Goal: Information Seeking & Learning: Check status

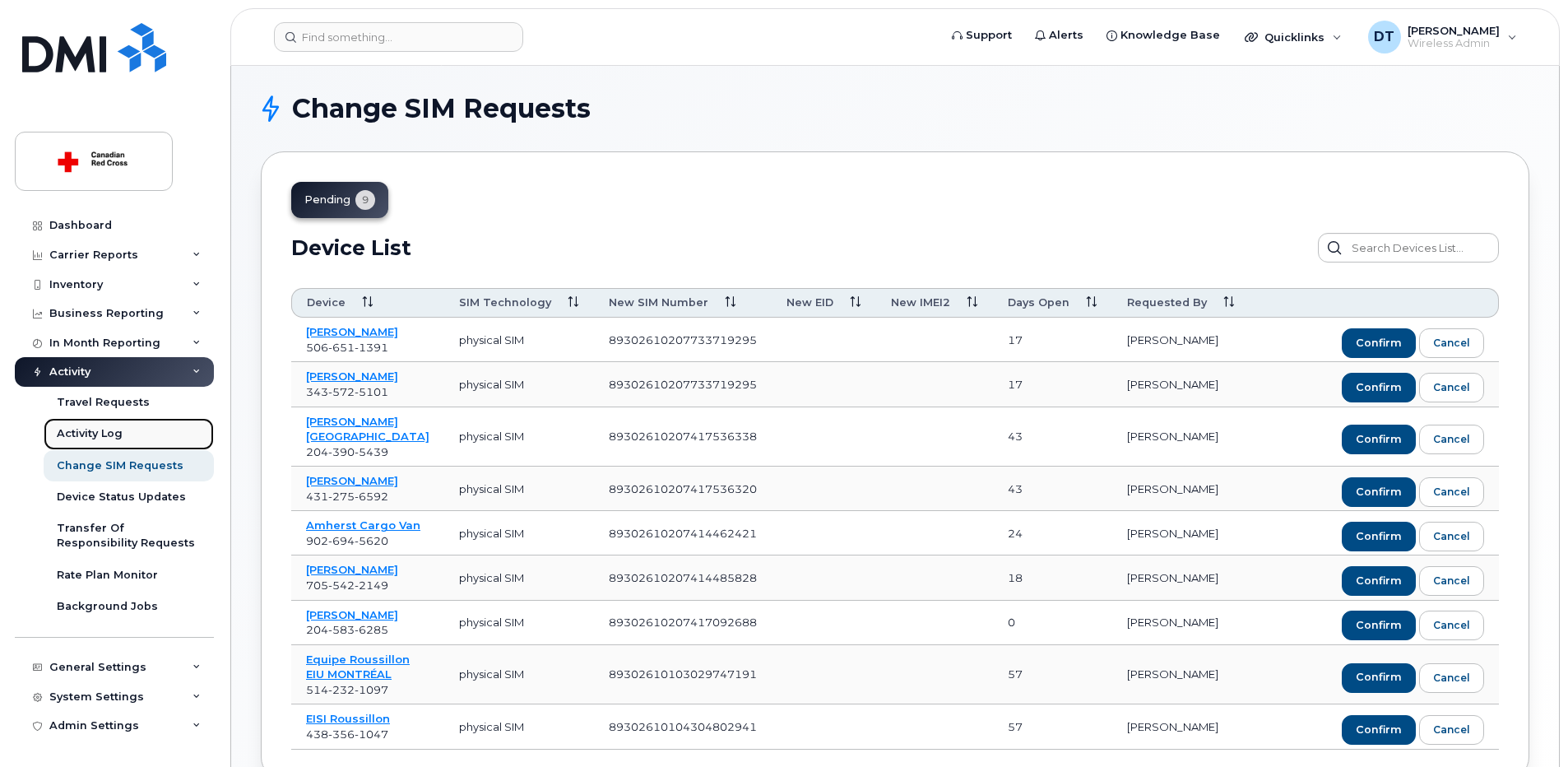
click at [111, 431] on div "Activity Log" at bounding box center [89, 433] width 66 height 15
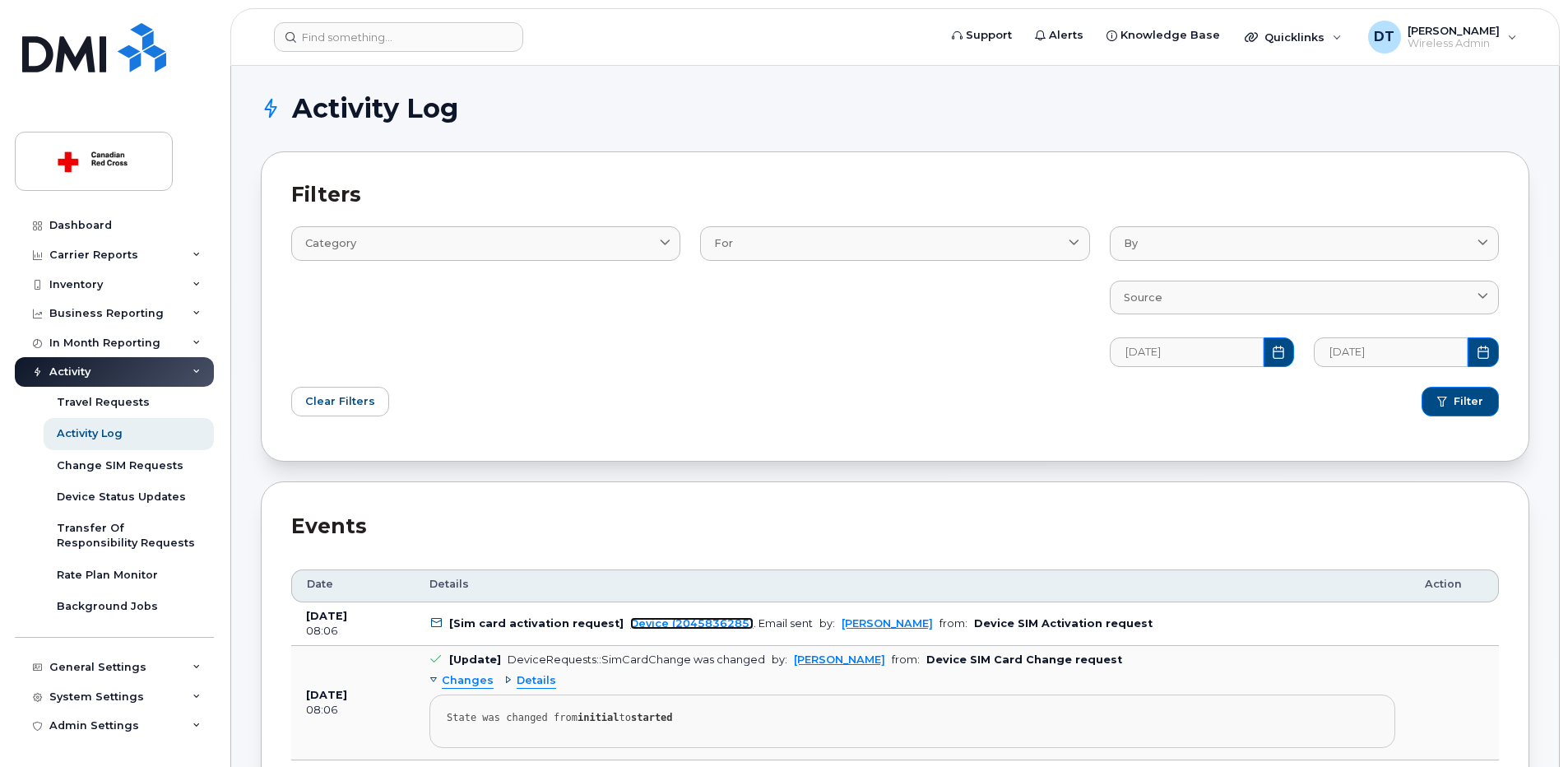
click at [689, 620] on link "Device (2045836285)" at bounding box center [692, 623] width 123 height 12
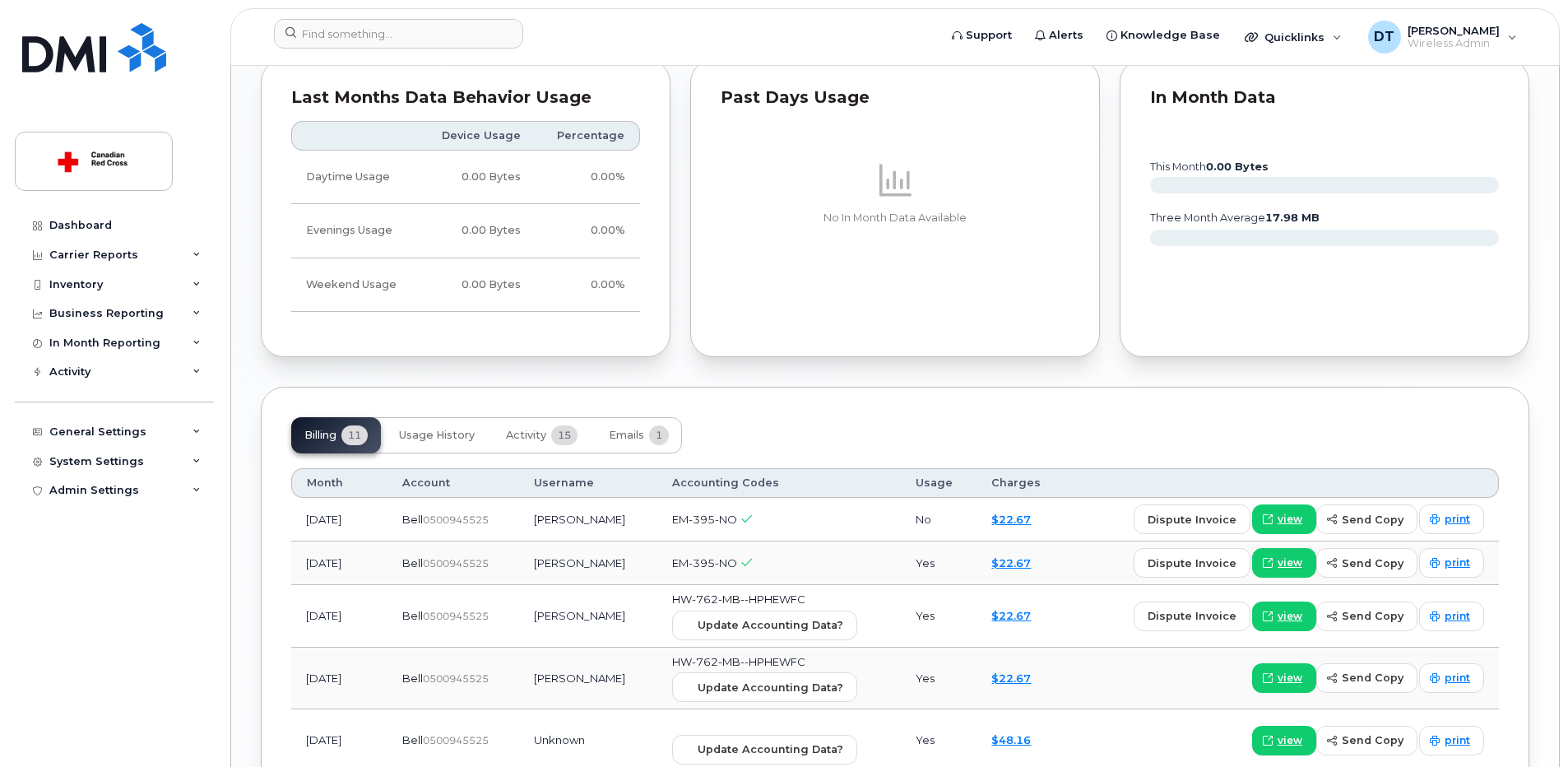
scroll to position [1481, 0]
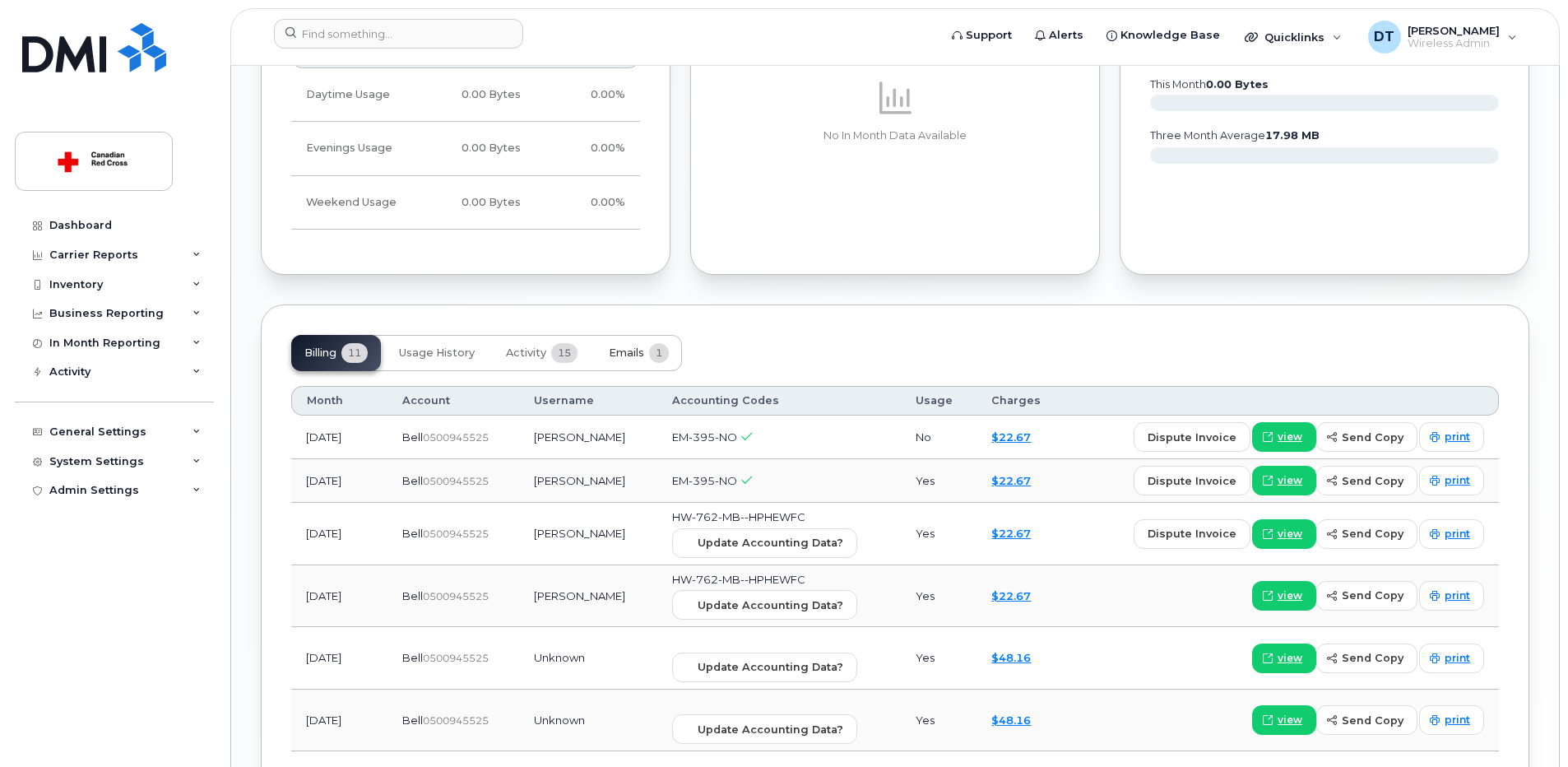
click at [630, 355] on span "Emails" at bounding box center [626, 352] width 36 height 13
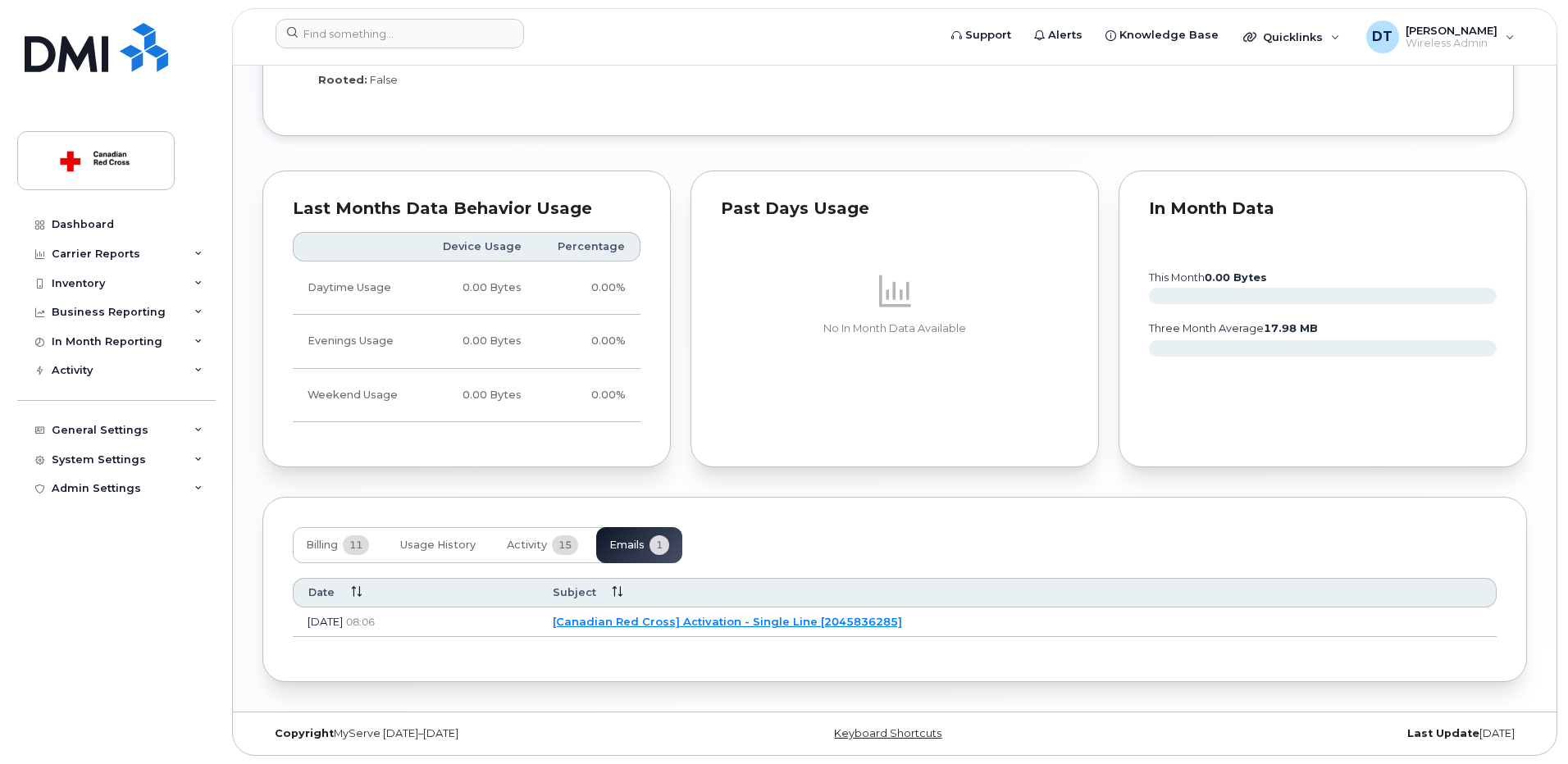
scroll to position [1283, 0]
click at [856, 620] on link "[Canadian Red Cross] Activation - Single Line [2045836285]" at bounding box center [725, 621] width 349 height 13
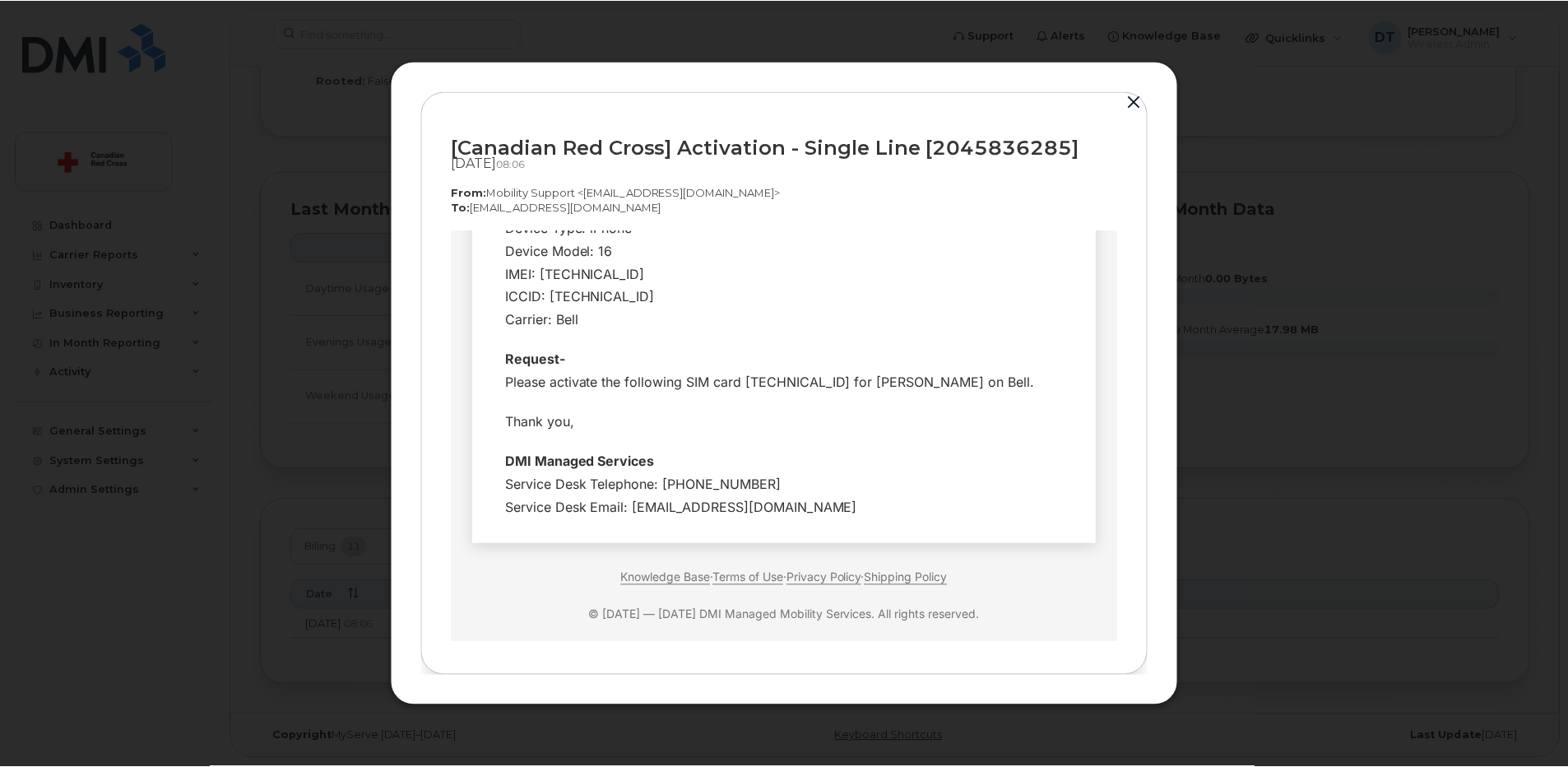
scroll to position [377, 0]
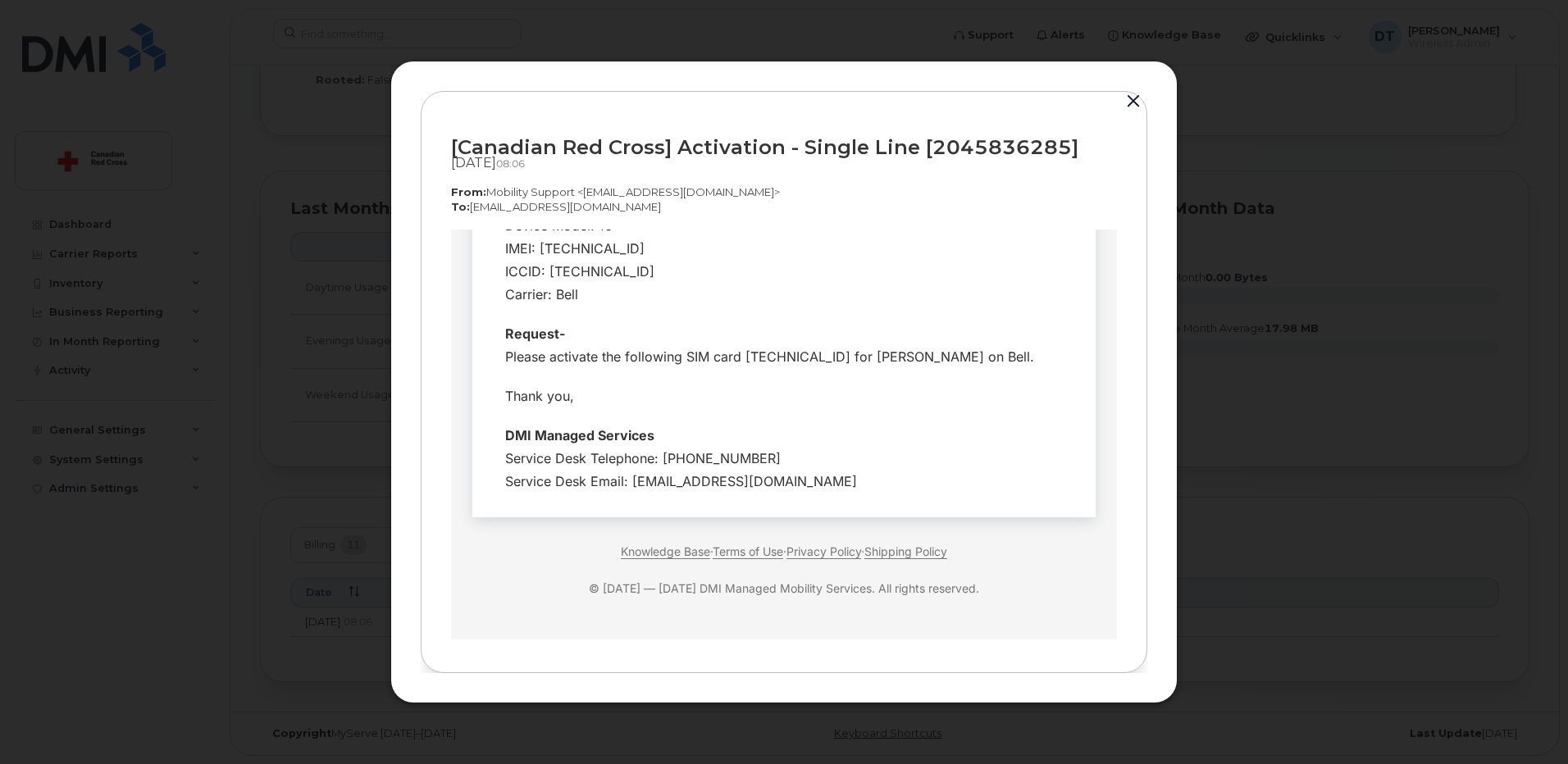
click at [1134, 99] on button "button" at bounding box center [1133, 101] width 24 height 23
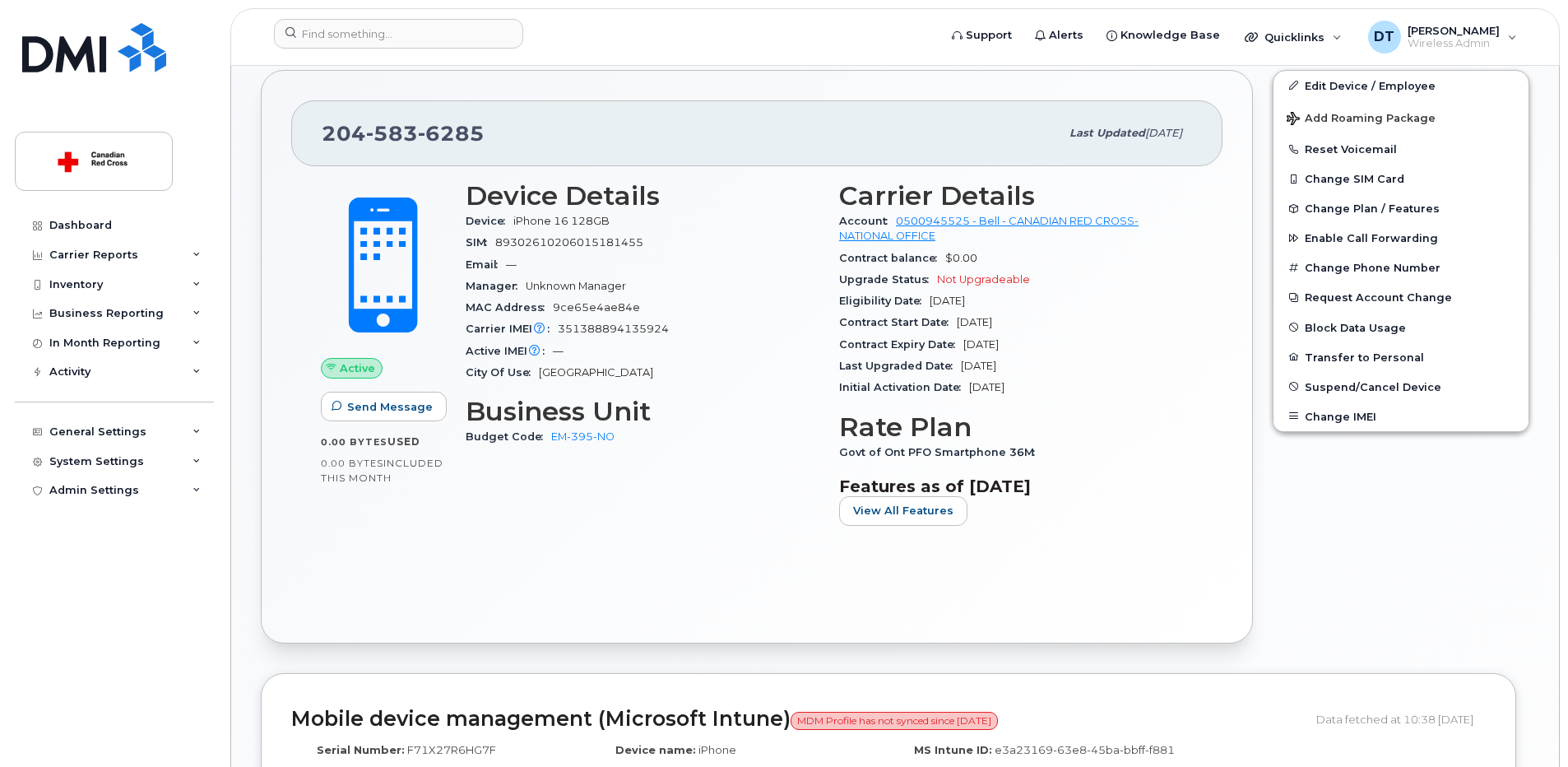
scroll to position [299, 0]
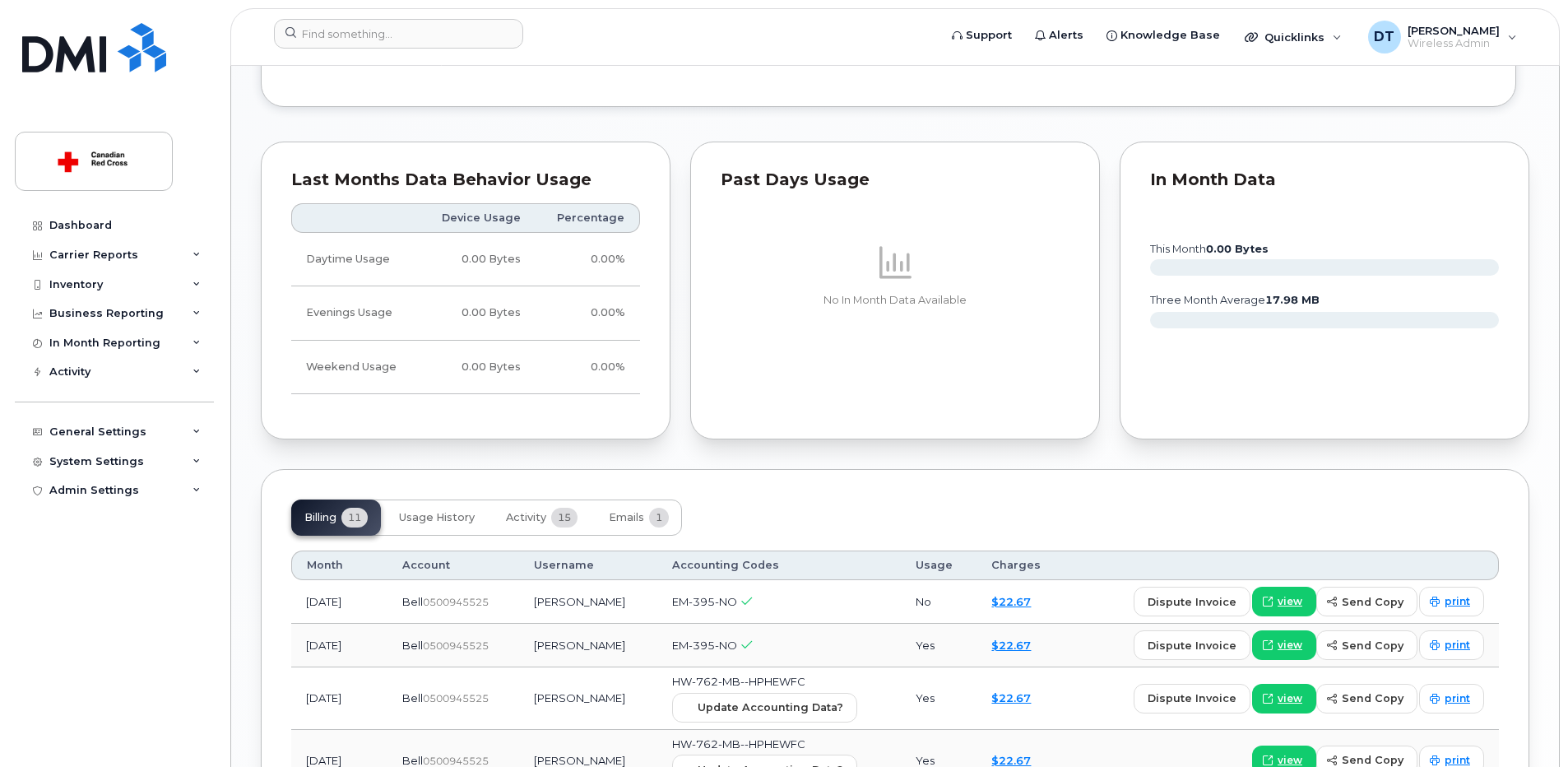
scroll to position [1646, 0]
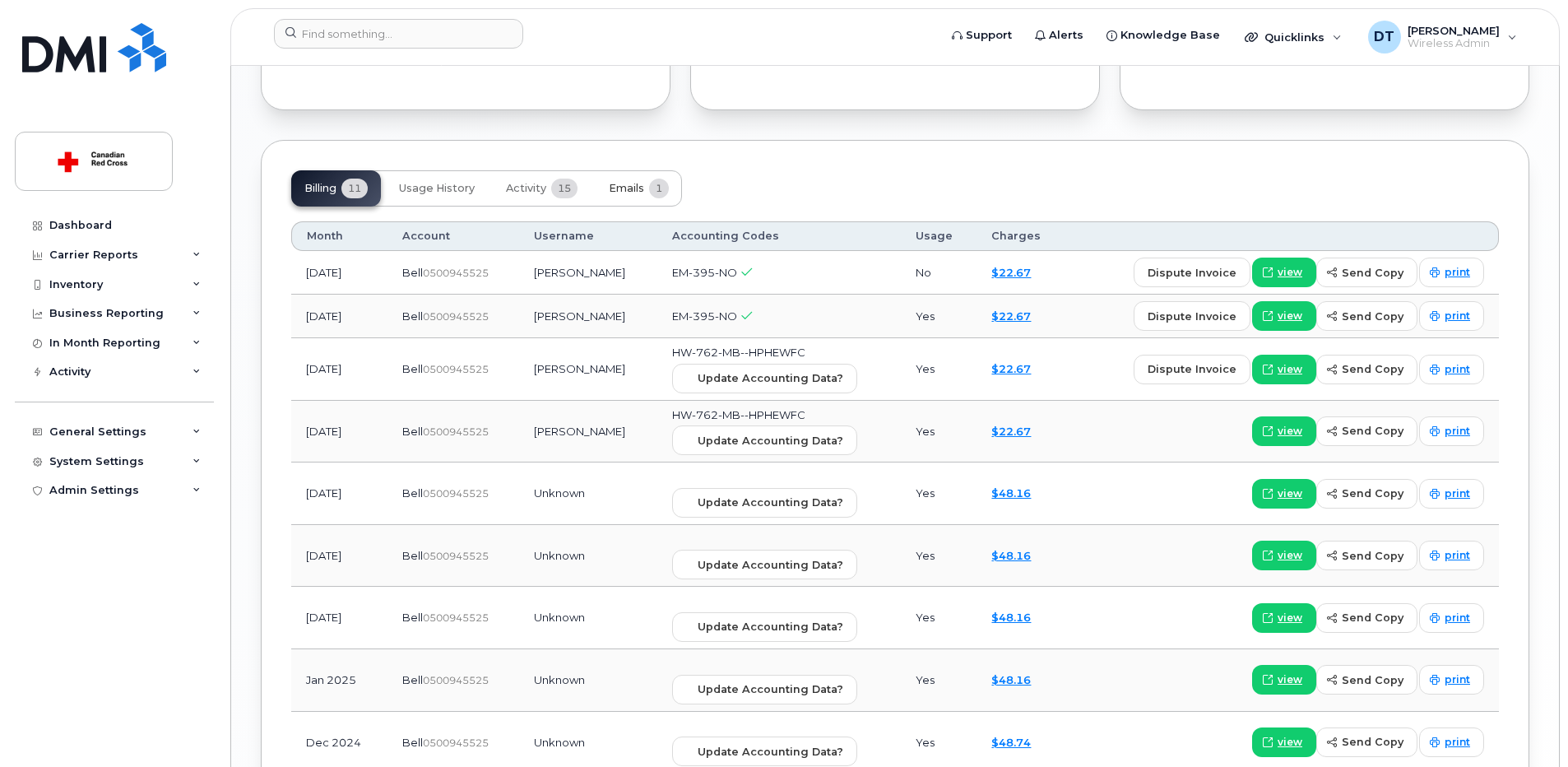
click at [638, 185] on span "Emails" at bounding box center [626, 188] width 36 height 13
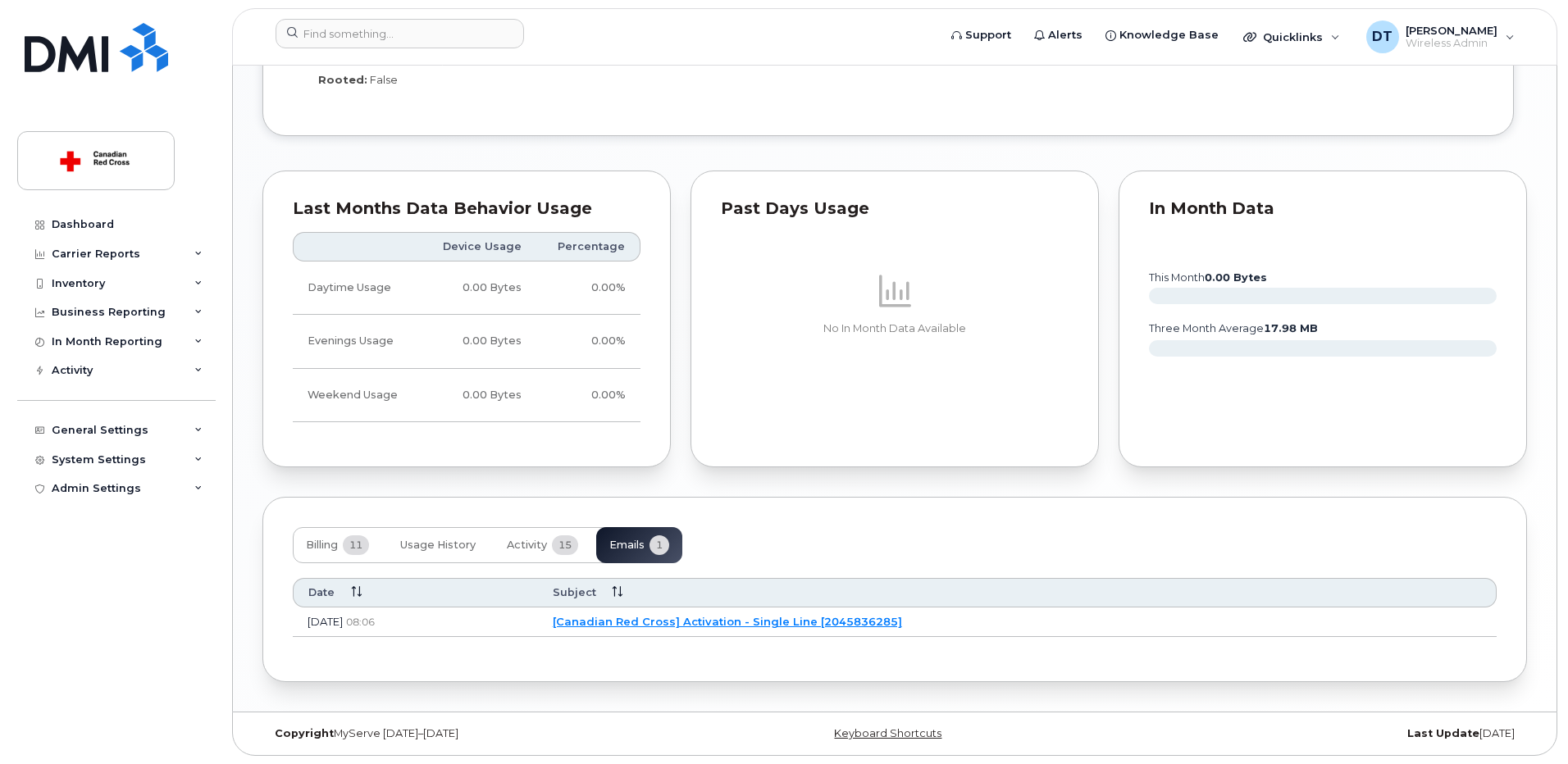
scroll to position [1283, 0]
click at [871, 626] on link "[Canadian Red Cross] Activation - Single Line [2045836285]" at bounding box center [725, 621] width 349 height 13
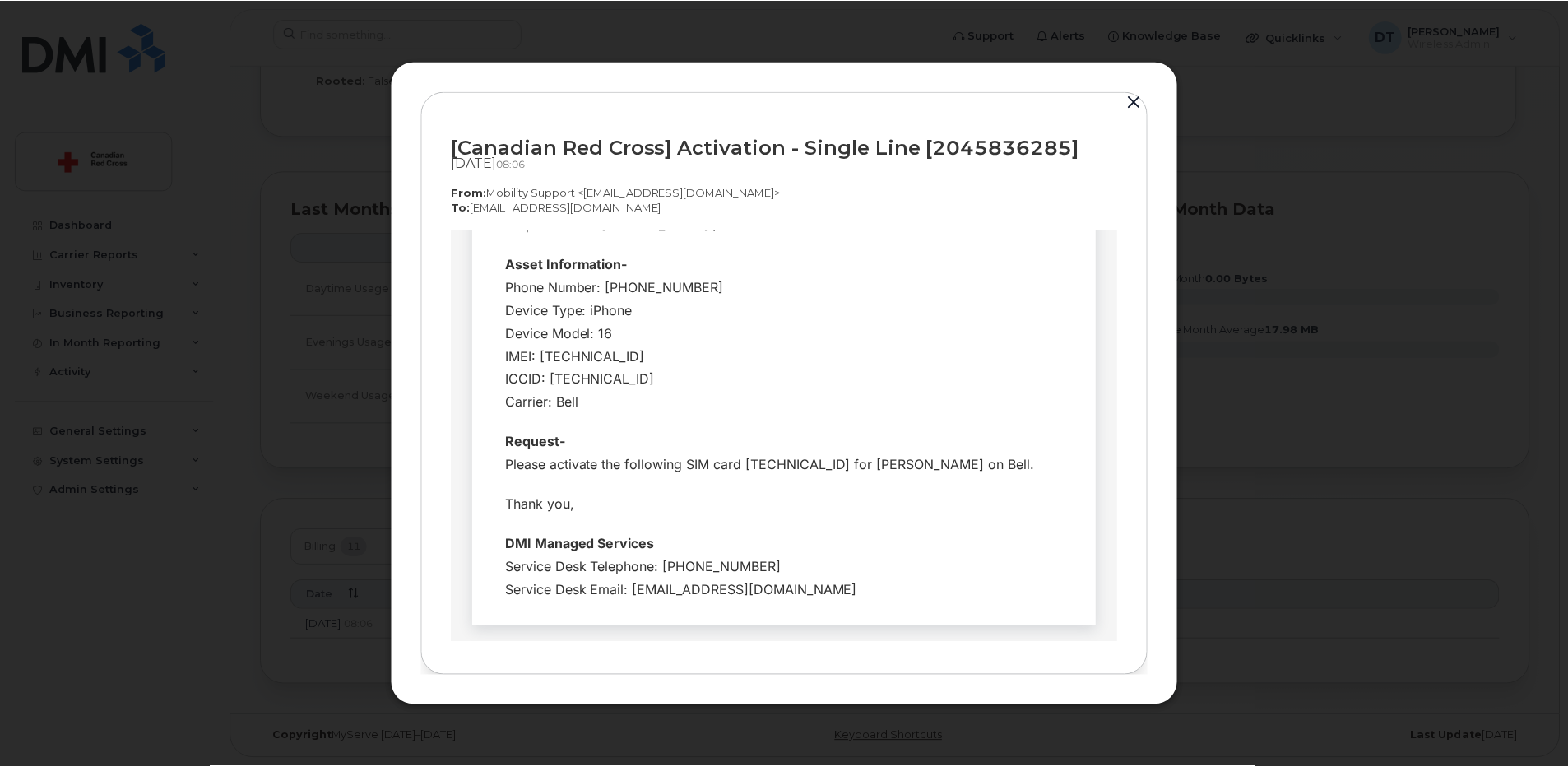
scroll to position [248, 0]
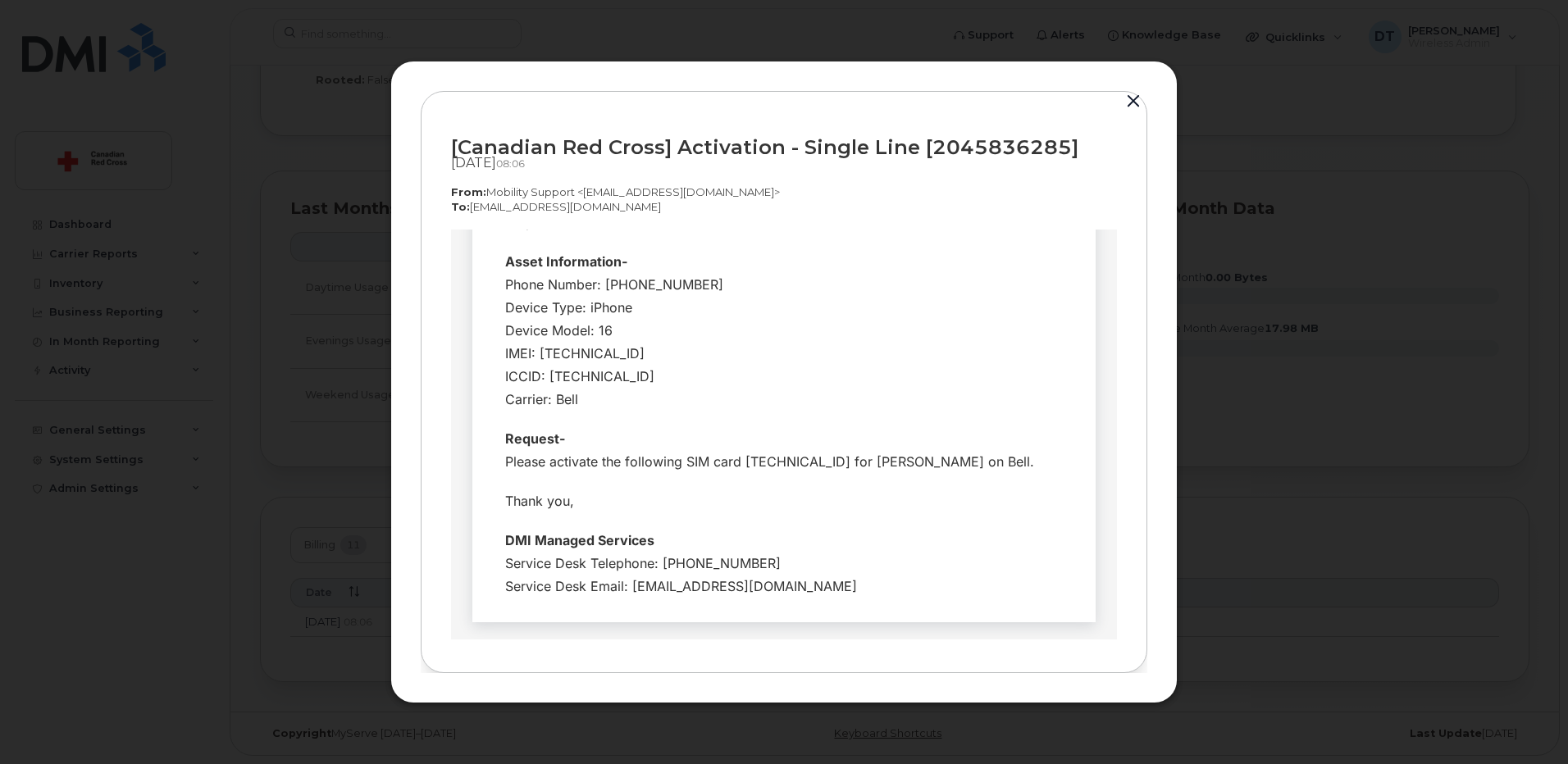
click at [1132, 100] on button "button" at bounding box center [1133, 101] width 24 height 23
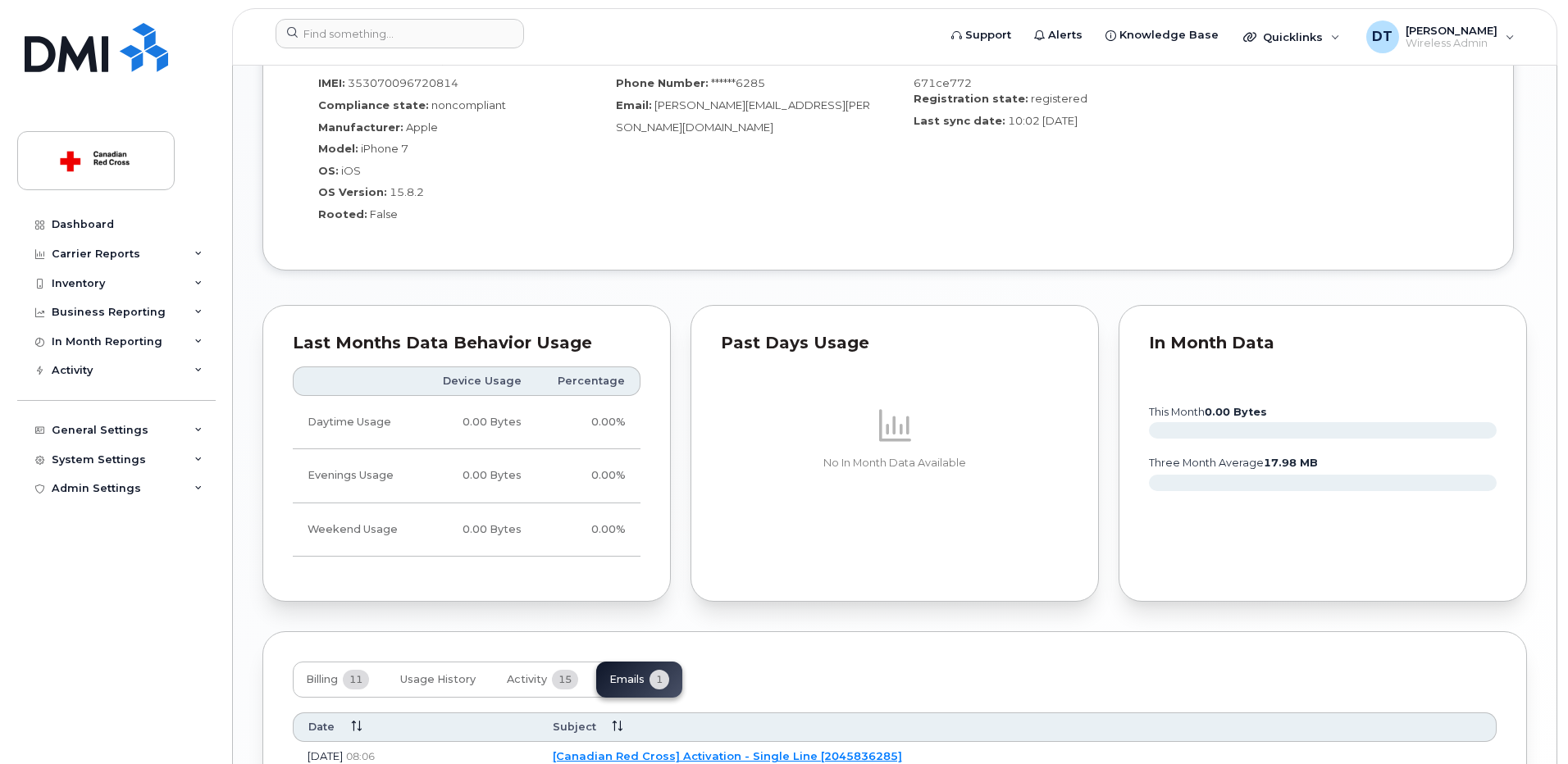
scroll to position [1283, 0]
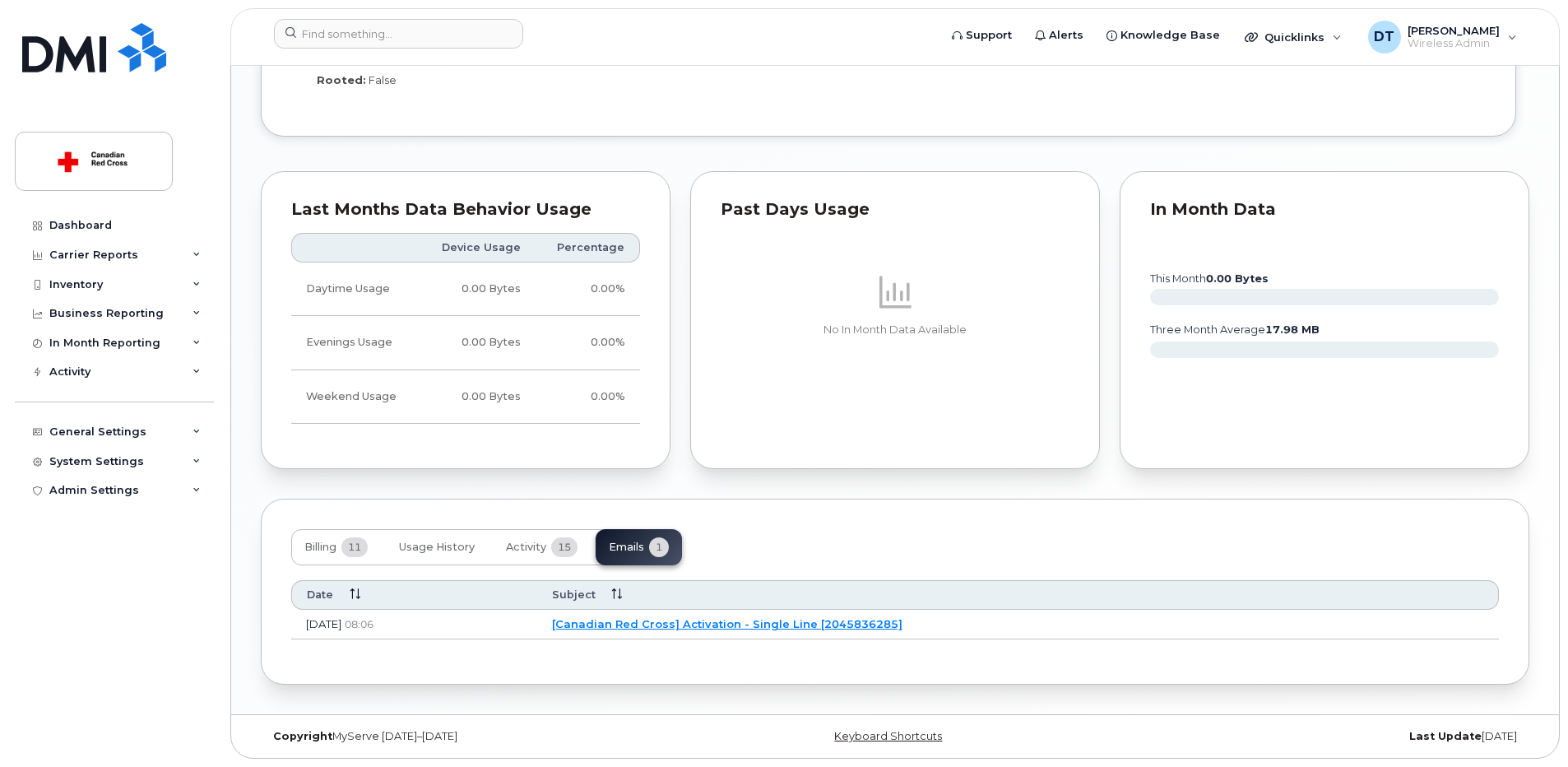
click at [751, 623] on link "[Canadian Red Cross] Activation - Single Line [2045836285]" at bounding box center [728, 623] width 350 height 13
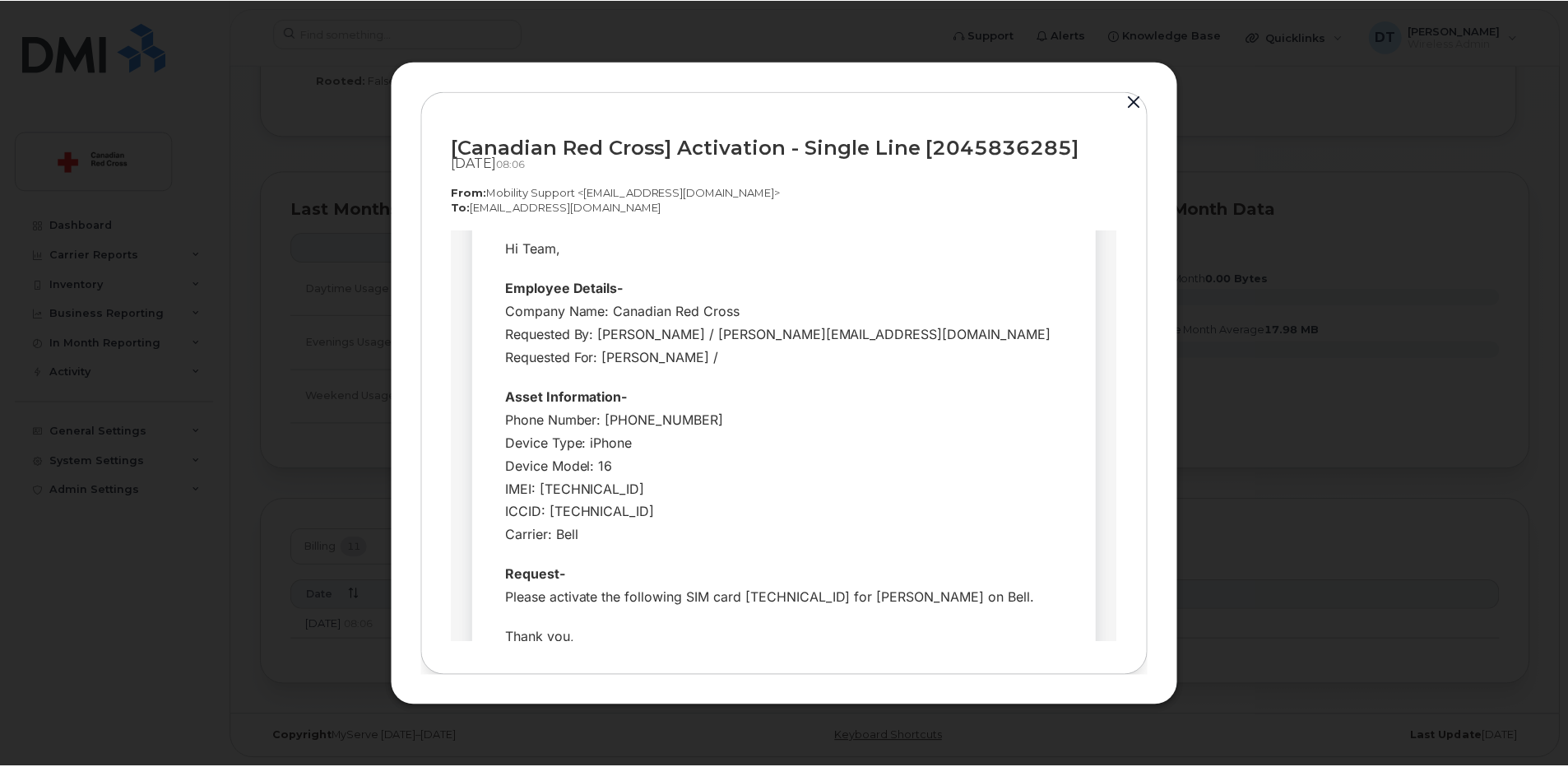
scroll to position [116, 0]
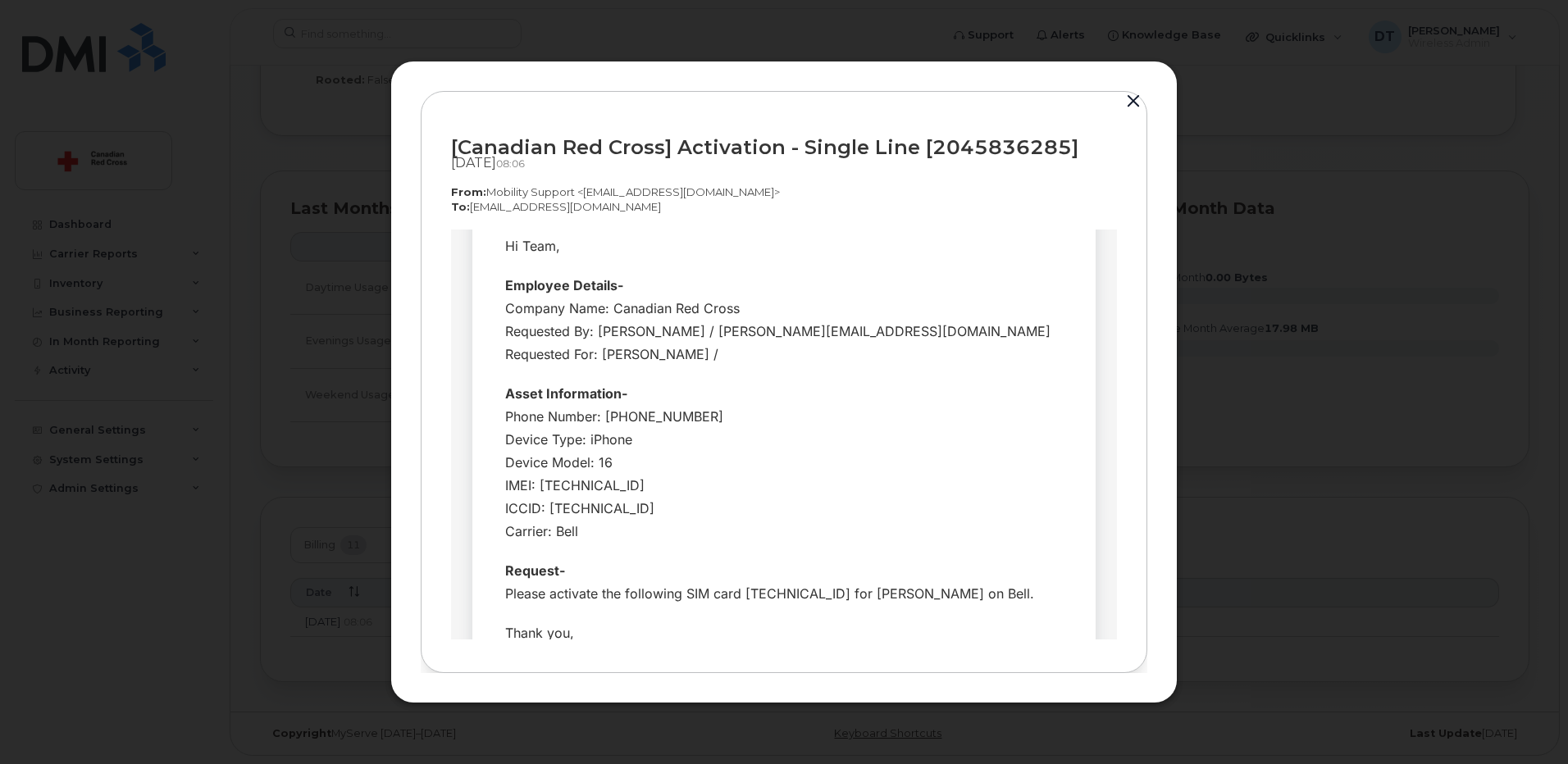
drag, startPoint x: 543, startPoint y: 506, endPoint x: 701, endPoint y: 506, distance: 158.0
click at [701, 506] on div "Phone Number: [PHONE_NUMBER] Device Type: iPhone Device Model: 16 IMEI: [TECHNI…" at bounding box center [783, 473] width 558 height 137
click at [696, 508] on div "Phone Number: [PHONE_NUMBER] Device Type: iPhone Device Model: 16 IMEI: [TECHNI…" at bounding box center [783, 473] width 558 height 137
drag, startPoint x: 696, startPoint y: 508, endPoint x: 545, endPoint y: 505, distance: 151.0
click at [545, 505] on div "Phone Number: [PHONE_NUMBER] Device Type: iPhone Device Model: 16 IMEI: [TECHNI…" at bounding box center [783, 473] width 558 height 137
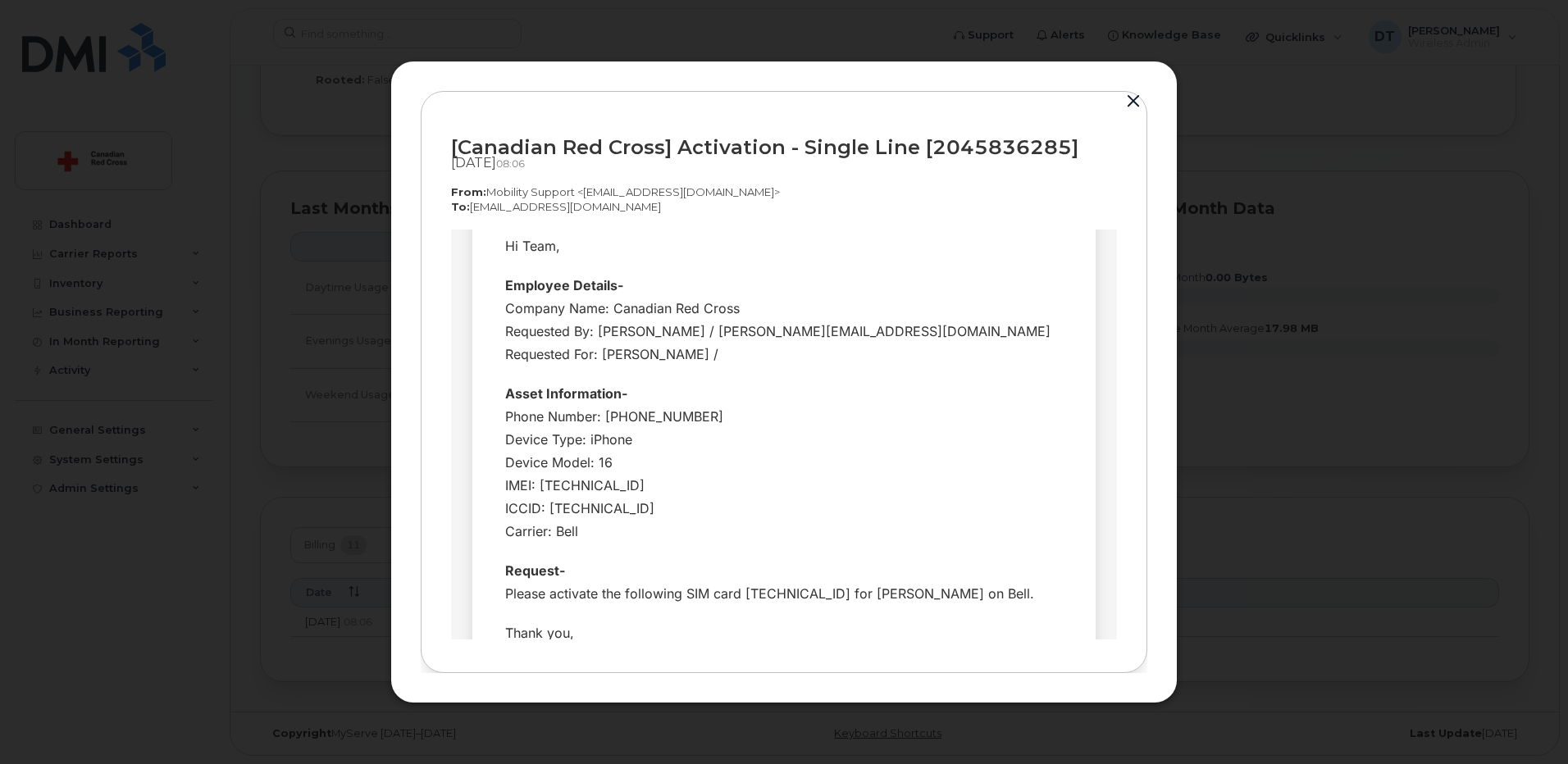
drag, startPoint x: 545, startPoint y: 505, endPoint x: 693, endPoint y: 511, distance: 148.1
click at [693, 511] on div "Phone Number: [PHONE_NUMBER] Device Type: iPhone Device Model: 16 IMEI: [TECHNI…" at bounding box center [783, 473] width 558 height 137
drag, startPoint x: 692, startPoint y: 508, endPoint x: 545, endPoint y: 506, distance: 147.0
click at [545, 506] on div "Phone Number: [PHONE_NUMBER] Device Type: iPhone Device Model: 16 IMEI: [TECHNI…" at bounding box center [783, 473] width 558 height 137
drag, startPoint x: 545, startPoint y: 506, endPoint x: 698, endPoint y: 512, distance: 153.1
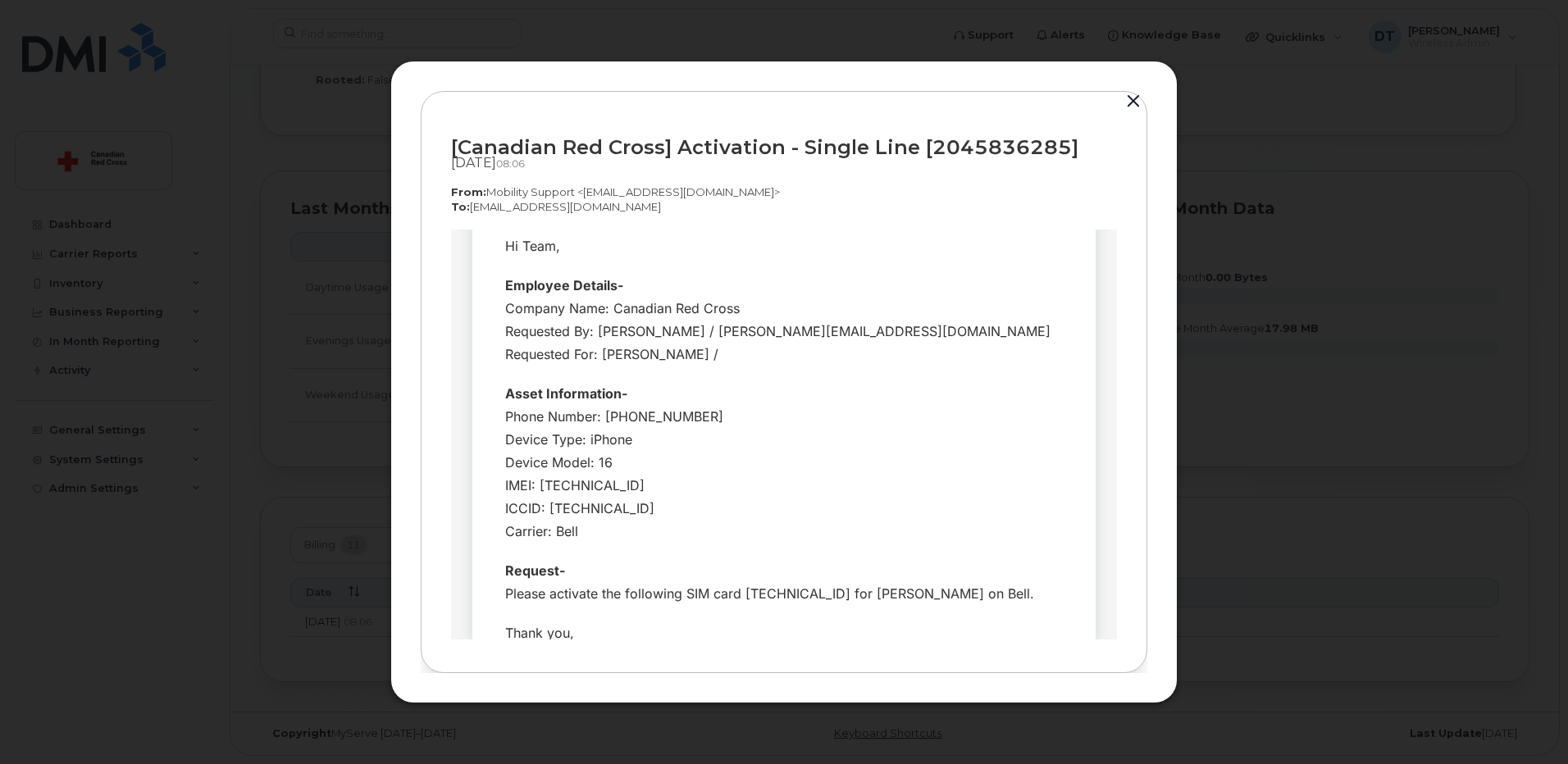
click at [698, 512] on div "Phone Number: [PHONE_NUMBER] Device Type: iPhone Device Model: 16 IMEI: [TECHNI…" at bounding box center [783, 473] width 558 height 137
drag, startPoint x: 769, startPoint y: 591, endPoint x: 740, endPoint y: 589, distance: 29.1
click at [740, 589] on div "Request- Please activate the following SIM card [TECHNICAL_ID] for [PERSON_NAME…" at bounding box center [783, 581] width 558 height 46
drag, startPoint x: 740, startPoint y: 589, endPoint x: 799, endPoint y: 596, distance: 59.4
click at [799, 596] on div "Request- Please activate the following SIM card [TECHNICAL_ID] for [PERSON_NAME…" at bounding box center [783, 581] width 558 height 46
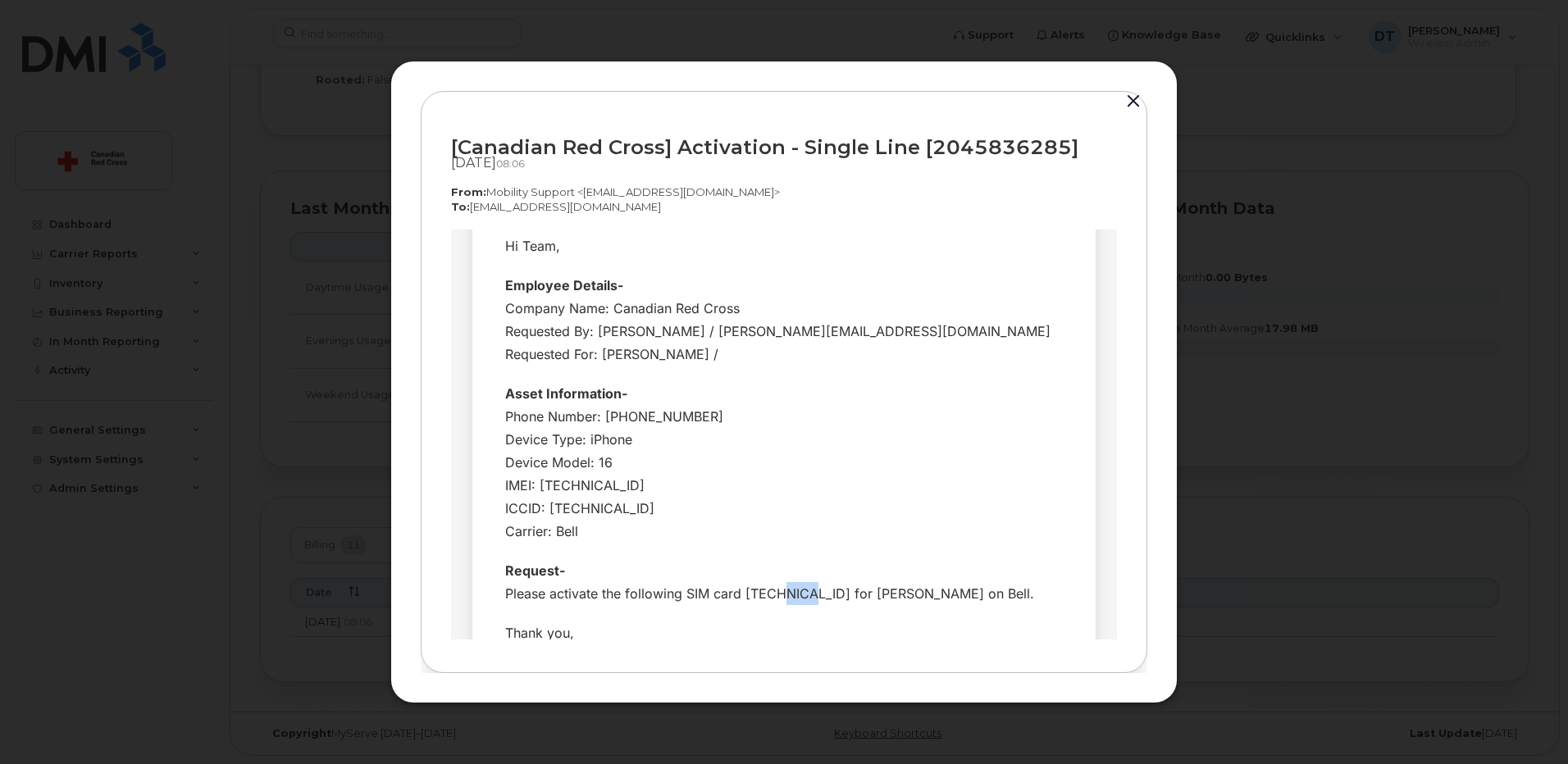
drag, startPoint x: 798, startPoint y: 595, endPoint x: 768, endPoint y: 596, distance: 30.0
click at [768, 596] on div "Request- Please activate the following SIM card [TECHNICAL_ID] for [PERSON_NAME…" at bounding box center [783, 581] width 558 height 46
drag, startPoint x: 768, startPoint y: 596, endPoint x: 810, endPoint y: 602, distance: 42.4
click at [810, 602] on div "Request- Please activate the following SIM card [TECHNICAL_ID] for [PERSON_NAME…" at bounding box center [783, 581] width 558 height 46
drag, startPoint x: 801, startPoint y: 591, endPoint x: 829, endPoint y: 589, distance: 28.1
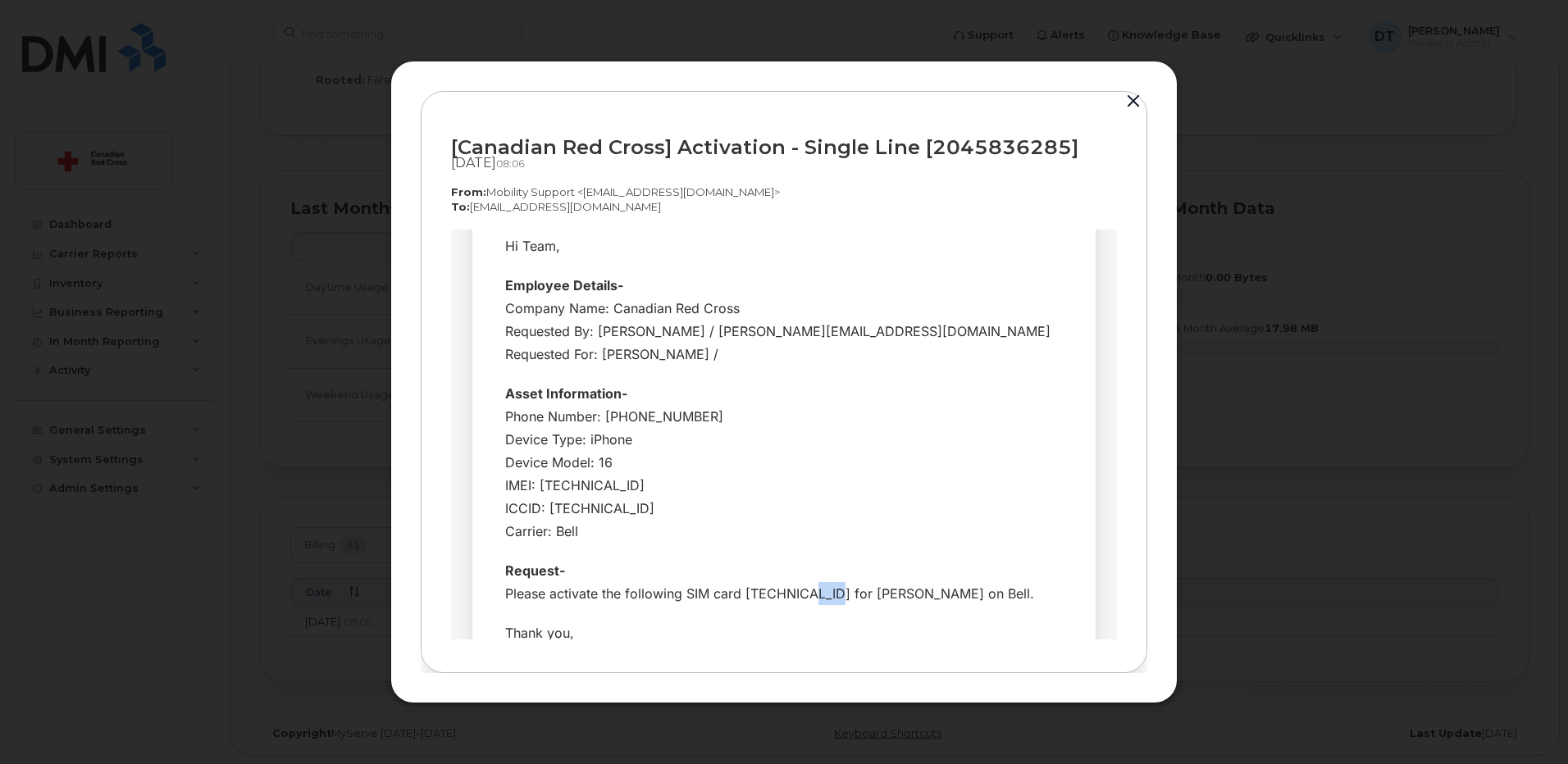
click at [829, 589] on div "Request- Please activate the following SIM card [TECHNICAL_ID] for [PERSON_NAME…" at bounding box center [783, 581] width 558 height 46
drag, startPoint x: 829, startPoint y: 589, endPoint x: 834, endPoint y: 602, distance: 13.9
click at [834, 602] on div "Request- Please activate the following SIM card [TECHNICAL_ID] for [PERSON_NAME…" at bounding box center [783, 581] width 558 height 46
drag, startPoint x: 832, startPoint y: 590, endPoint x: 860, endPoint y: 589, distance: 28.0
click at [860, 589] on div "Request- Please activate the following SIM card [TECHNICAL_ID] for [PERSON_NAME…" at bounding box center [783, 581] width 558 height 46
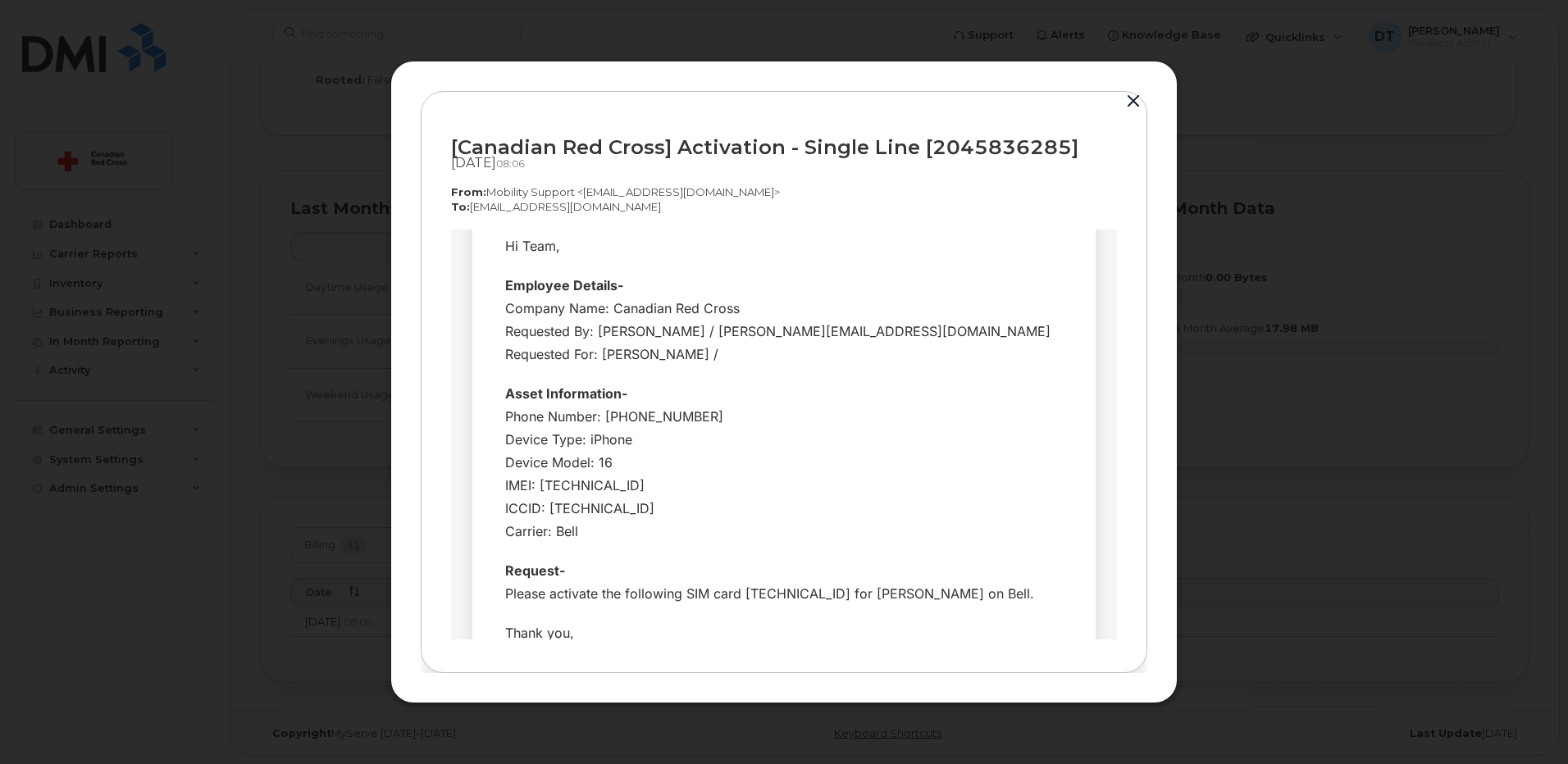
drag, startPoint x: 860, startPoint y: 589, endPoint x: 865, endPoint y: 608, distance: 19.6
click at [865, 604] on div "Request- Please activate the following SIM card [TECHNICAL_ID] for [PERSON_NAME…" at bounding box center [783, 581] width 558 height 46
drag, startPoint x: 861, startPoint y: 593, endPoint x: 893, endPoint y: 597, distance: 32.2
click at [893, 597] on div "Request- Please activate the following SIM card [TECHNICAL_ID] for [PERSON_NAME…" at bounding box center [783, 581] width 558 height 46
click at [894, 593] on div "Request- Please activate the following SIM card [TECHNICAL_ID] for [PERSON_NAME…" at bounding box center [783, 581] width 558 height 46
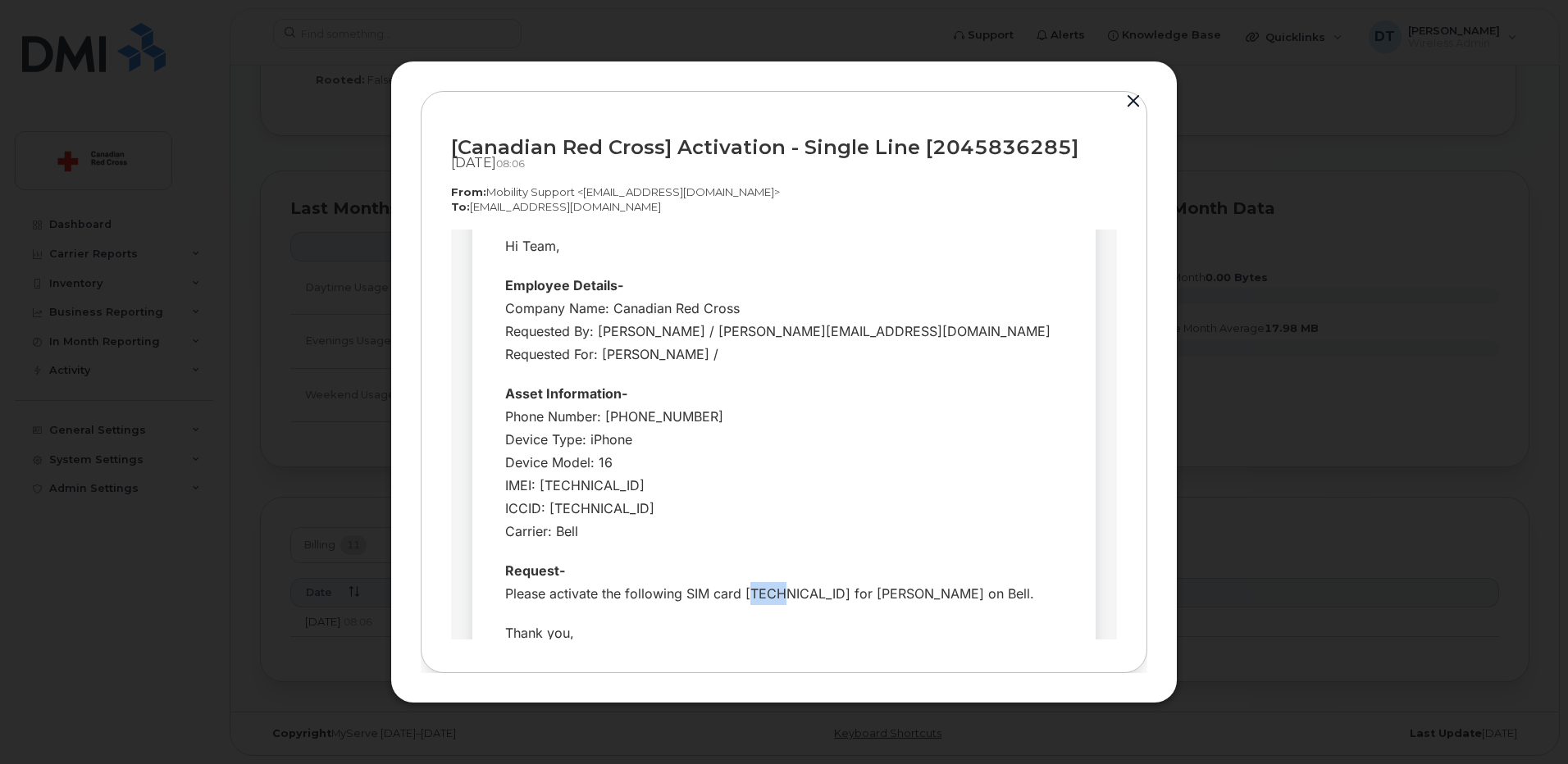
drag, startPoint x: 740, startPoint y: 590, endPoint x: 769, endPoint y: 592, distance: 29.1
click at [769, 592] on div "Request- Please activate the following SIM card [TECHNICAL_ID] for [PERSON_NAME…" at bounding box center [783, 581] width 558 height 46
drag, startPoint x: 769, startPoint y: 592, endPoint x: 780, endPoint y: 595, distance: 11.4
click at [780, 595] on div "Request- Please activate the following SIM card 89302610207417092688 for Cody B…" at bounding box center [783, 581] width 558 height 46
drag, startPoint x: 772, startPoint y: 589, endPoint x: 802, endPoint y: 588, distance: 30.0
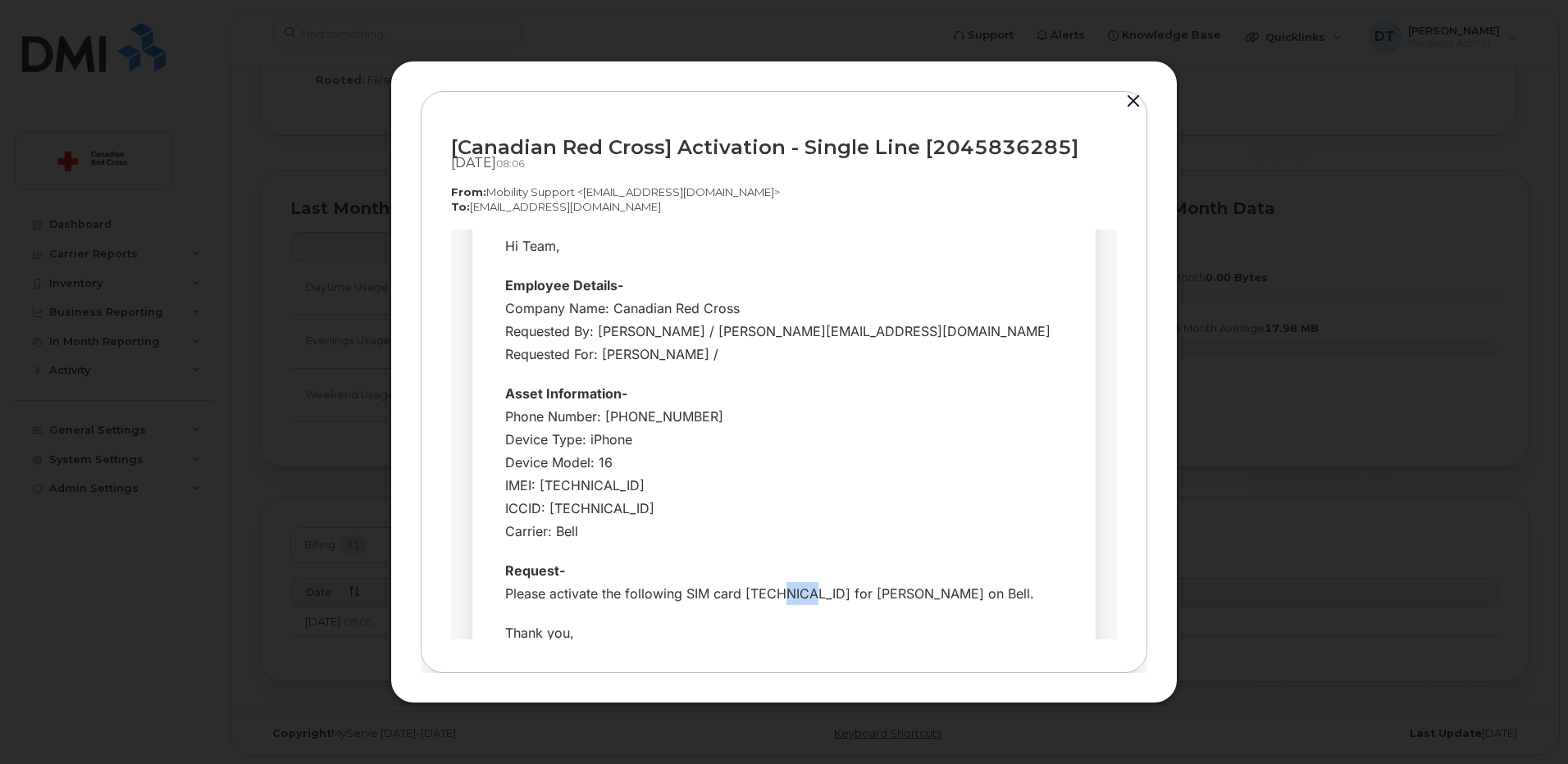
click at [802, 588] on div "Request- Please activate the following SIM card 89302610207417092688 for Cody B…" at bounding box center [783, 581] width 558 height 46
click at [1136, 97] on button "button" at bounding box center [1133, 101] width 24 height 23
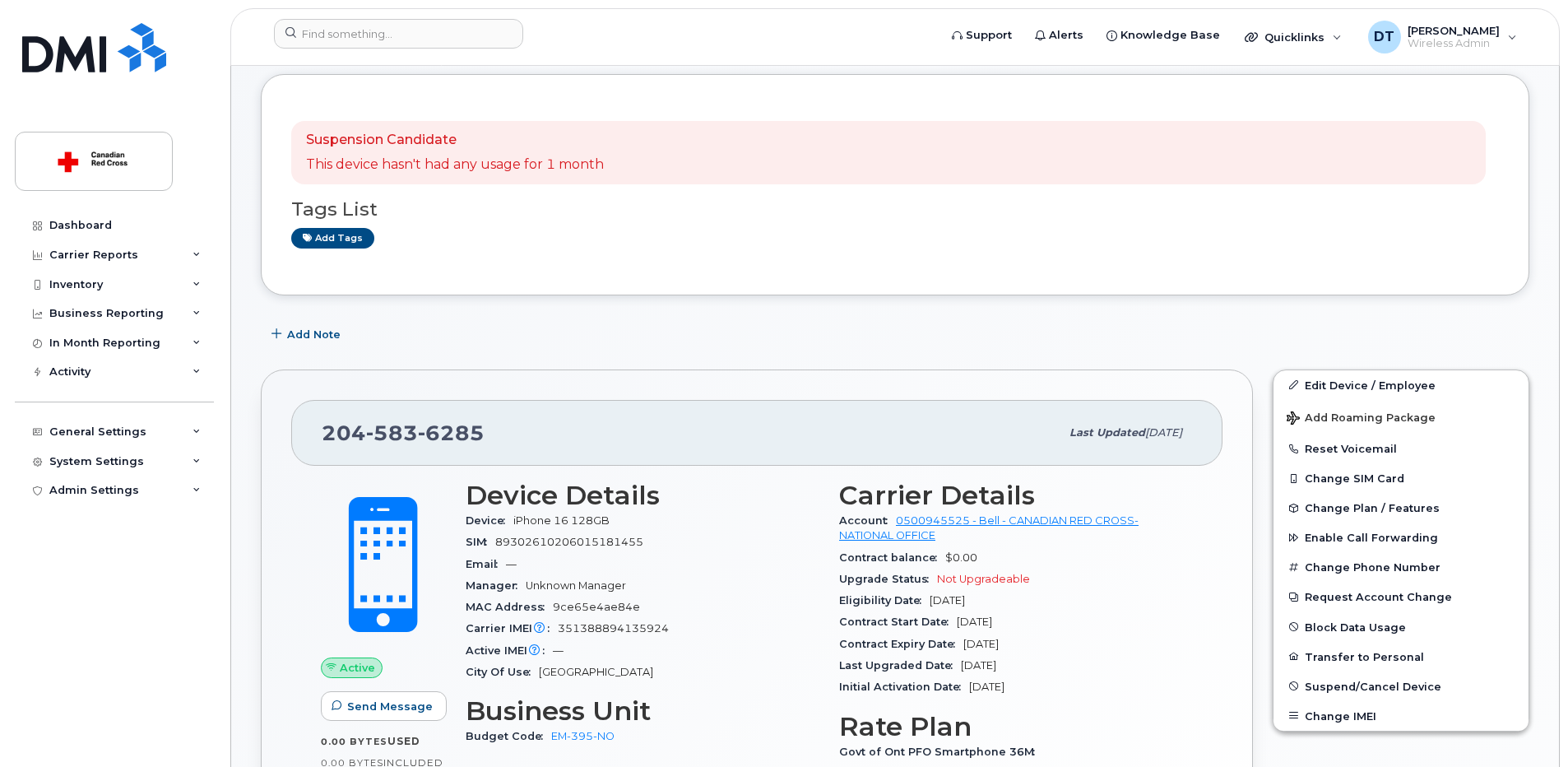
scroll to position [247, 0]
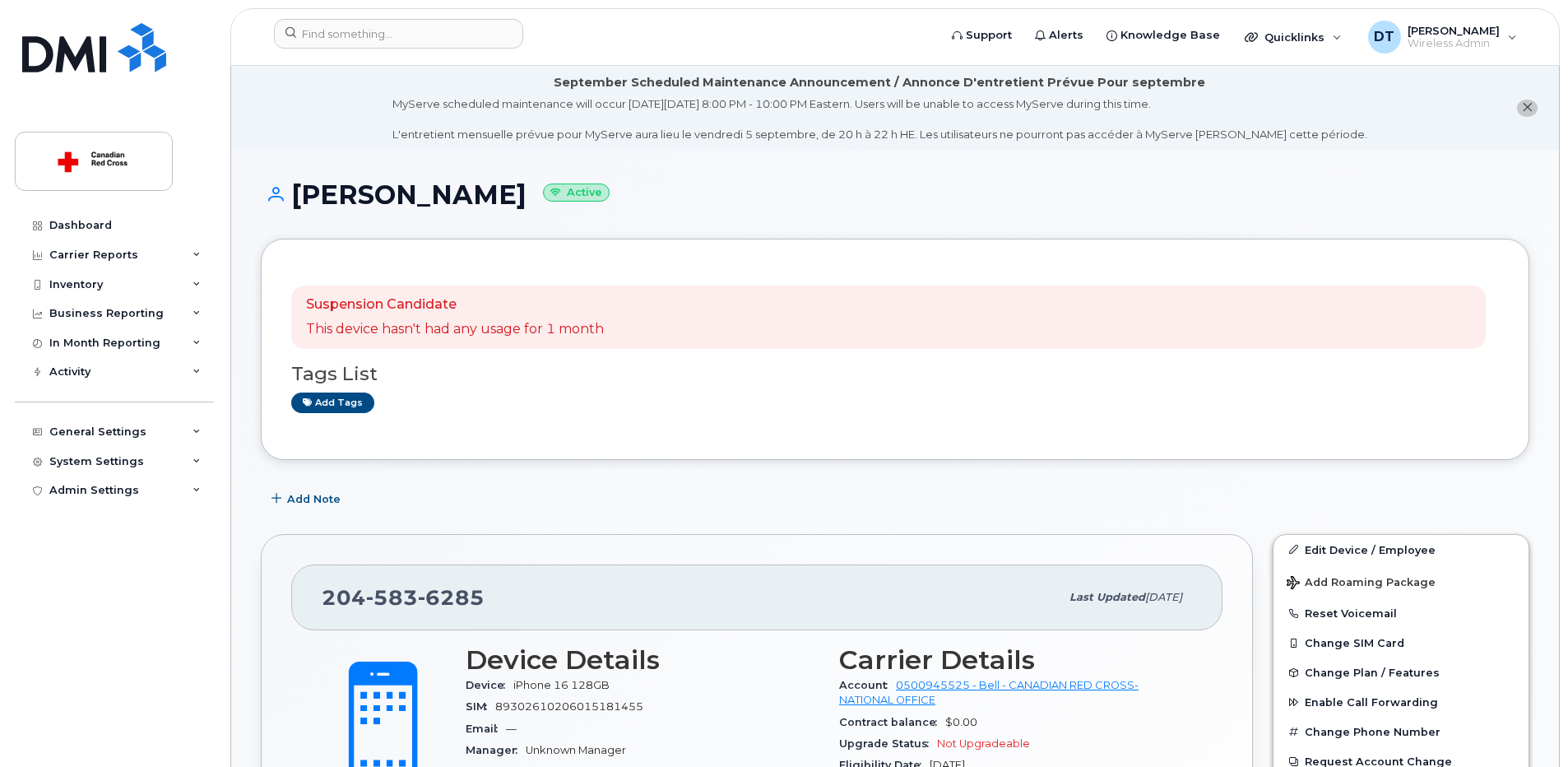
scroll to position [165, 0]
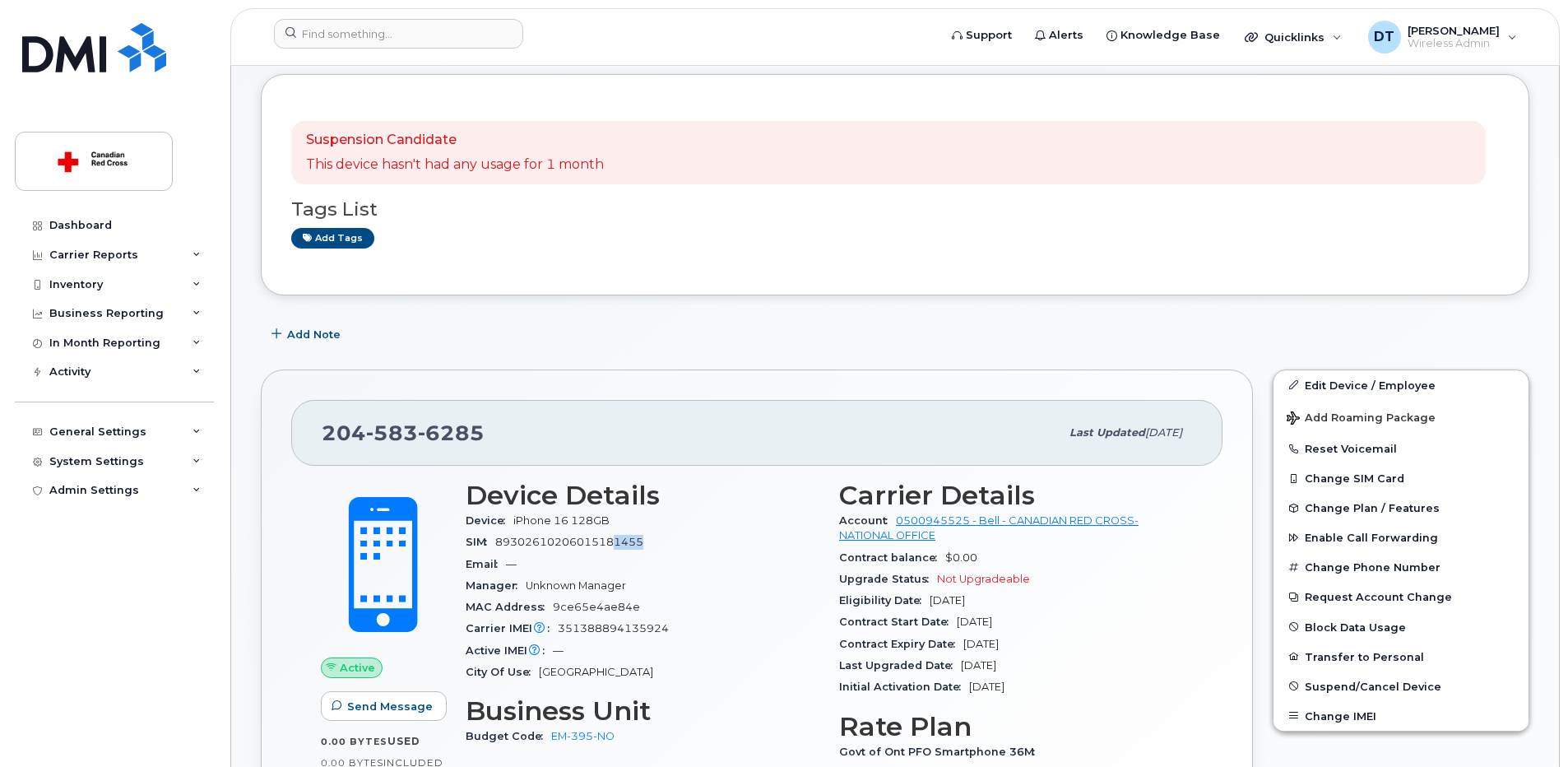
drag, startPoint x: 646, startPoint y: 543, endPoint x: 616, endPoint y: 545, distance: 30.1
click at [616, 545] on div "SIM [TECHNICAL_ID]" at bounding box center [643, 542] width 354 height 22
click at [500, 542] on span "89302610206015181455" at bounding box center [569, 542] width 148 height 12
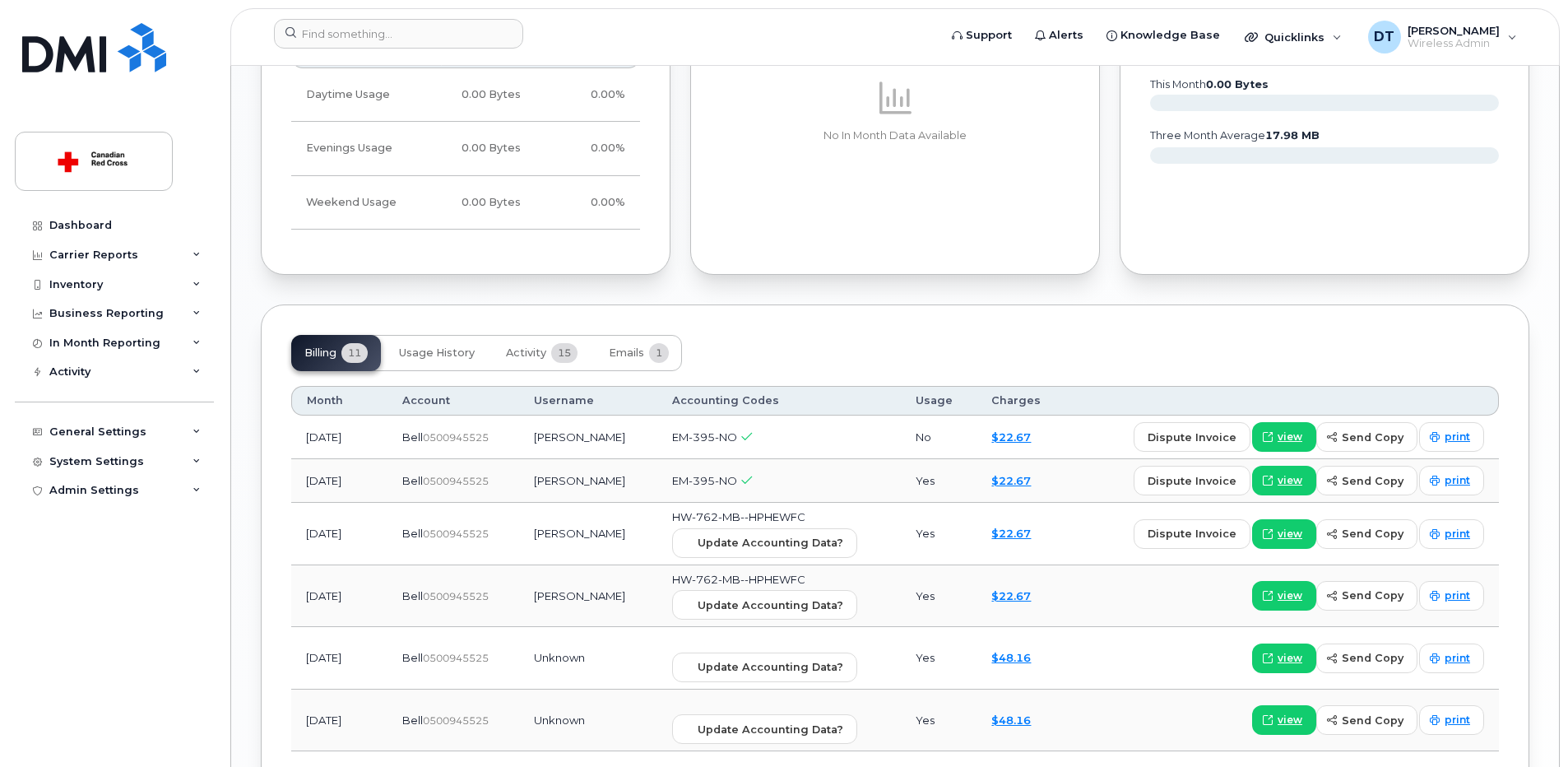
scroll to position [1564, 0]
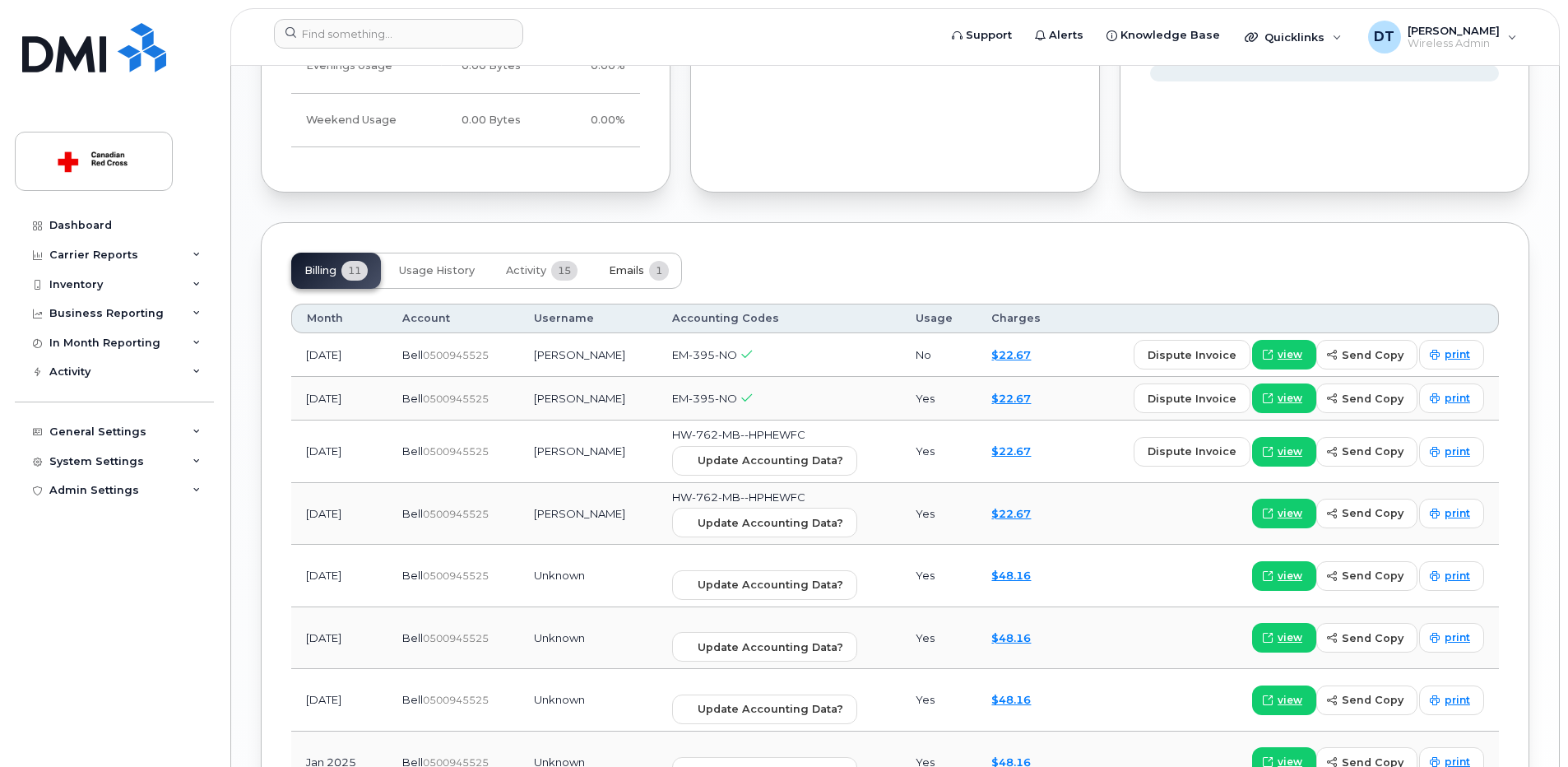
click at [624, 271] on span "Emails" at bounding box center [626, 270] width 36 height 13
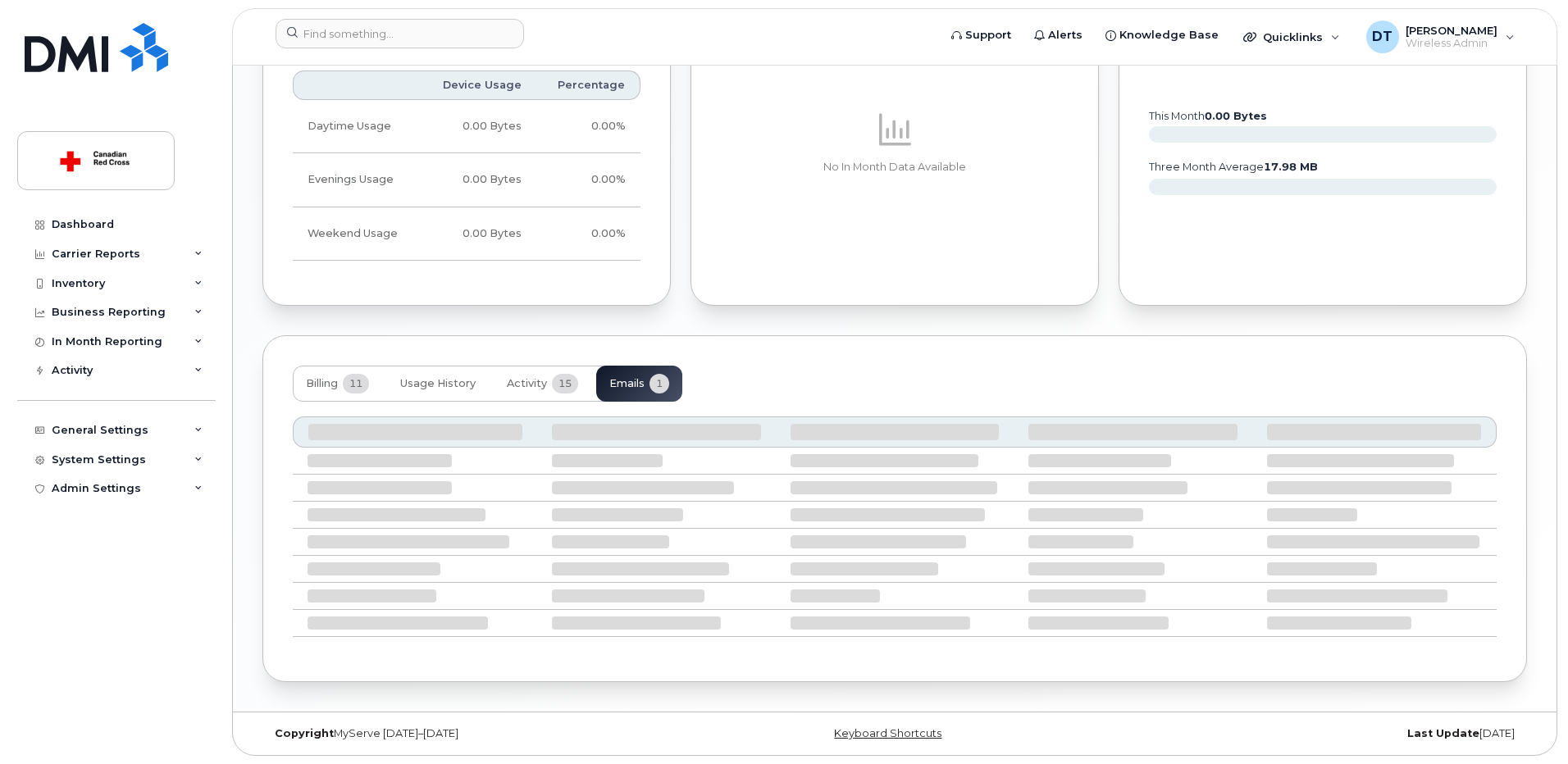
scroll to position [1283, 0]
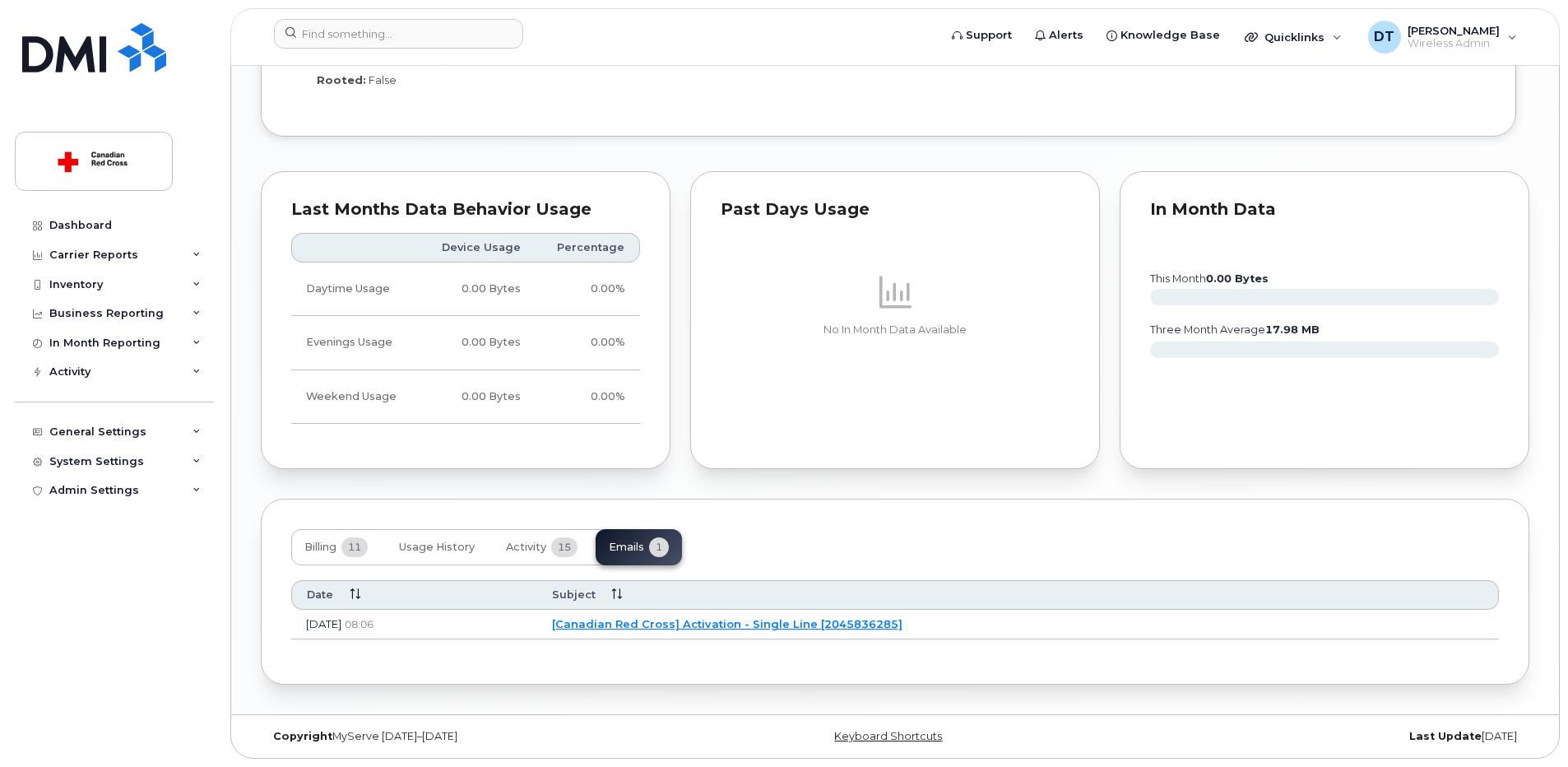
click at [851, 623] on link "[Canadian Red Cross] Activation - Single Line [2045836285]" at bounding box center [728, 623] width 350 height 13
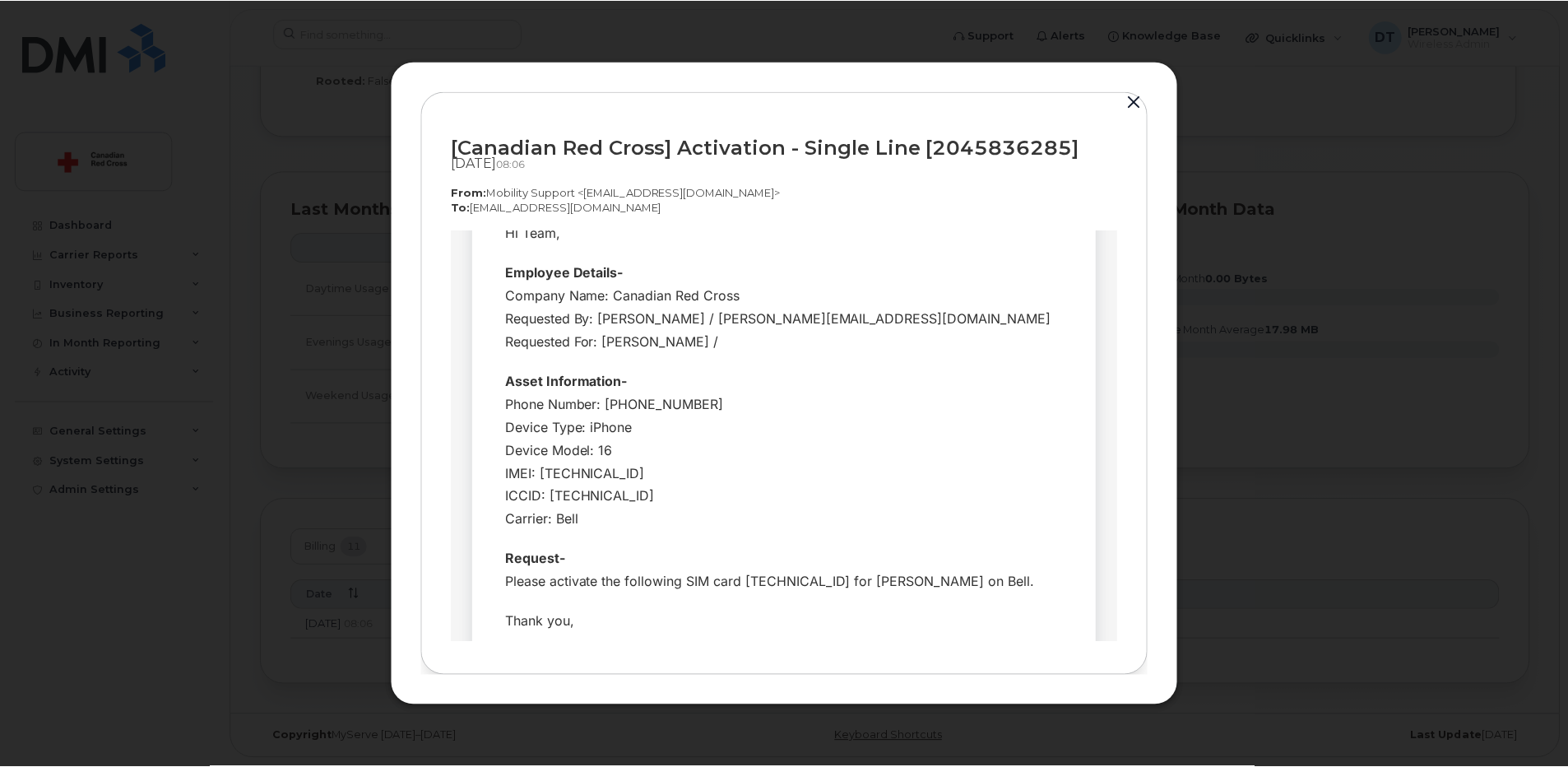
scroll to position [48, 0]
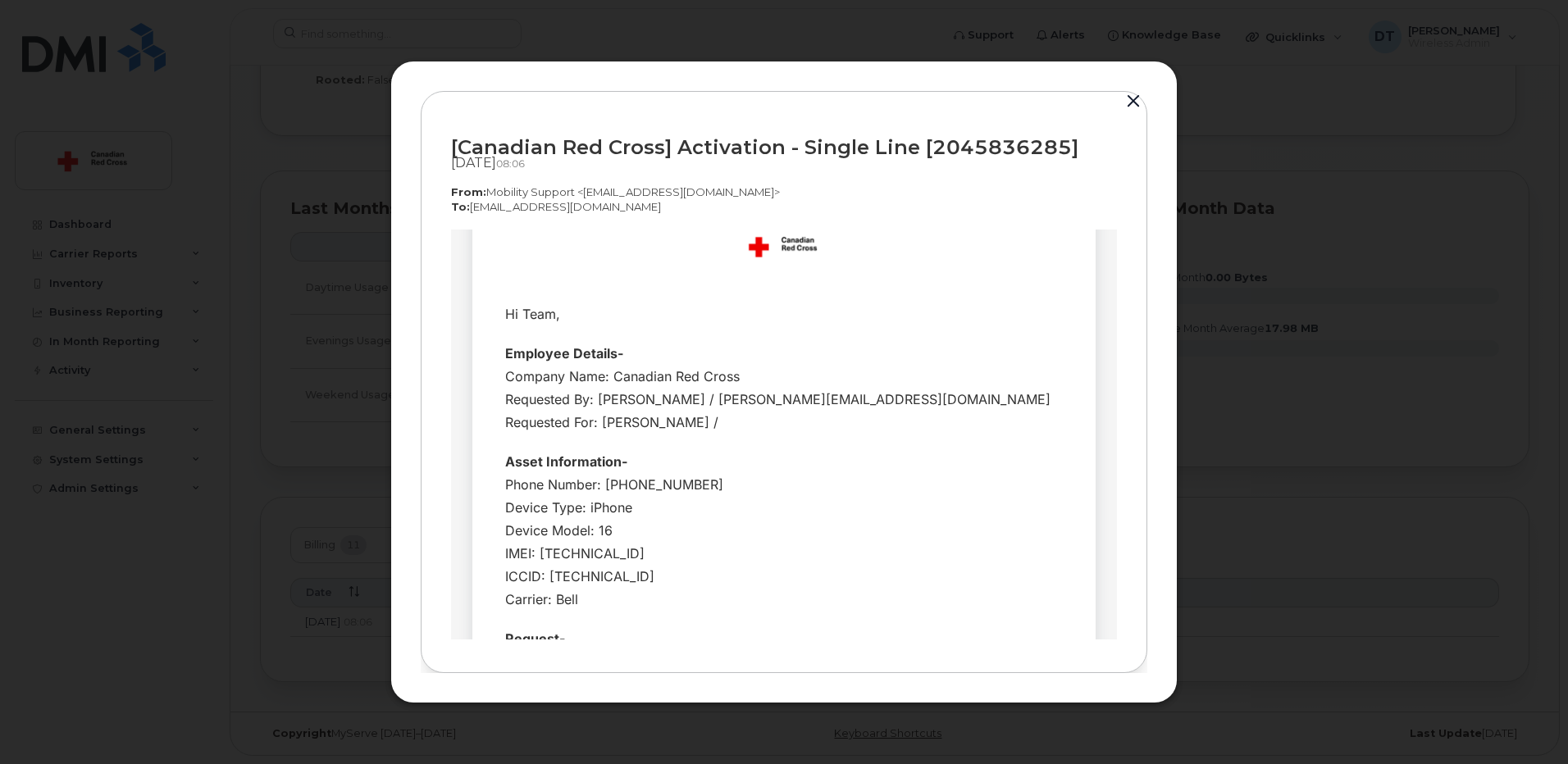
click at [1131, 101] on button "button" at bounding box center [1133, 101] width 24 height 23
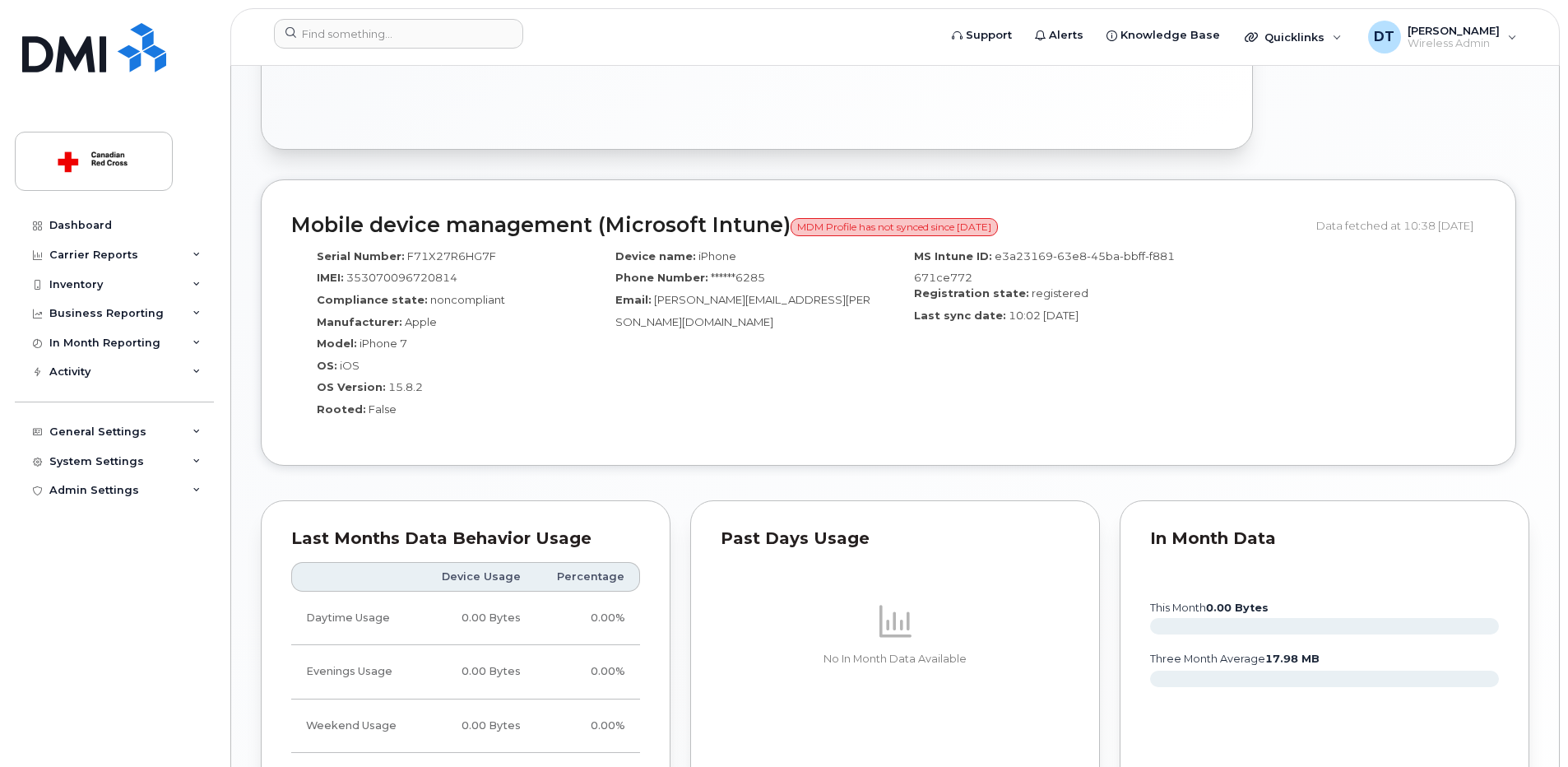
scroll to position [1288, 0]
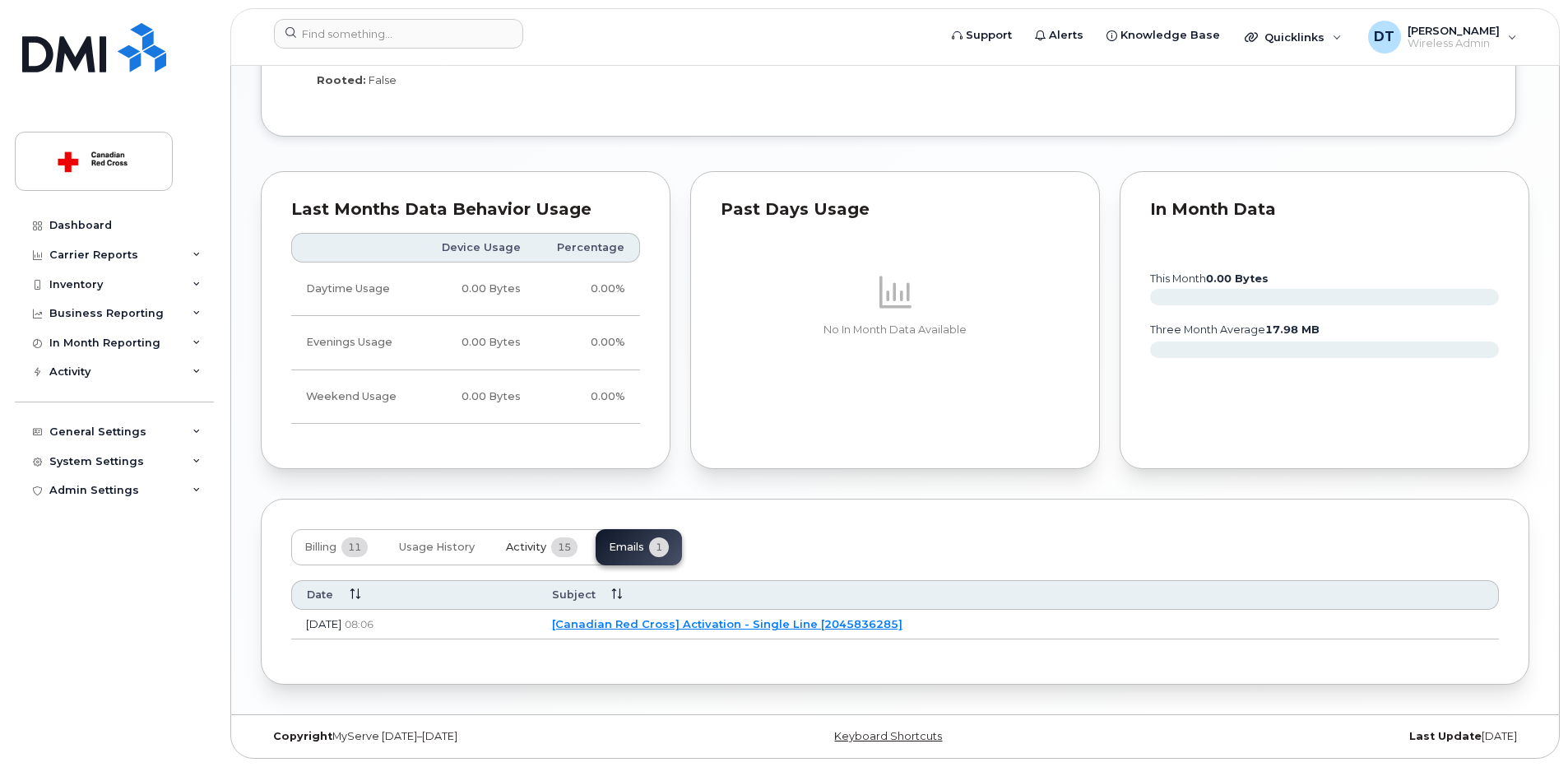
click at [519, 550] on span "Activity" at bounding box center [526, 547] width 40 height 13
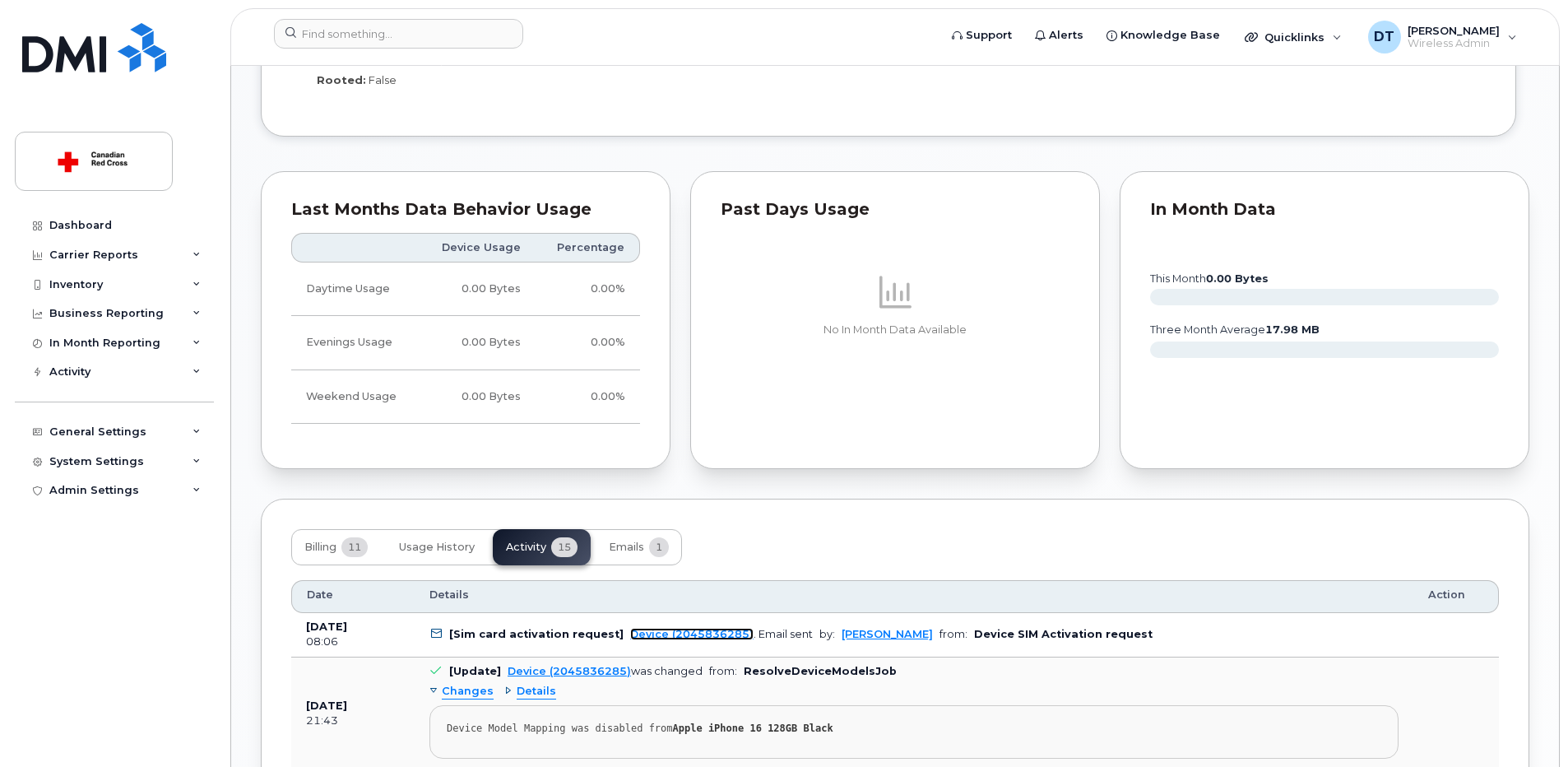
click at [657, 635] on link "Device (2045836285)" at bounding box center [692, 634] width 123 height 12
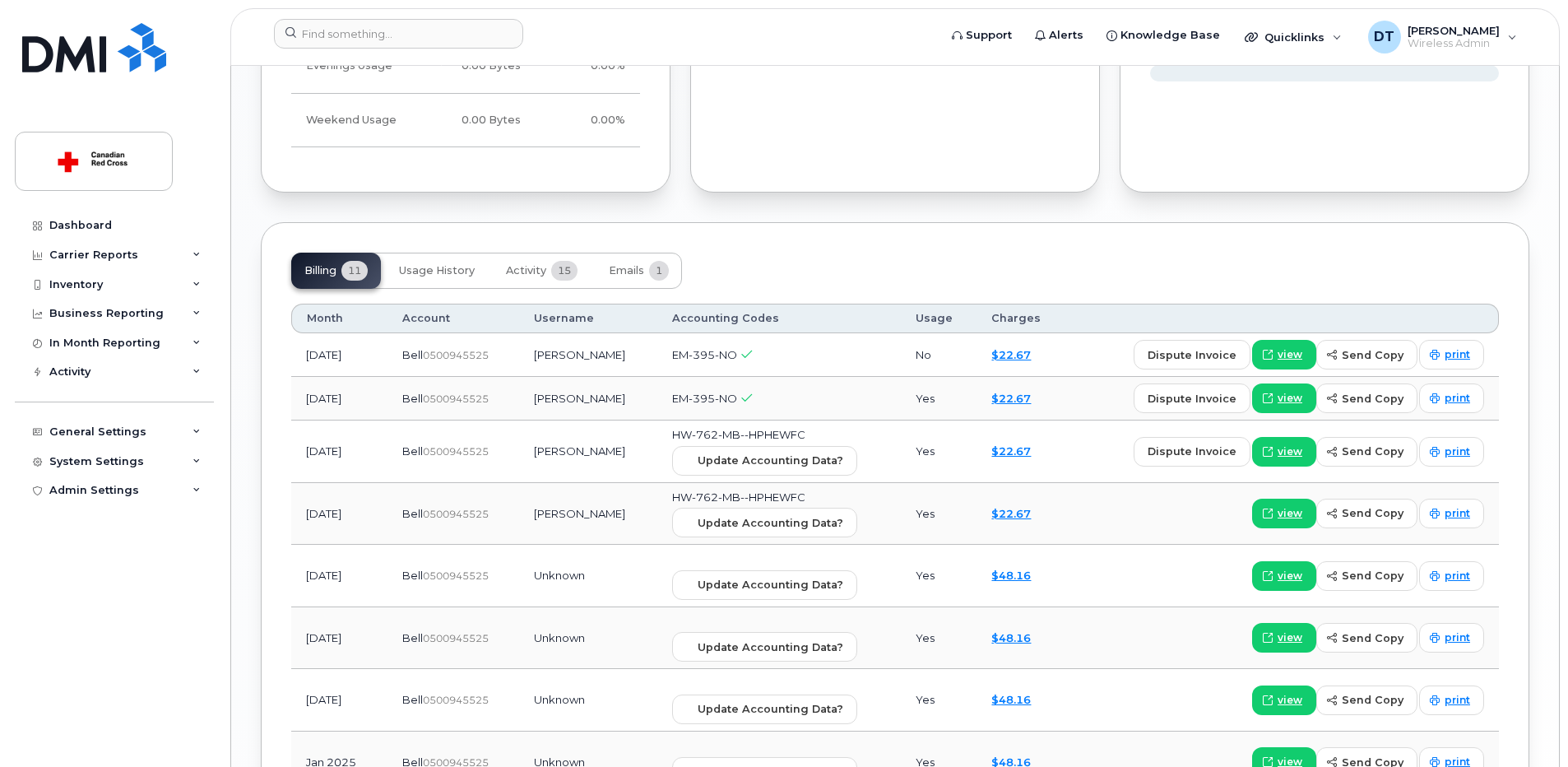
scroll to position [1481, 0]
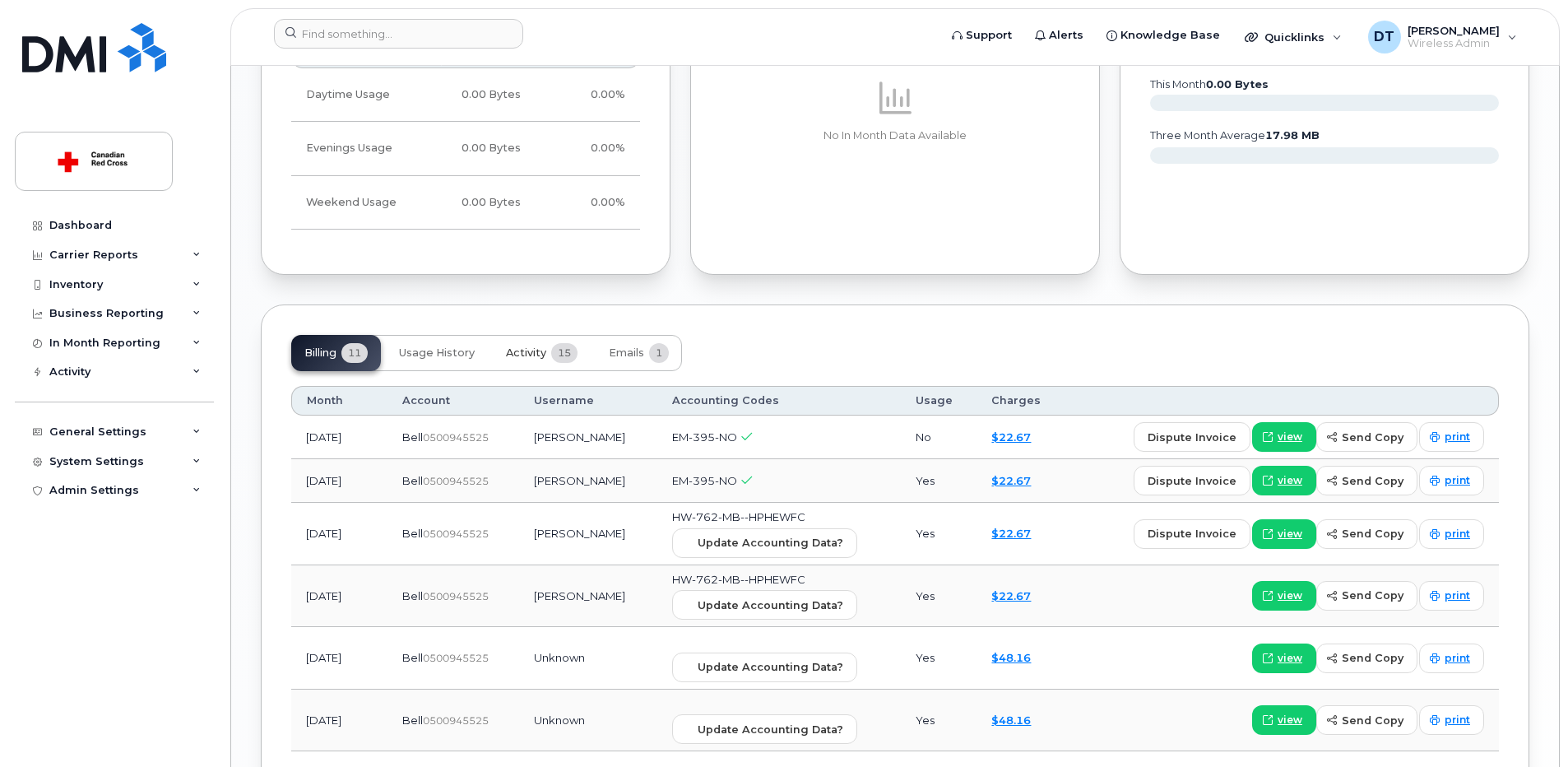
click at [526, 354] on span "Activity" at bounding box center [526, 352] width 40 height 13
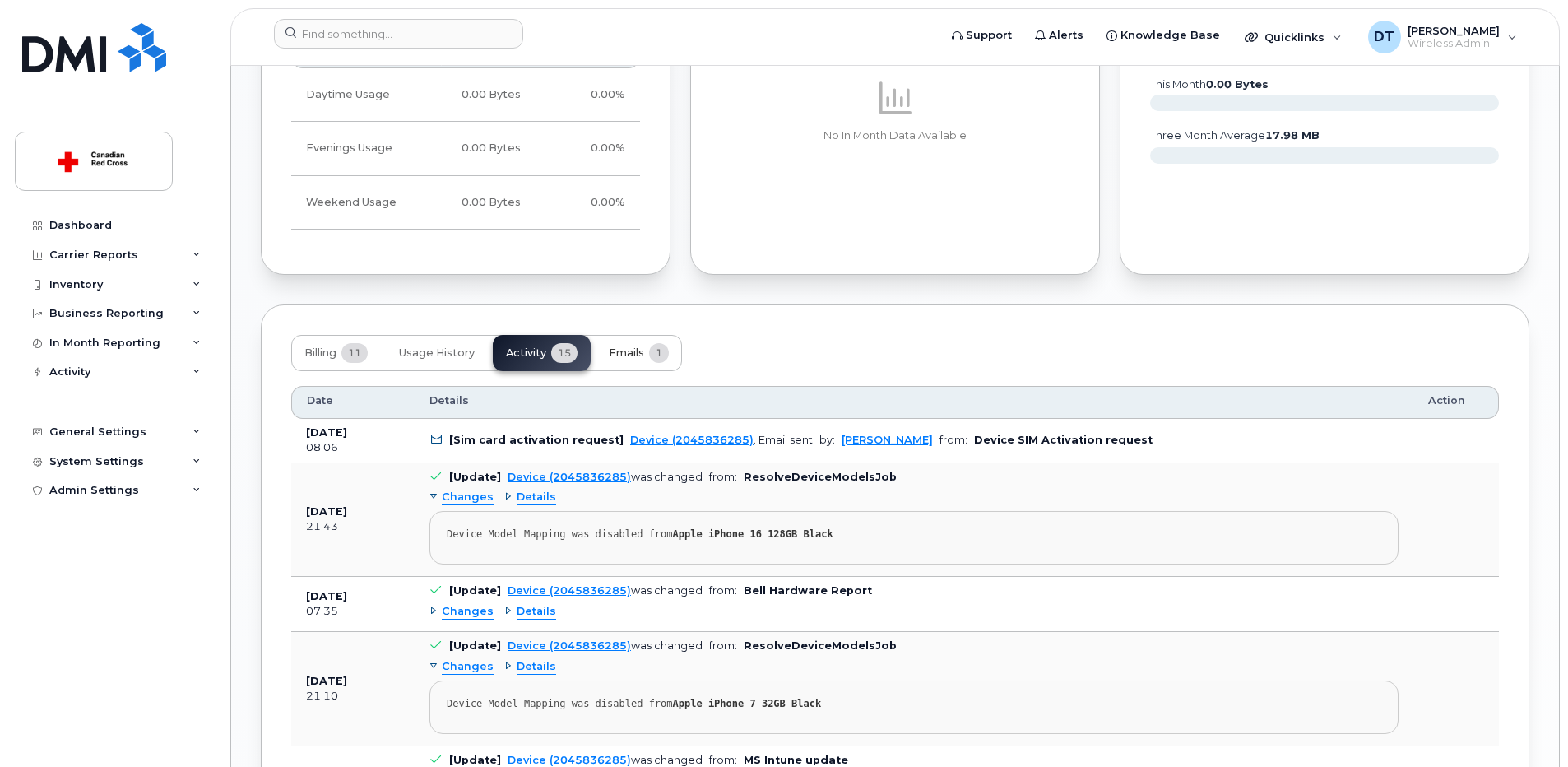
click at [633, 351] on span "Emails" at bounding box center [626, 352] width 36 height 13
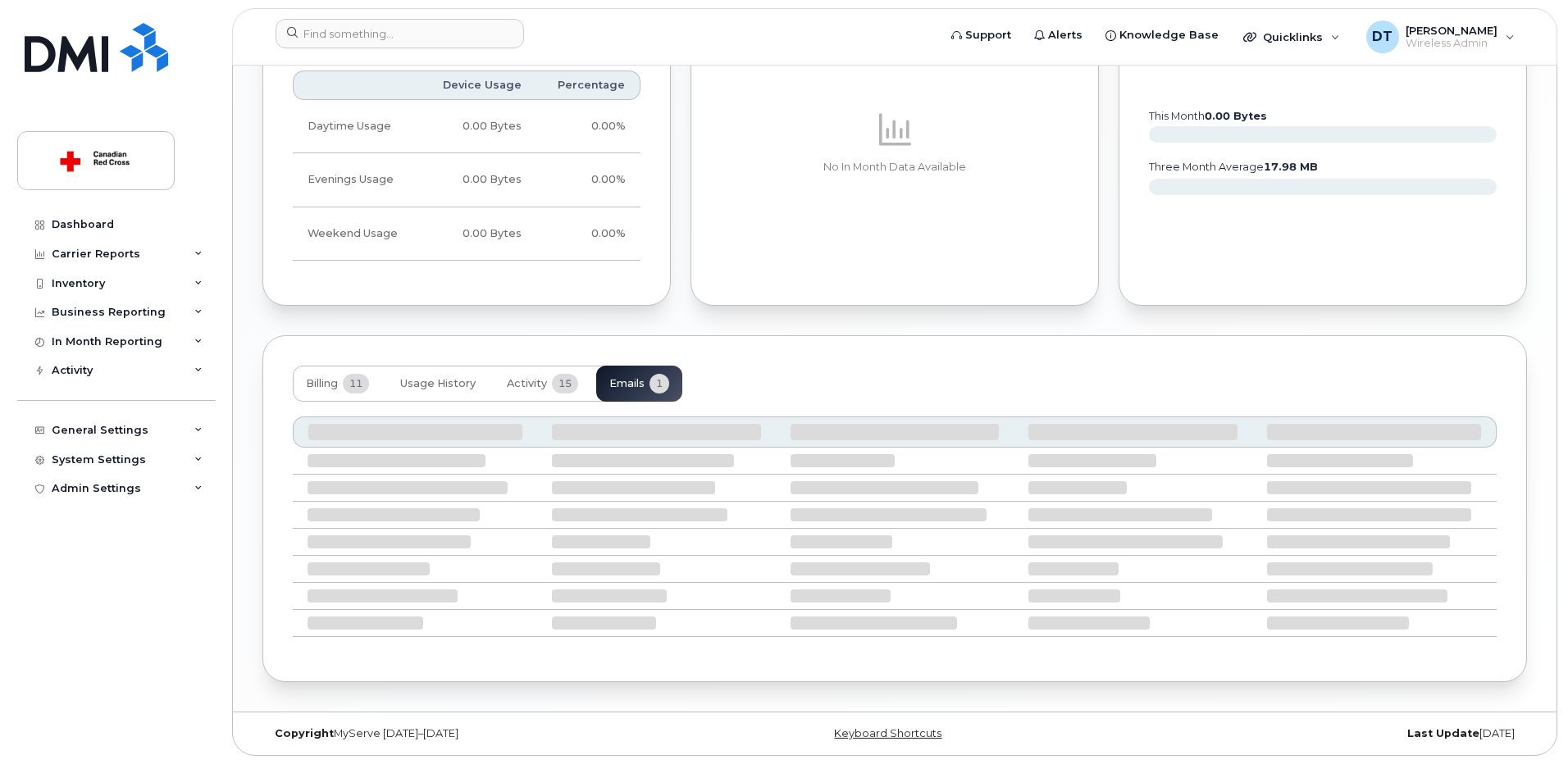
scroll to position [1283, 0]
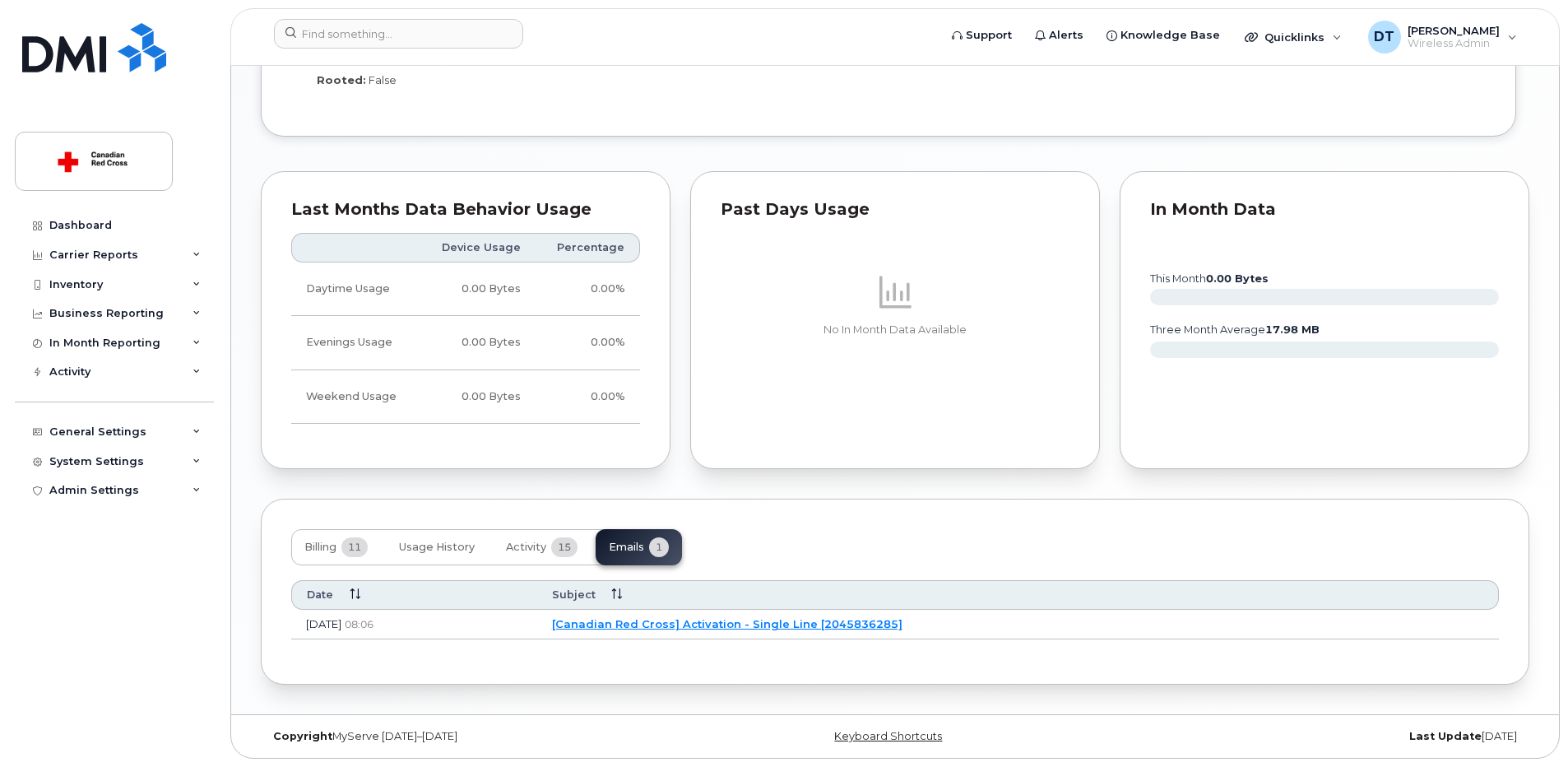
click at [811, 626] on link "[Canadian Red Cross] Activation - Single Line [2045836285]" at bounding box center [728, 623] width 350 height 13
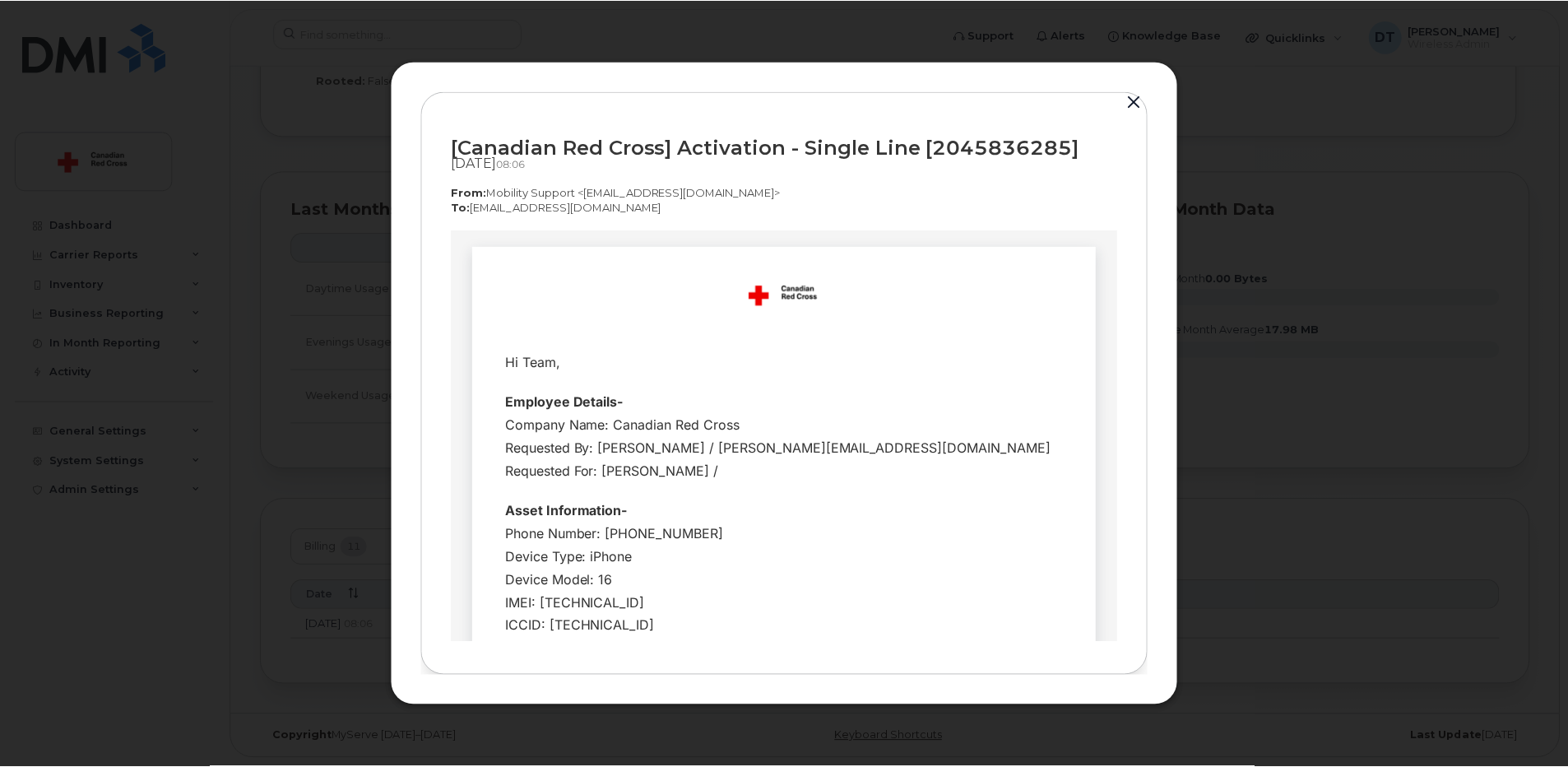
scroll to position [0, 0]
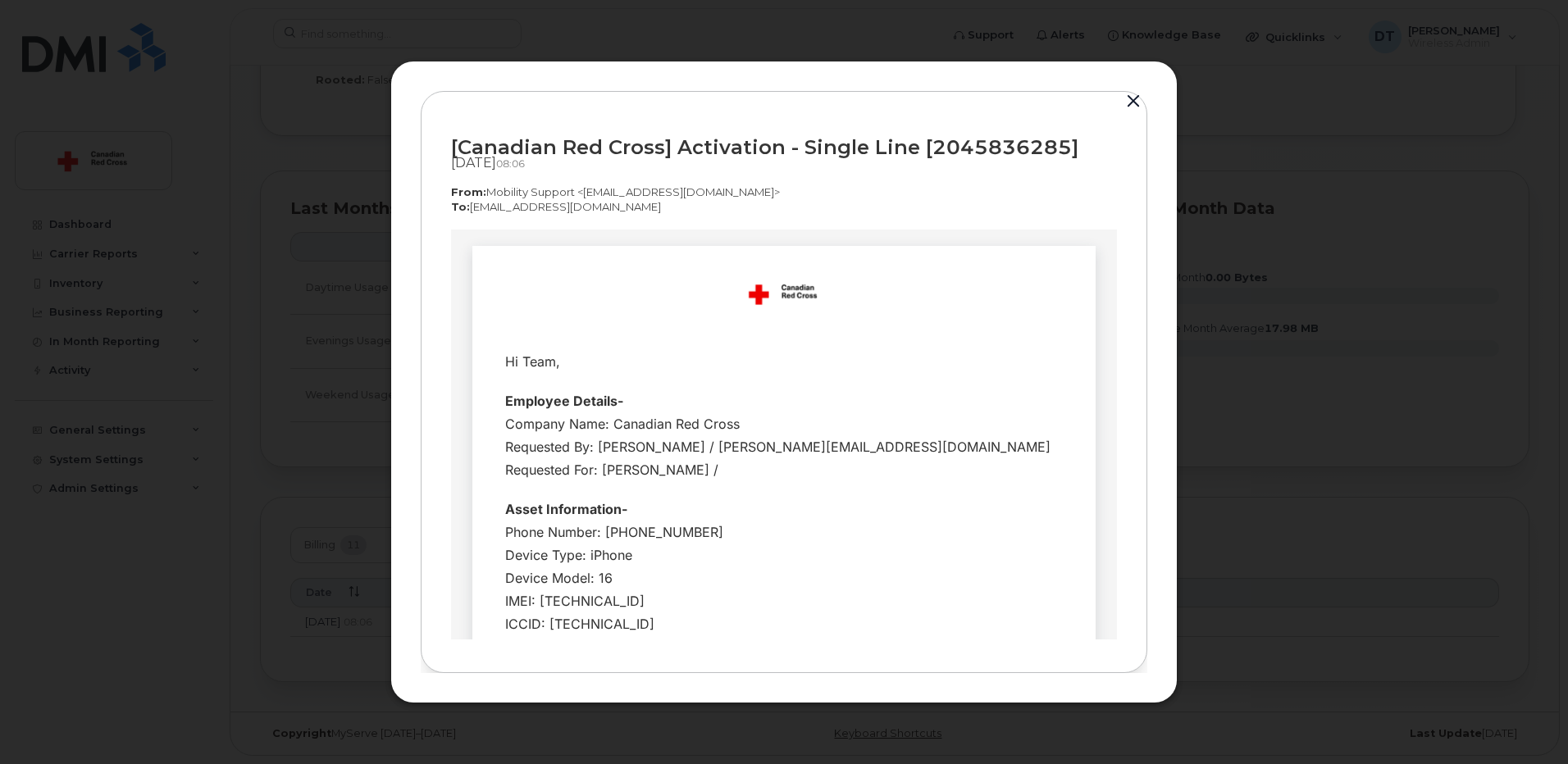
click at [1132, 104] on button "button" at bounding box center [1133, 101] width 24 height 23
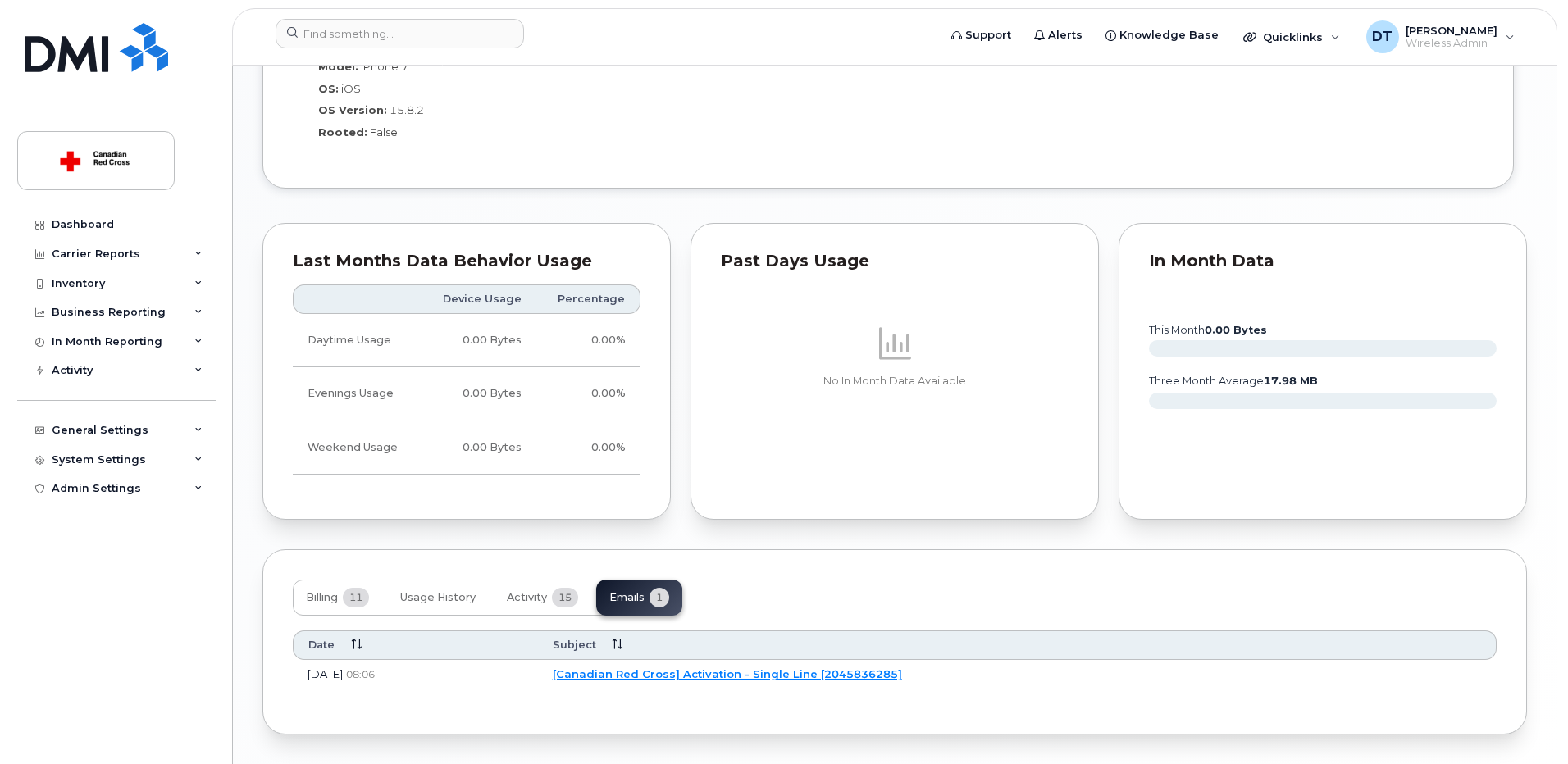
scroll to position [1283, 0]
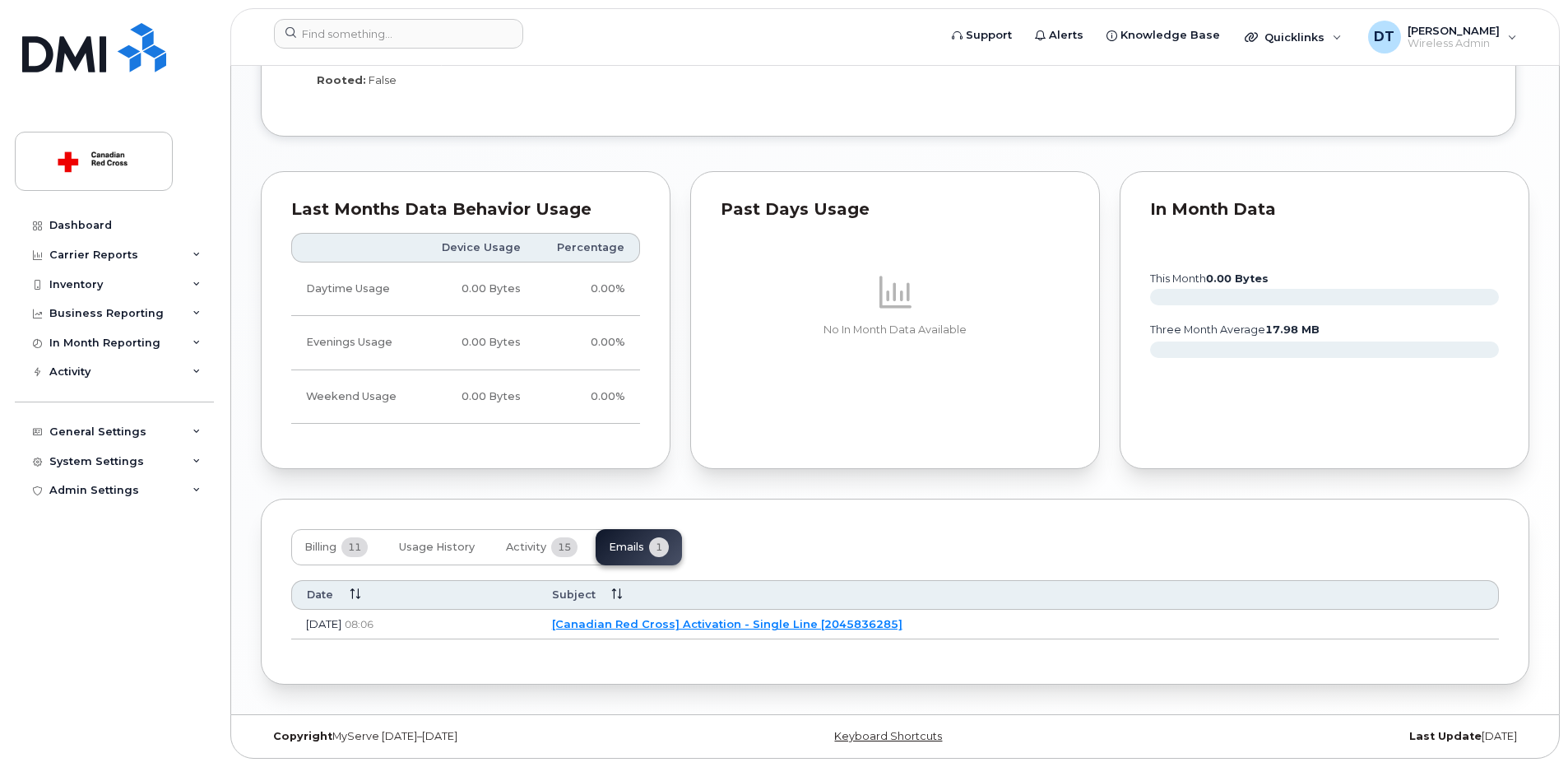
click at [731, 624] on link "[Canadian Red Cross] Activation - Single Line [2045836285]" at bounding box center [728, 623] width 350 height 13
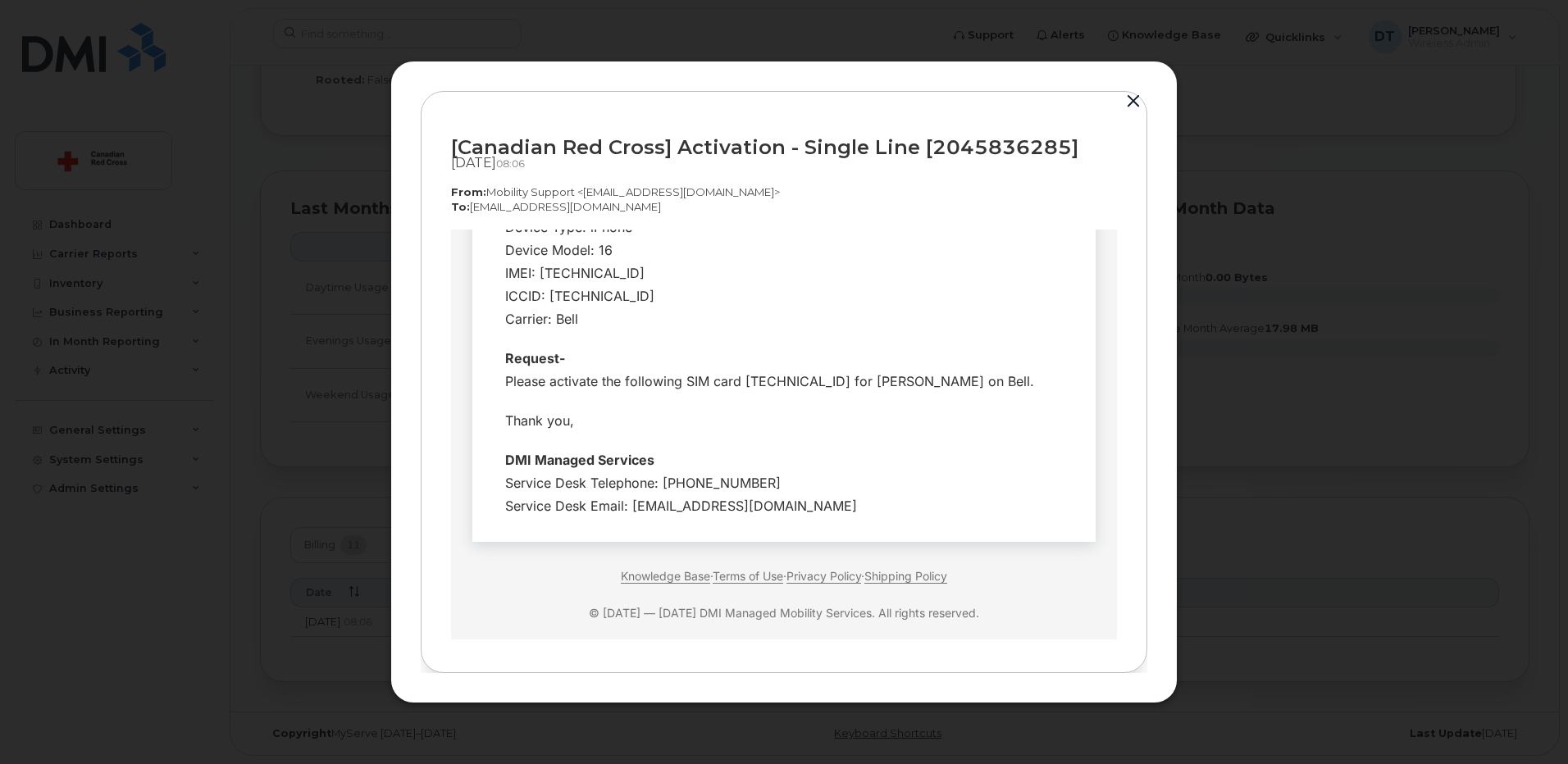
scroll to position [164, 0]
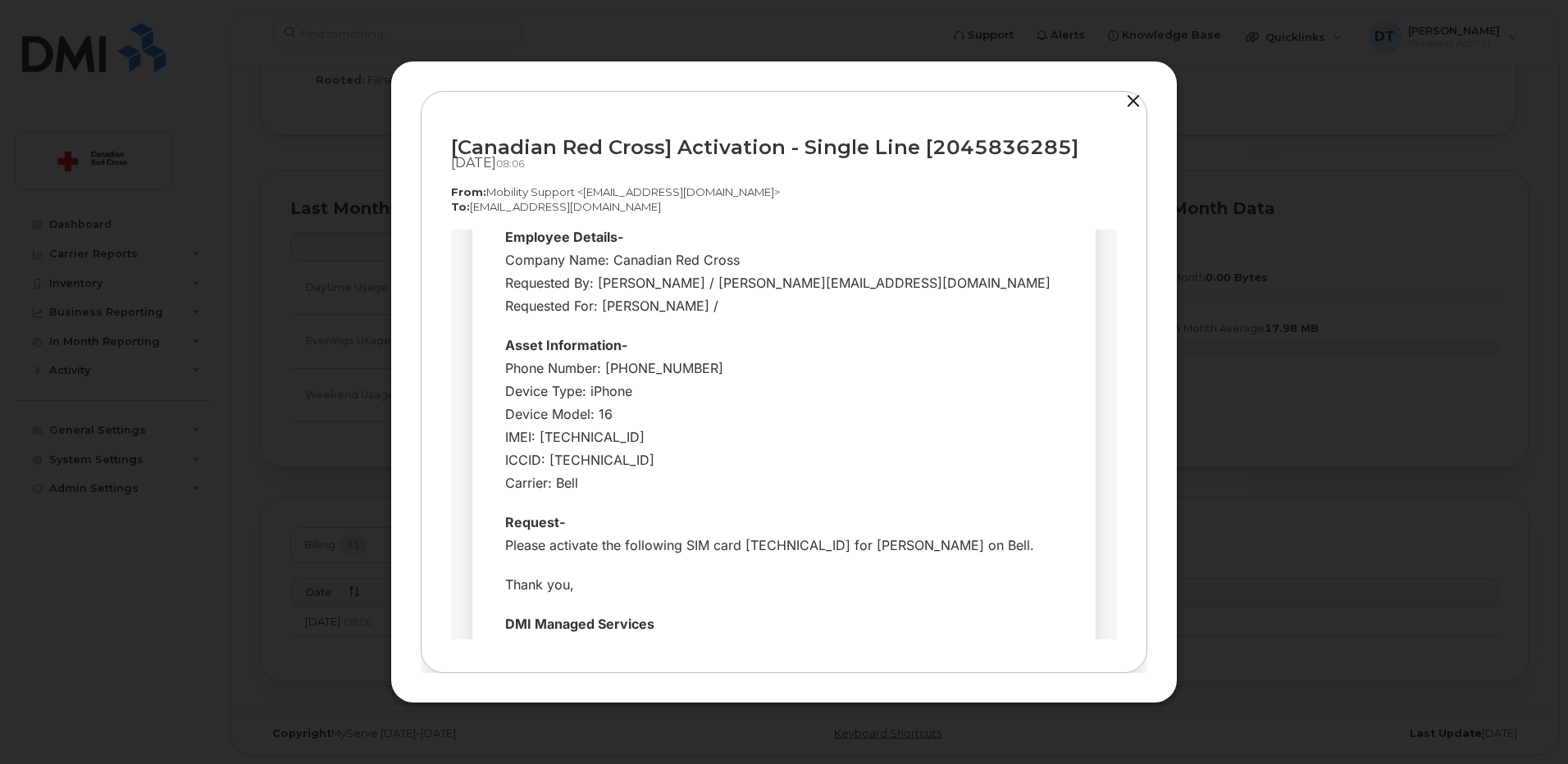
drag, startPoint x: 768, startPoint y: 547, endPoint x: 735, endPoint y: 556, distance: 34.2
click at [735, 556] on div "Request- Please activate the following SIM card 89302610207417092688 for Cody B…" at bounding box center [783, 532] width 558 height 46
drag, startPoint x: 735, startPoint y: 556, endPoint x: 790, endPoint y: 555, distance: 55.0
click at [790, 555] on div "Request- Please activate the following SIM card 89302610207417092688 for Cody B…" at bounding box center [783, 532] width 558 height 46
drag, startPoint x: 802, startPoint y: 542, endPoint x: 774, endPoint y: 543, distance: 28.0
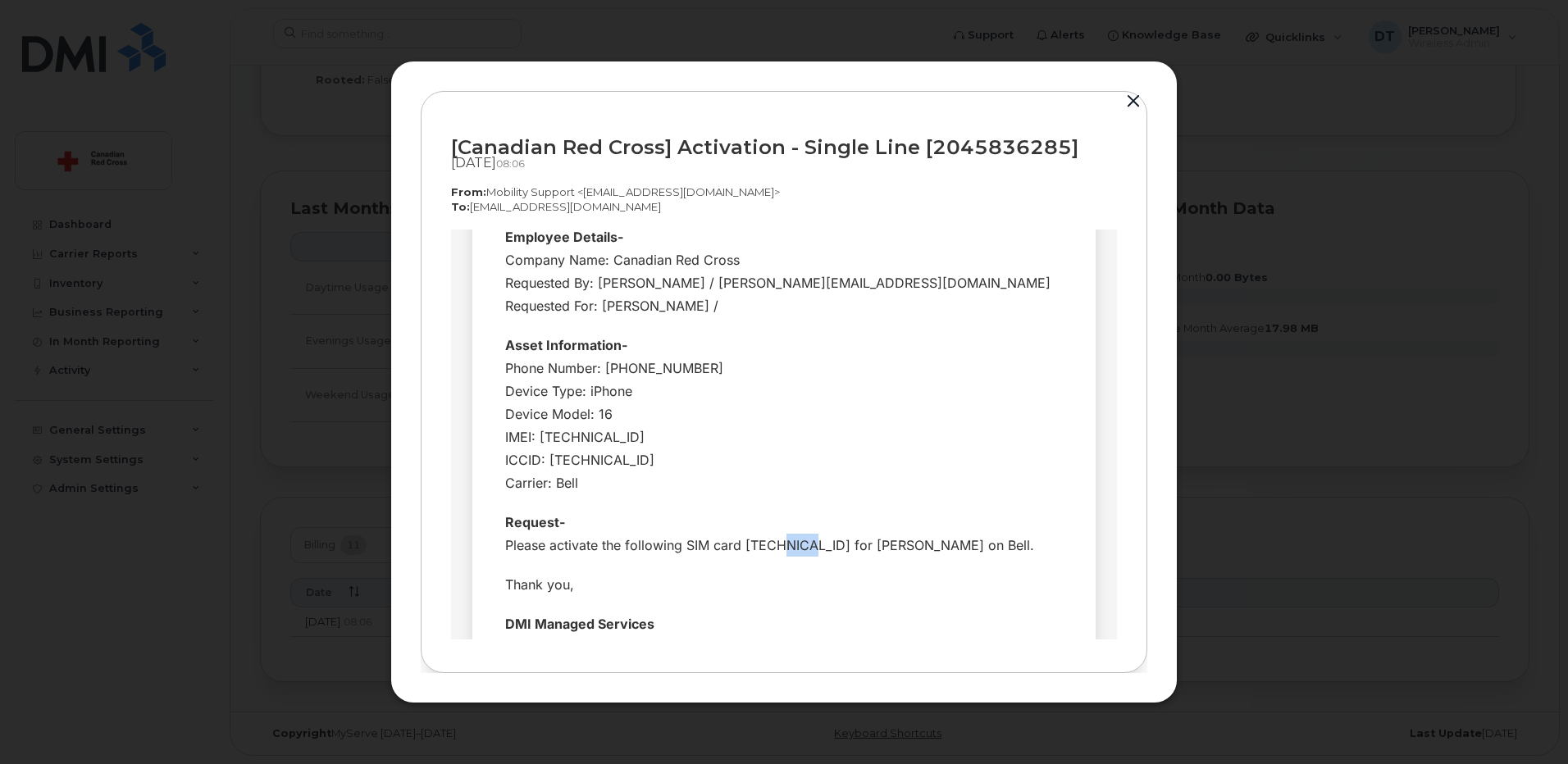
click at [774, 543] on div "Request- Please activate the following SIM card 89302610207417092688 for Cody B…" at bounding box center [783, 532] width 558 height 46
drag, startPoint x: 774, startPoint y: 543, endPoint x: 805, endPoint y: 550, distance: 31.8
click at [805, 550] on div "Request- Please activate the following SIM card 89302610207417092688 for Cody B…" at bounding box center [783, 532] width 558 height 46
drag, startPoint x: 801, startPoint y: 544, endPoint x: 830, endPoint y: 546, distance: 29.1
click at [830, 546] on div "Request- Please activate the following SIM card 89302610207417092688 for Cody B…" at bounding box center [783, 532] width 558 height 46
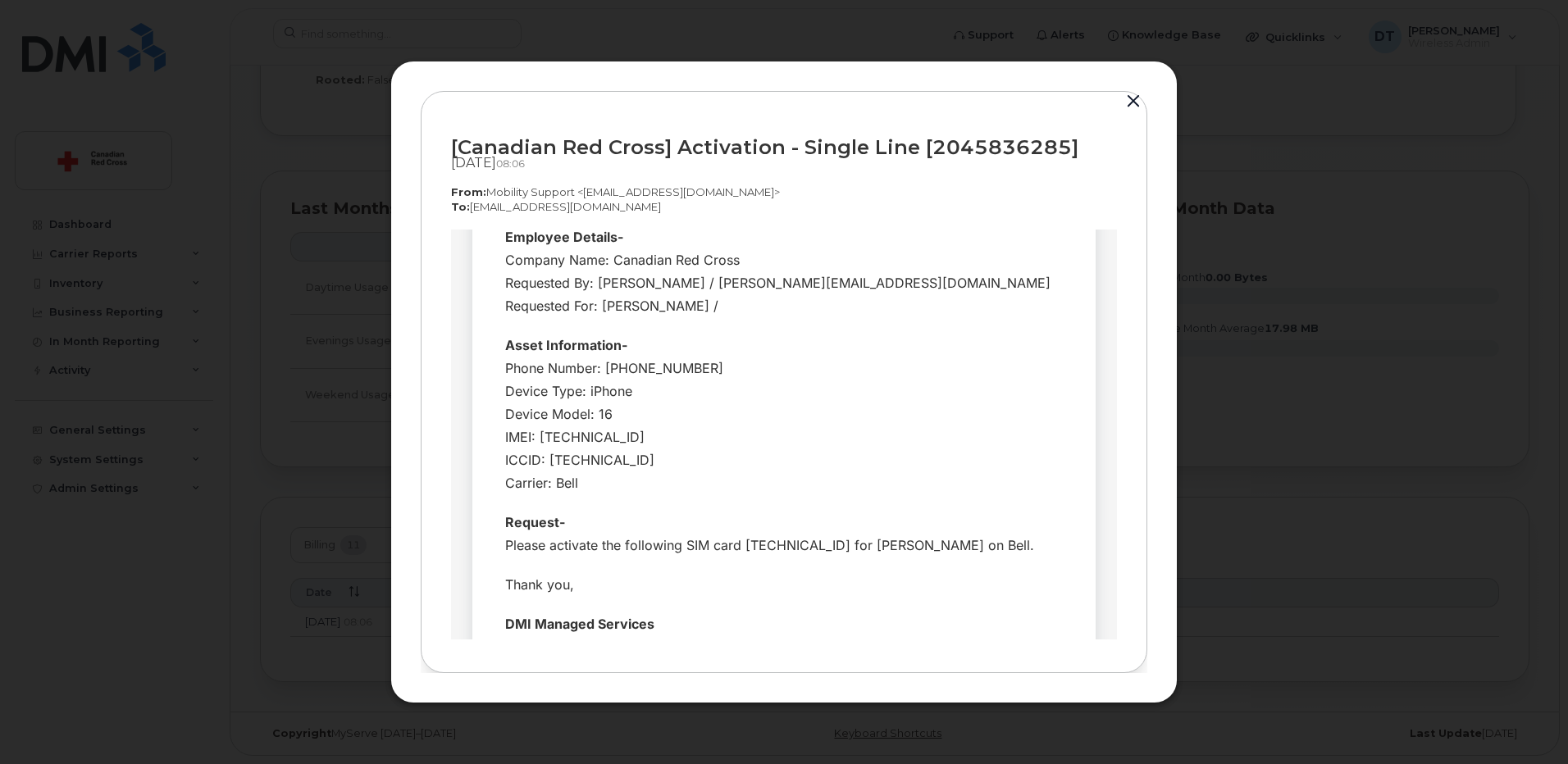
drag, startPoint x: 830, startPoint y: 546, endPoint x: 839, endPoint y: 555, distance: 12.7
click at [839, 555] on div "Request- Please activate the following SIM card 89302610207417092688 for Cody B…" at bounding box center [783, 532] width 558 height 46
drag, startPoint x: 832, startPoint y: 539, endPoint x: 860, endPoint y: 546, distance: 28.9
click at [860, 546] on div "Request- Please activate the following SIM card 89302610207417092688 for Cody B…" at bounding box center [783, 532] width 558 height 46
drag, startPoint x: 860, startPoint y: 546, endPoint x: 870, endPoint y: 560, distance: 17.2
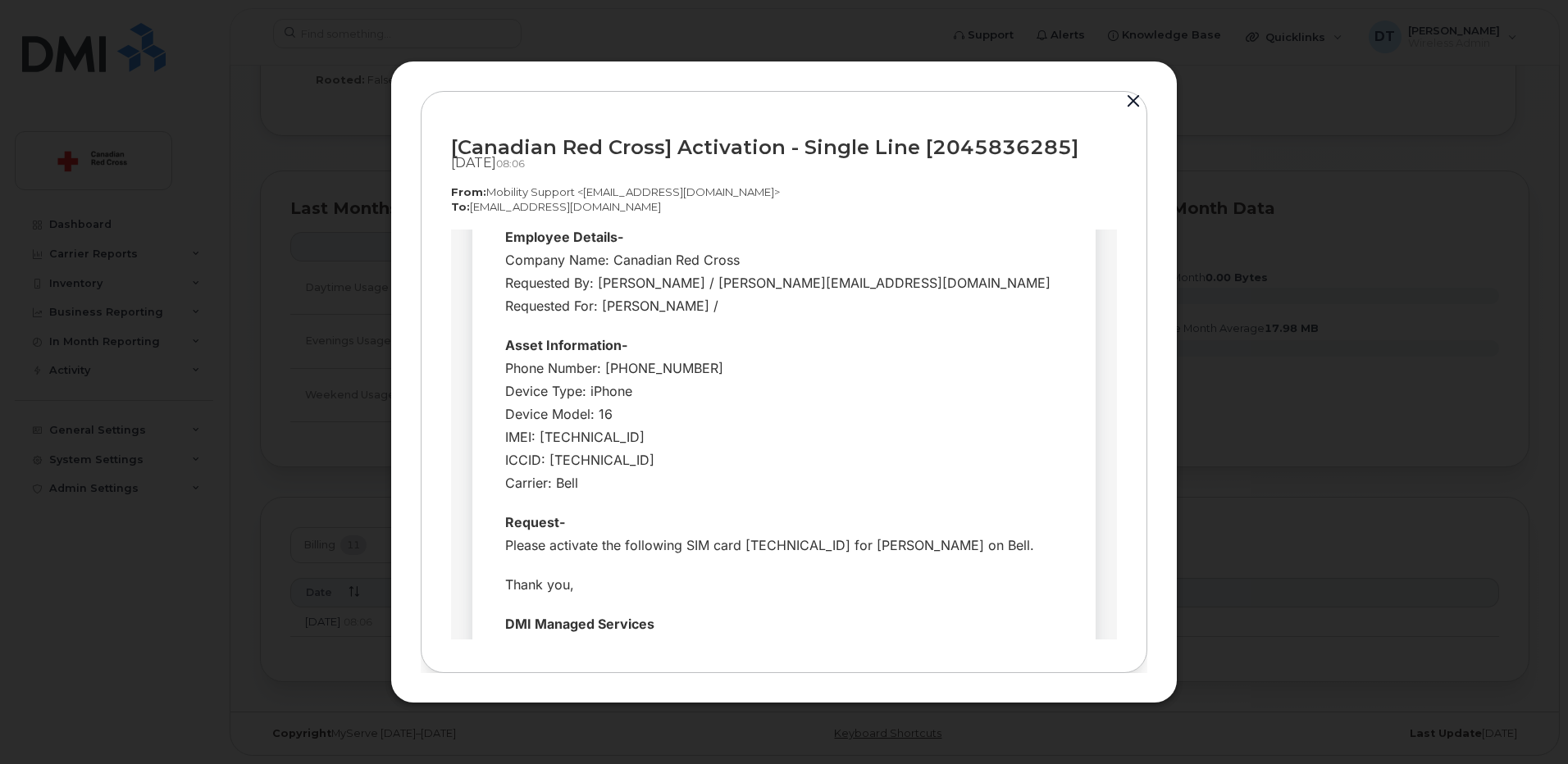
click at [870, 556] on div "Request- Please activate the following SIM card 89302610207417092688 for Cody B…" at bounding box center [783, 532] width 558 height 46
drag, startPoint x: 862, startPoint y: 542, endPoint x: 890, endPoint y: 541, distance: 28.0
click at [890, 541] on div "Request- Please activate the following SIM card 89302610207417092688 for Cody B…" at bounding box center [783, 532] width 558 height 46
click at [896, 546] on div "Request- Please activate the following SIM card 89302610207417092688 for Cody B…" at bounding box center [783, 532] width 558 height 46
drag, startPoint x: 769, startPoint y: 542, endPoint x: 738, endPoint y: 545, distance: 31.1
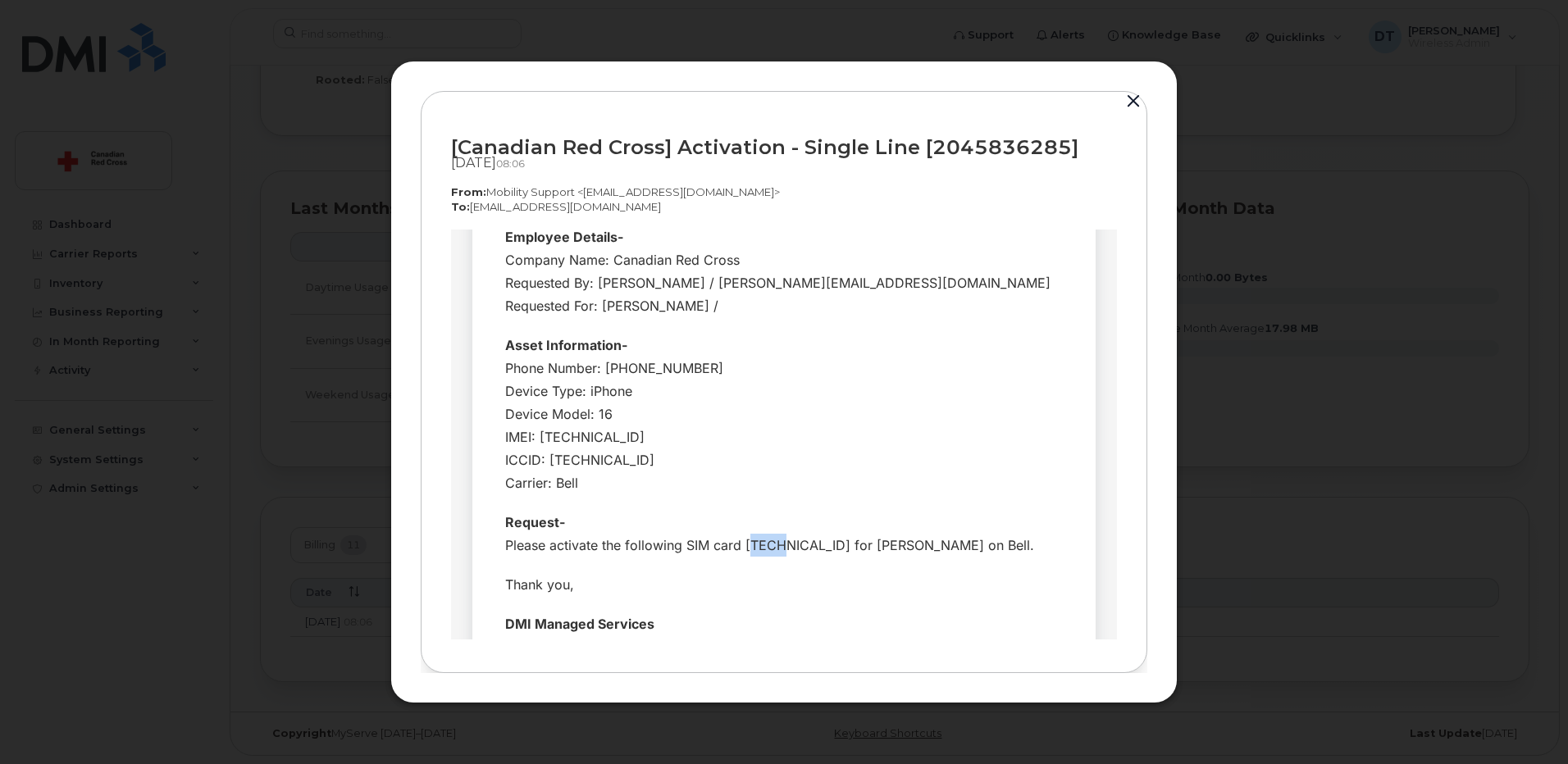
click at [738, 545] on div "Request- Please activate the following SIM card 89302610207417092688 for Cody B…" at bounding box center [783, 532] width 558 height 46
drag, startPoint x: 738, startPoint y: 545, endPoint x: 772, endPoint y: 550, distance: 34.4
click at [772, 550] on div "Request- Please activate the following SIM card 89302610207417092688 for Cody B…" at bounding box center [783, 532] width 558 height 46
drag, startPoint x: 547, startPoint y: 433, endPoint x: 559, endPoint y: 434, distance: 12.0
click at [559, 434] on div "Phone Number: 2045836285 Device Type: iPhone Device Model: 16 IMEI: 35138889413…" at bounding box center [783, 424] width 558 height 137
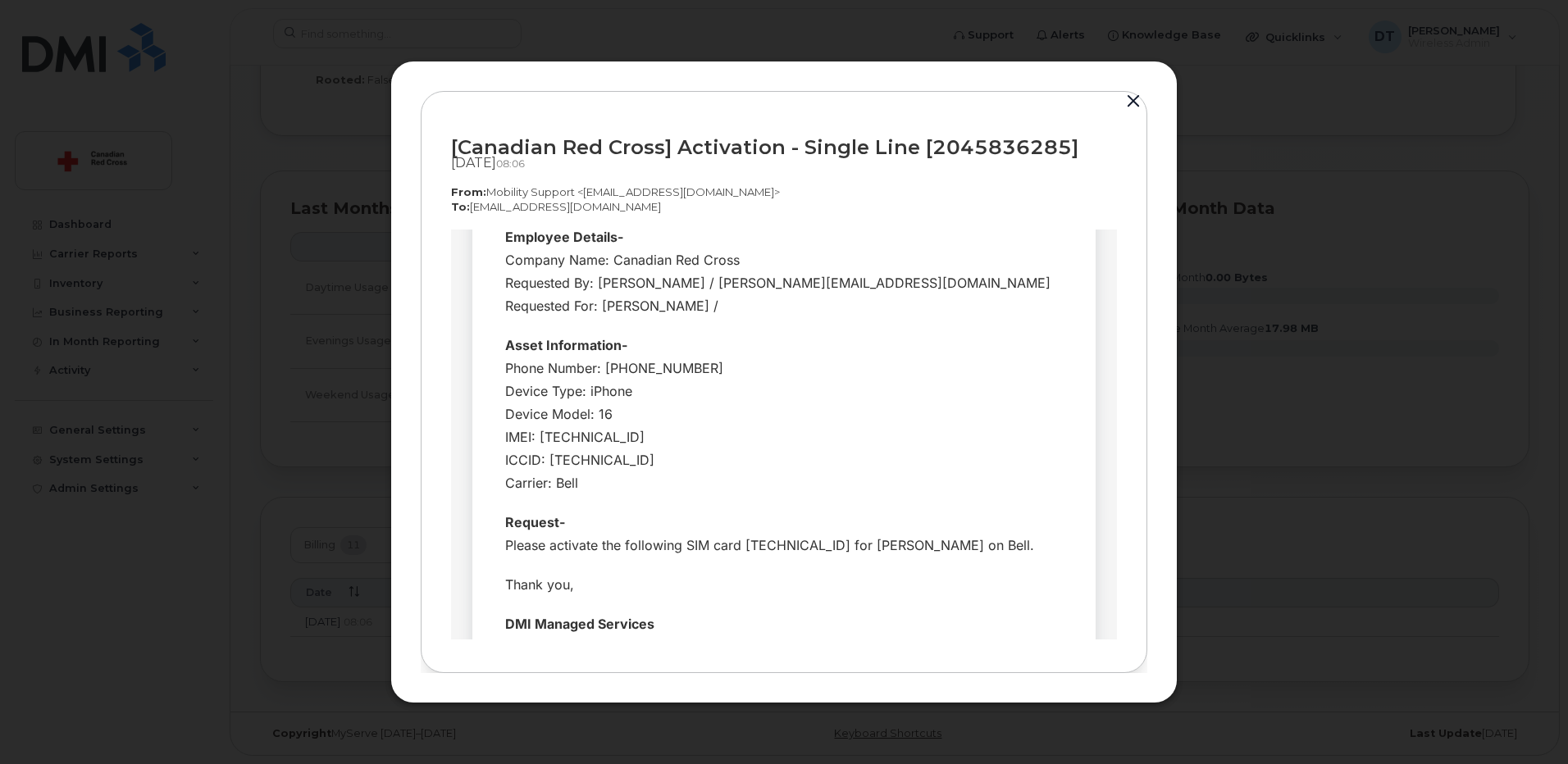
drag, startPoint x: 559, startPoint y: 434, endPoint x: 570, endPoint y: 440, distance: 12.5
click at [570, 440] on div "Phone Number: 2045836285 Device Type: iPhone Device Model: 16 IMEI: 35138889413…" at bounding box center [783, 424] width 558 height 137
drag, startPoint x: 563, startPoint y: 434, endPoint x: 595, endPoint y: 435, distance: 32.0
click at [595, 435] on div "Phone Number: 2045836285 Device Type: iPhone Device Model: 16 IMEI: 35138889413…" at bounding box center [783, 424] width 558 height 137
drag, startPoint x: 595, startPoint y: 435, endPoint x: 602, endPoint y: 444, distance: 11.4
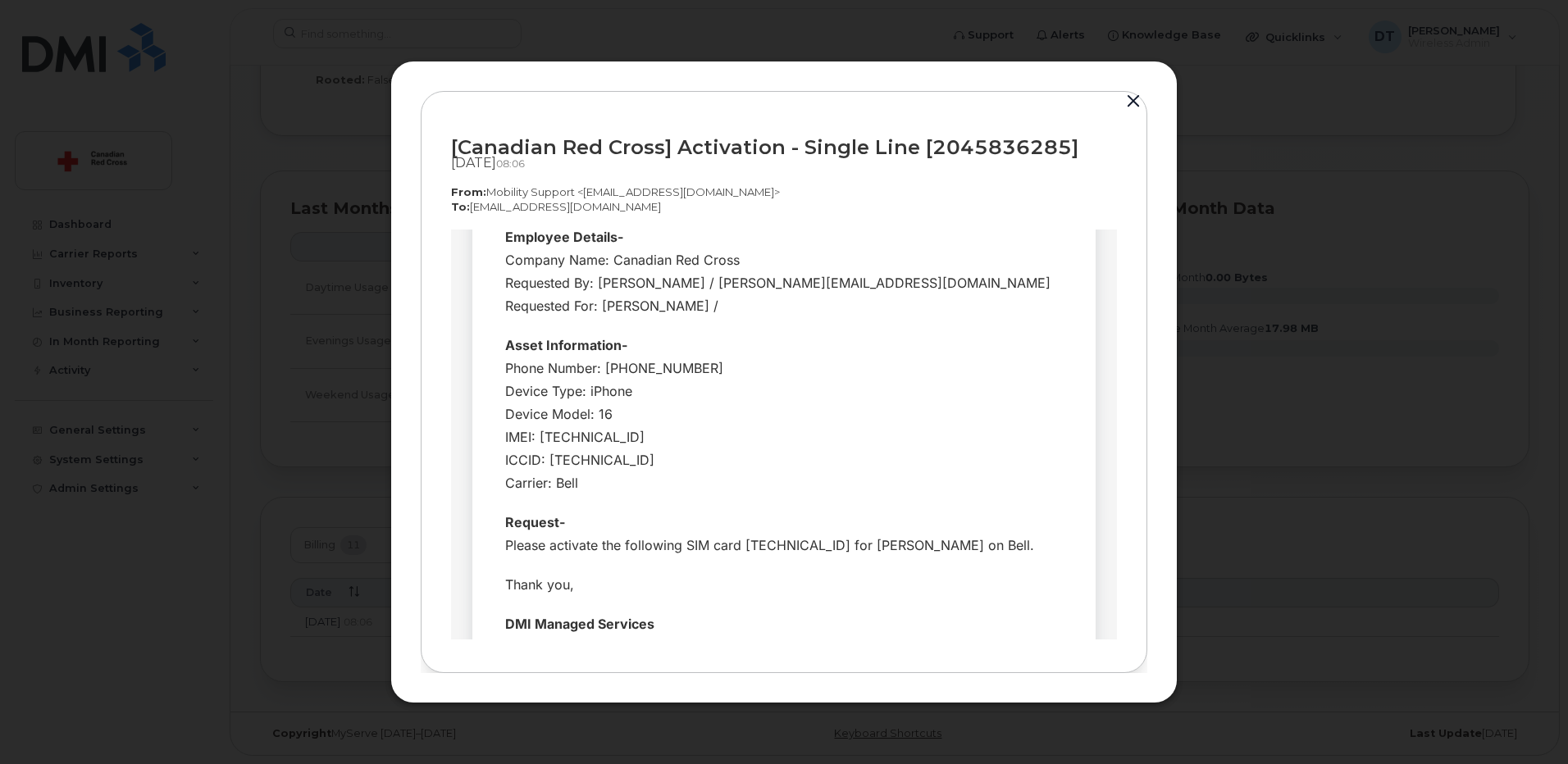
click at [602, 444] on div "Phone Number: 2045836285 Device Type: iPhone Device Model: 16 IMEI: 35138889413…" at bounding box center [783, 424] width 558 height 137
drag, startPoint x: 596, startPoint y: 434, endPoint x: 621, endPoint y: 436, distance: 25.1
click at [621, 436] on div "Phone Number: 2045836285 Device Type: iPhone Device Model: 16 IMEI: 35138889413…" at bounding box center [783, 424] width 558 height 137
drag, startPoint x: 621, startPoint y: 436, endPoint x: 651, endPoint y: 436, distance: 30.0
click at [651, 436] on div "Phone Number: 2045836285 Device Type: iPhone Device Model: 16 IMEI: 35138889413…" at bounding box center [783, 424] width 558 height 137
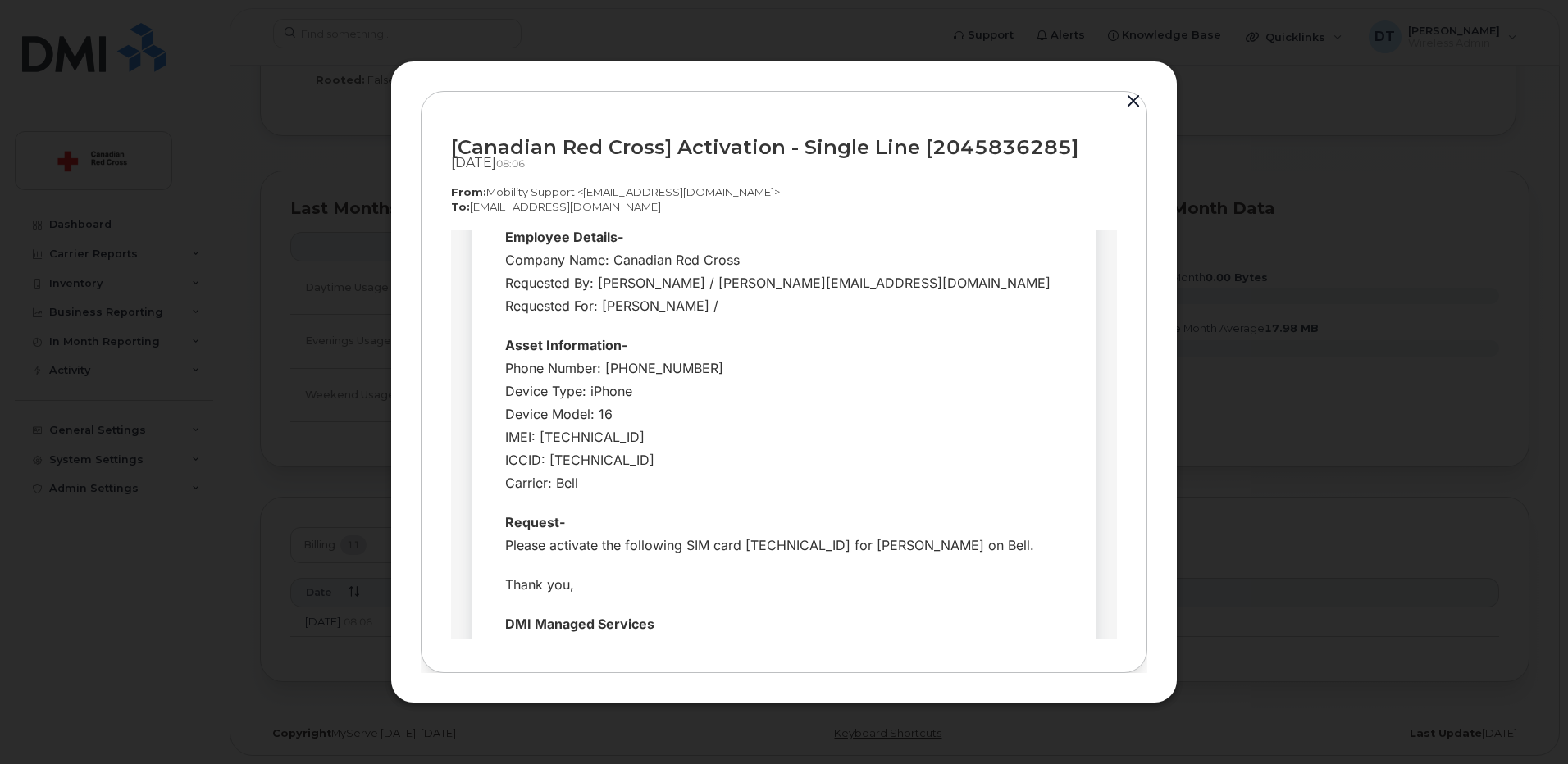
drag, startPoint x: 651, startPoint y: 436, endPoint x: 533, endPoint y: 434, distance: 118.0
click at [533, 434] on div "Phone Number: 2045836285 Device Type: iPhone Device Model: 16 IMEI: 35138889413…" at bounding box center [783, 424] width 558 height 137
drag, startPoint x: 889, startPoint y: 545, endPoint x: 739, endPoint y: 534, distance: 150.4
click at [739, 534] on div "Request- Please activate the following SIM card 89302610207417092688 for Cody B…" at bounding box center [783, 532] width 558 height 46
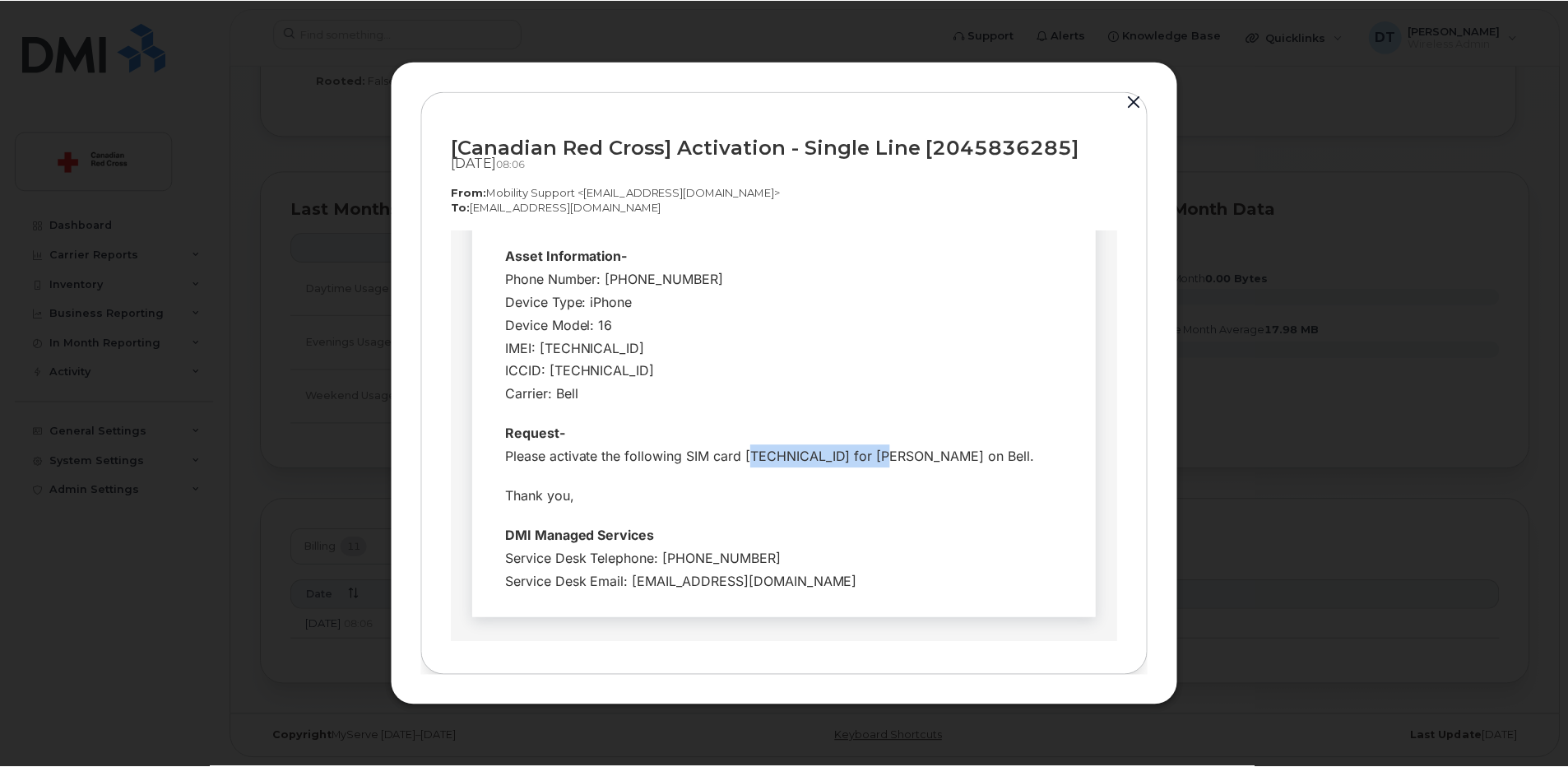
scroll to position [253, 0]
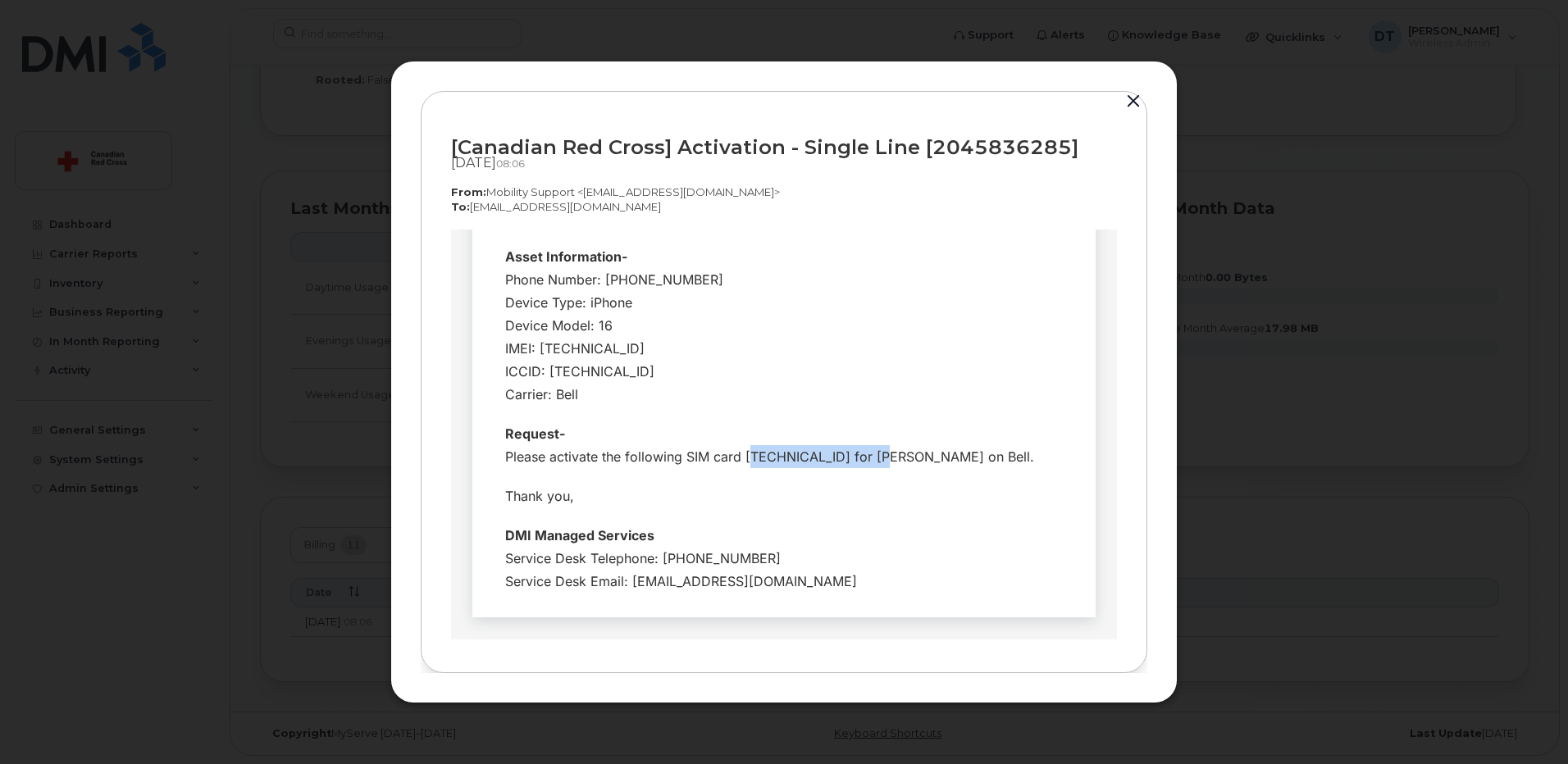
click at [1131, 102] on button "button" at bounding box center [1133, 101] width 24 height 23
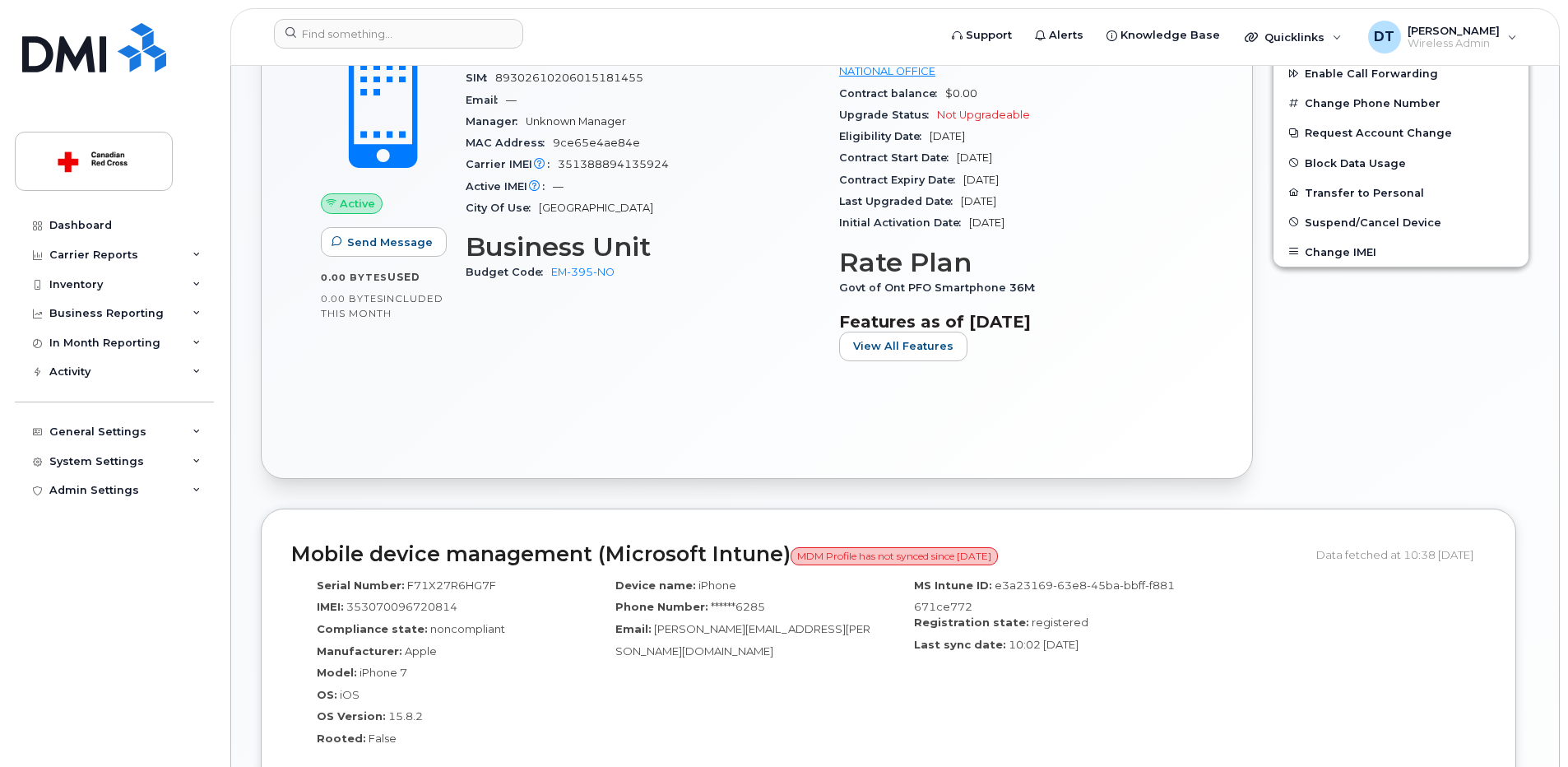
scroll to position [53, 0]
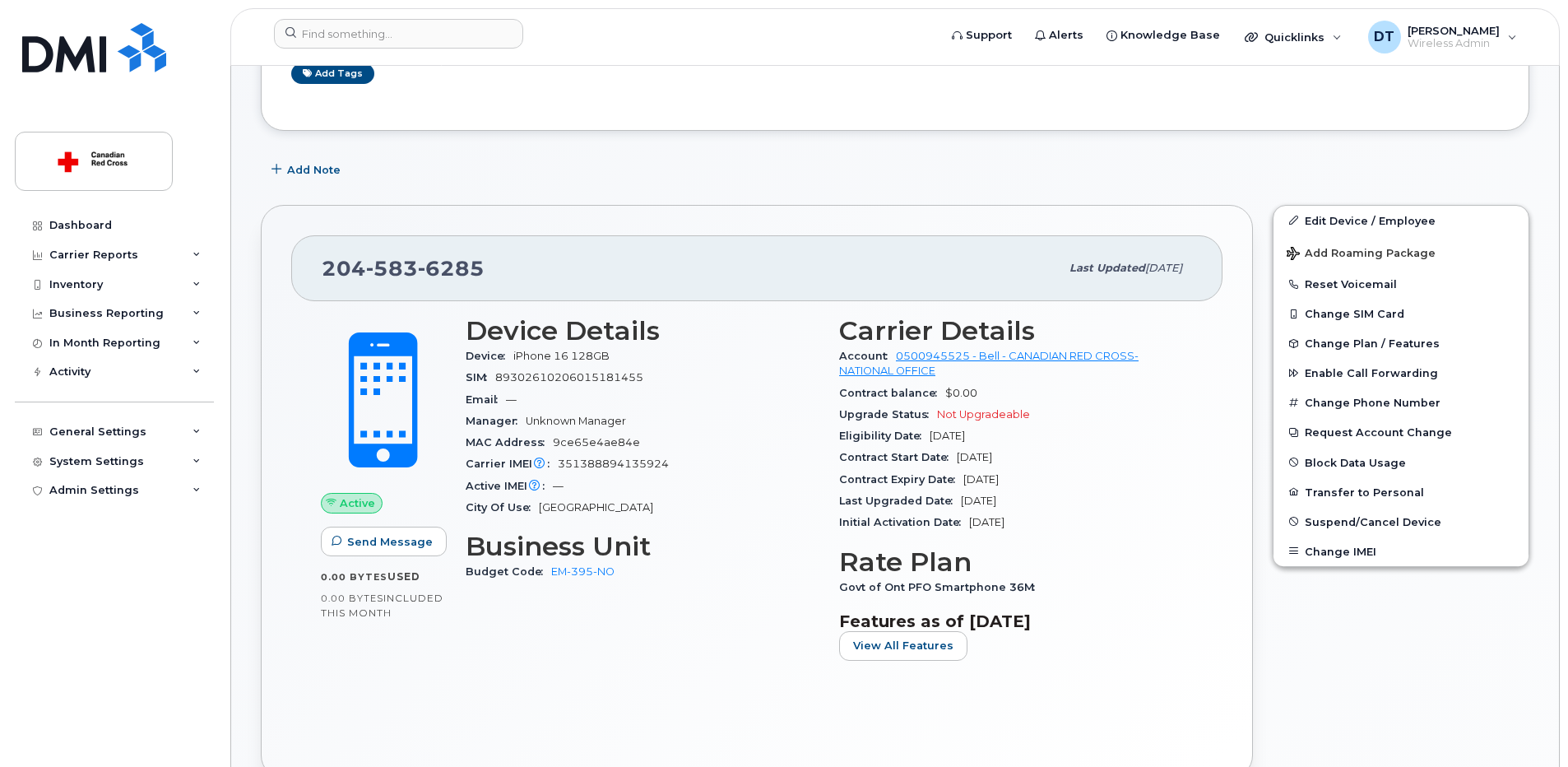
scroll to position [411, 0]
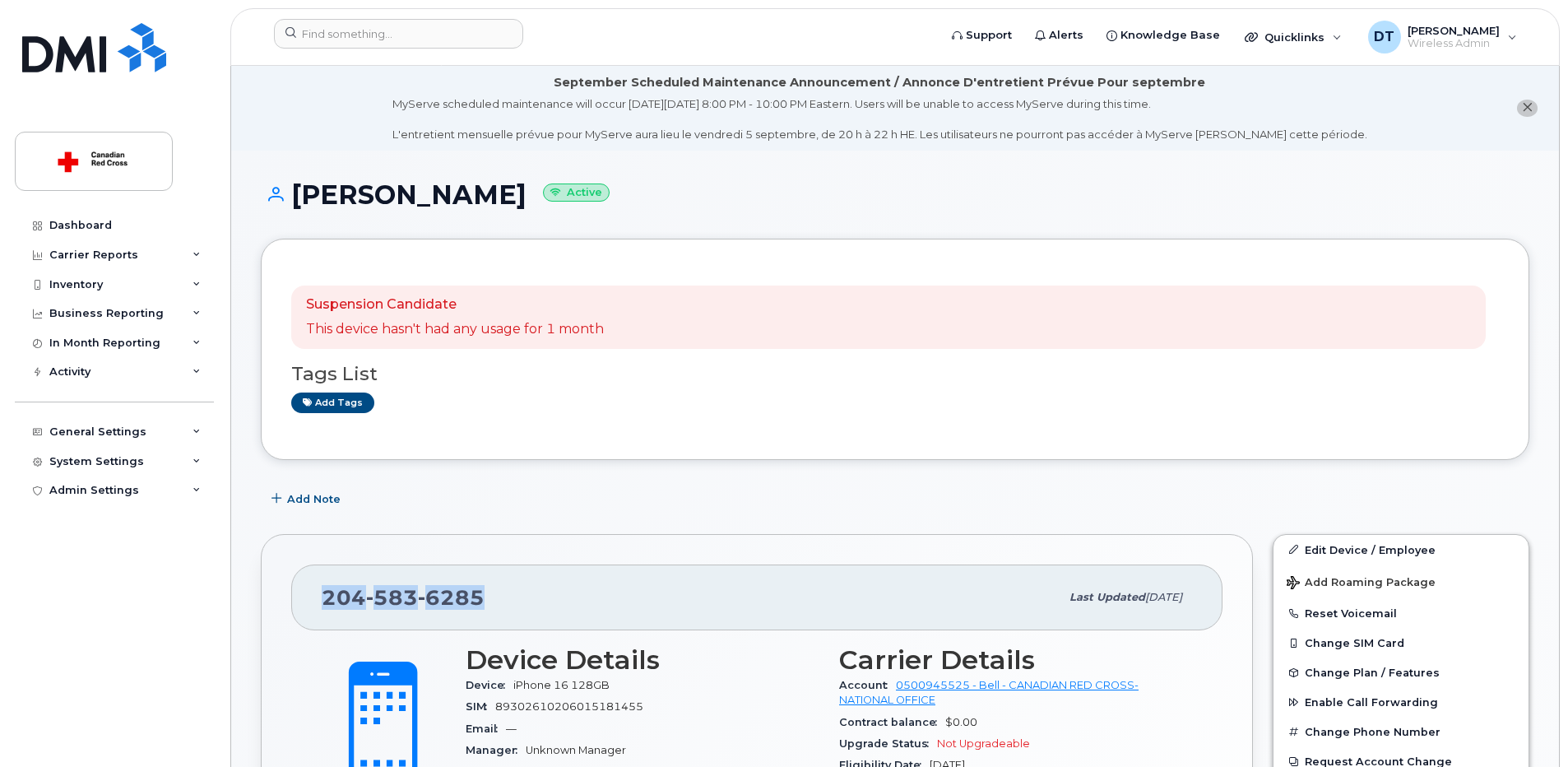
drag, startPoint x: 487, startPoint y: 595, endPoint x: 314, endPoint y: 598, distance: 173.0
click at [314, 598] on div "[PHONE_NUMBER] Last updated [DATE]" at bounding box center [757, 598] width 931 height 66
drag, startPoint x: 314, startPoint y: 598, endPoint x: 337, endPoint y: 602, distance: 23.3
copy span "[PHONE_NUMBER]"
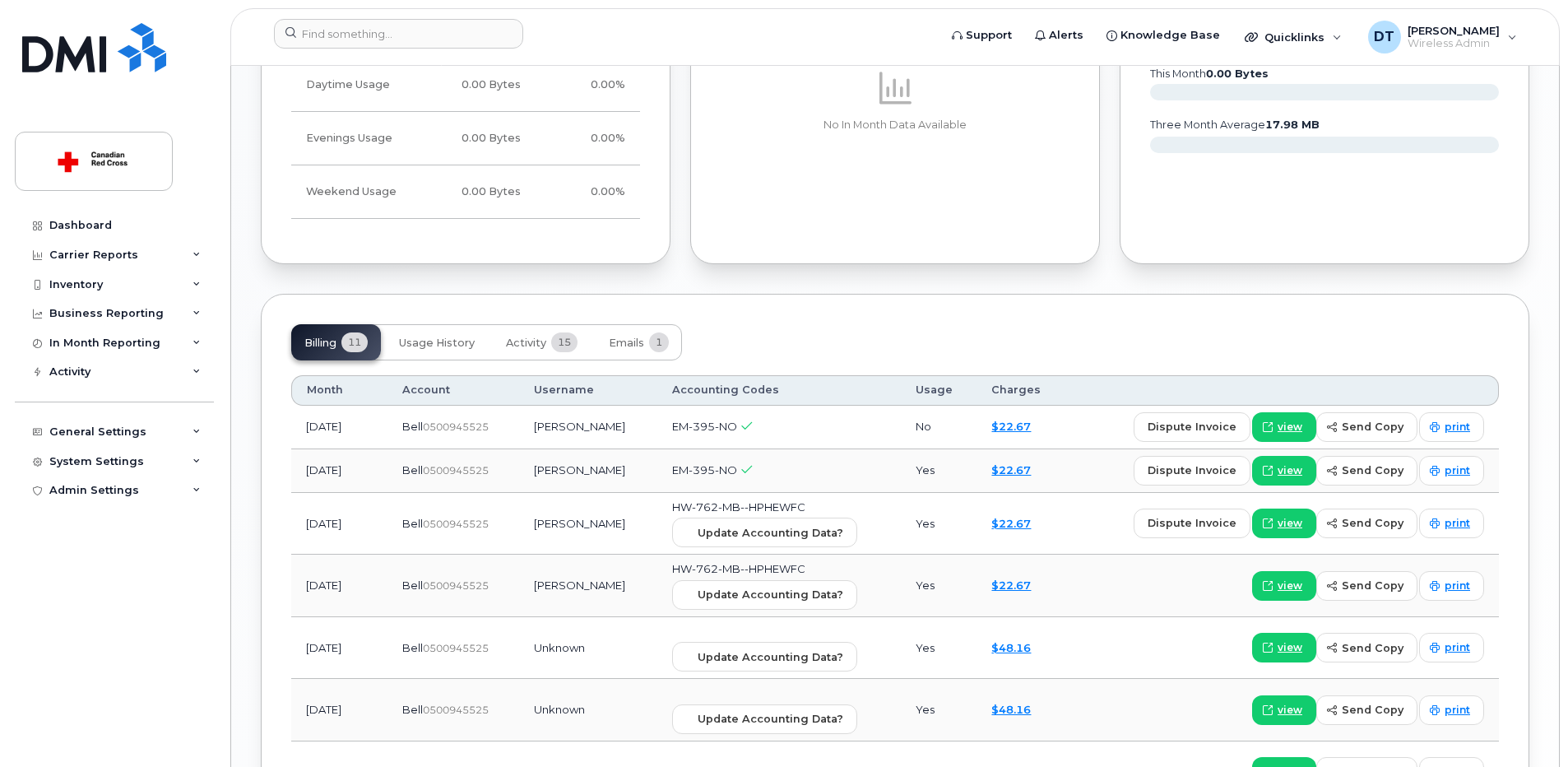
scroll to position [1400, 0]
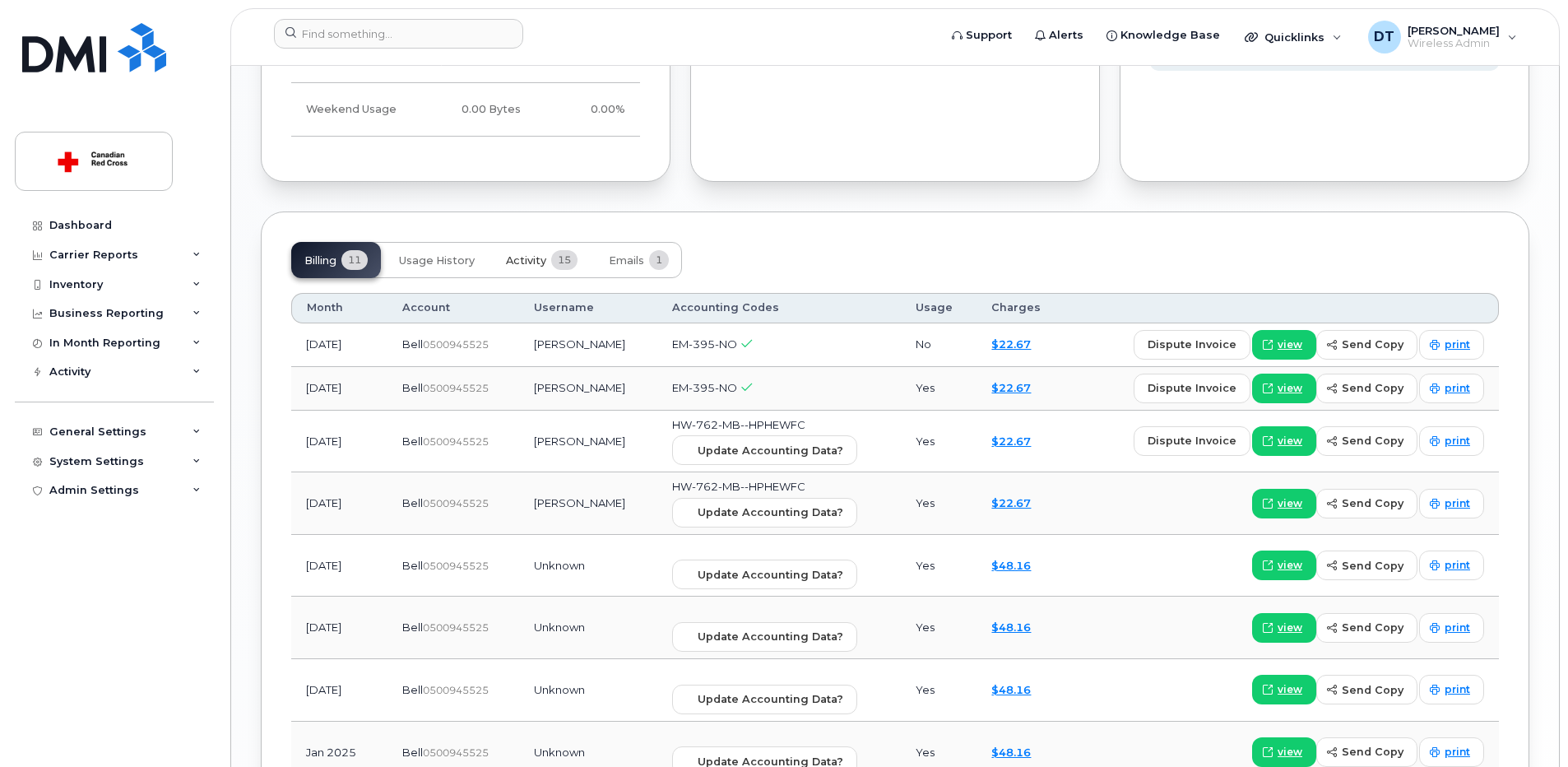
click at [519, 263] on span "Activity" at bounding box center [526, 260] width 40 height 13
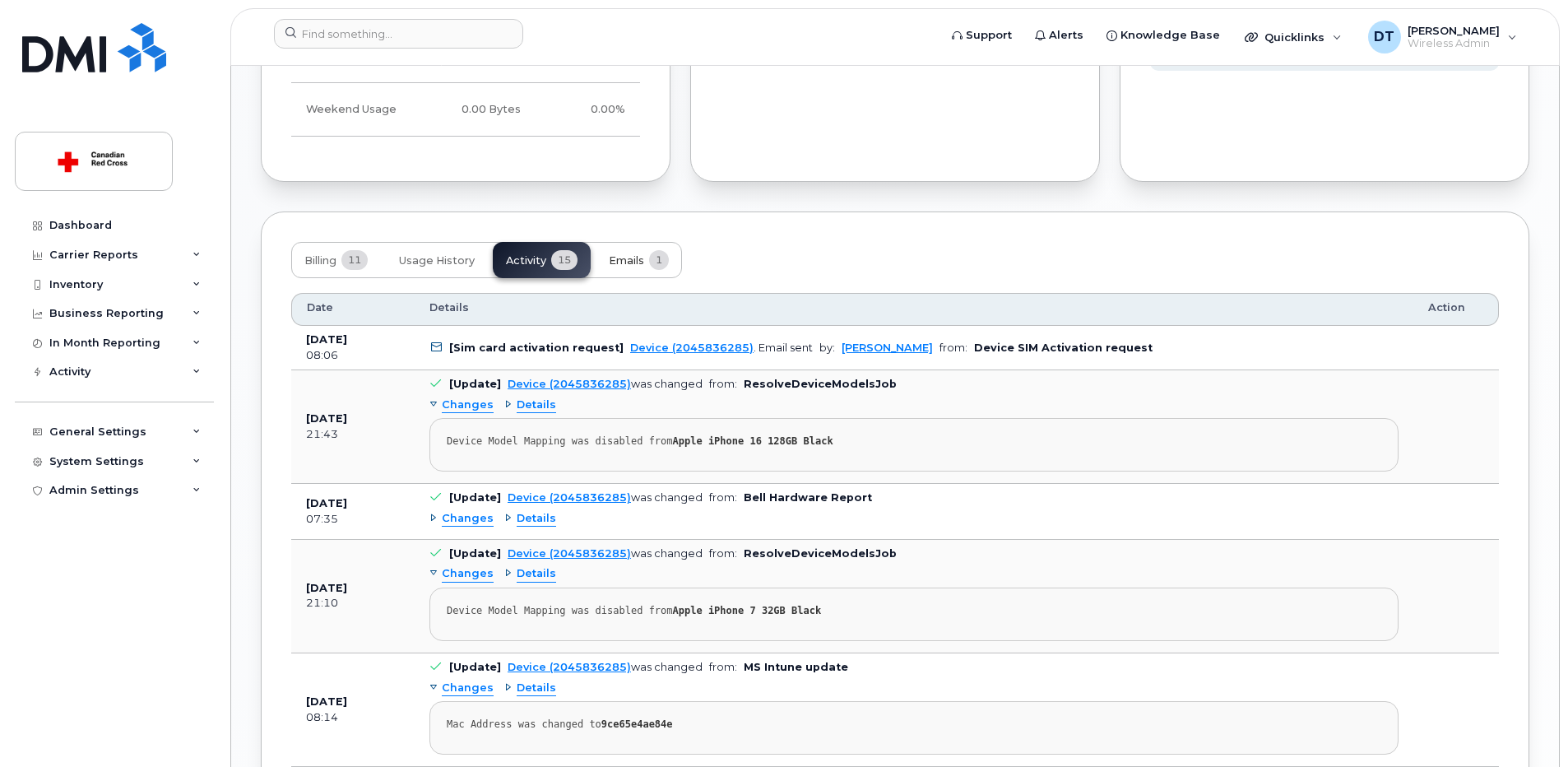
click at [622, 264] on span "Emails" at bounding box center [626, 260] width 36 height 13
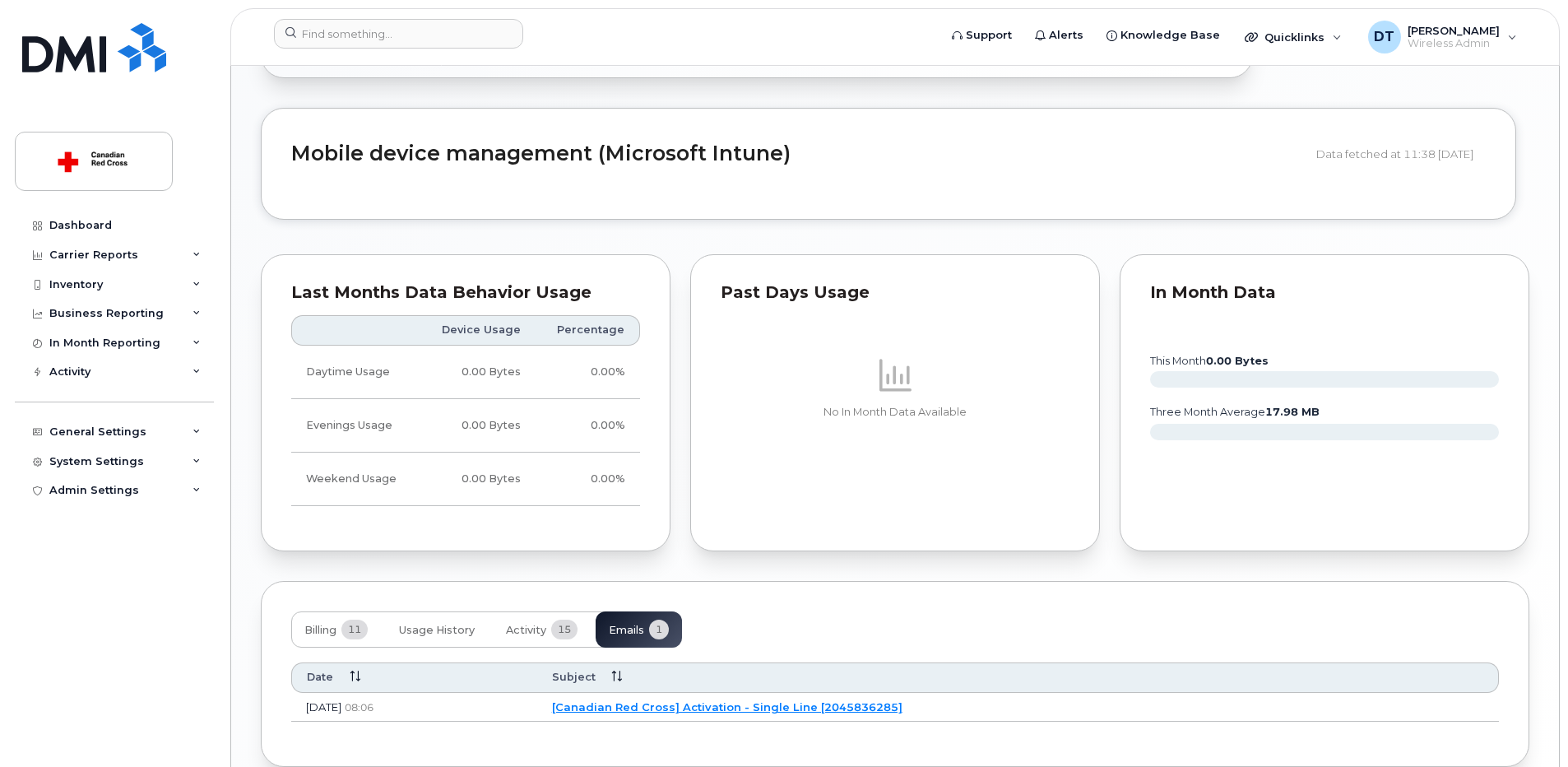
scroll to position [1112, 0]
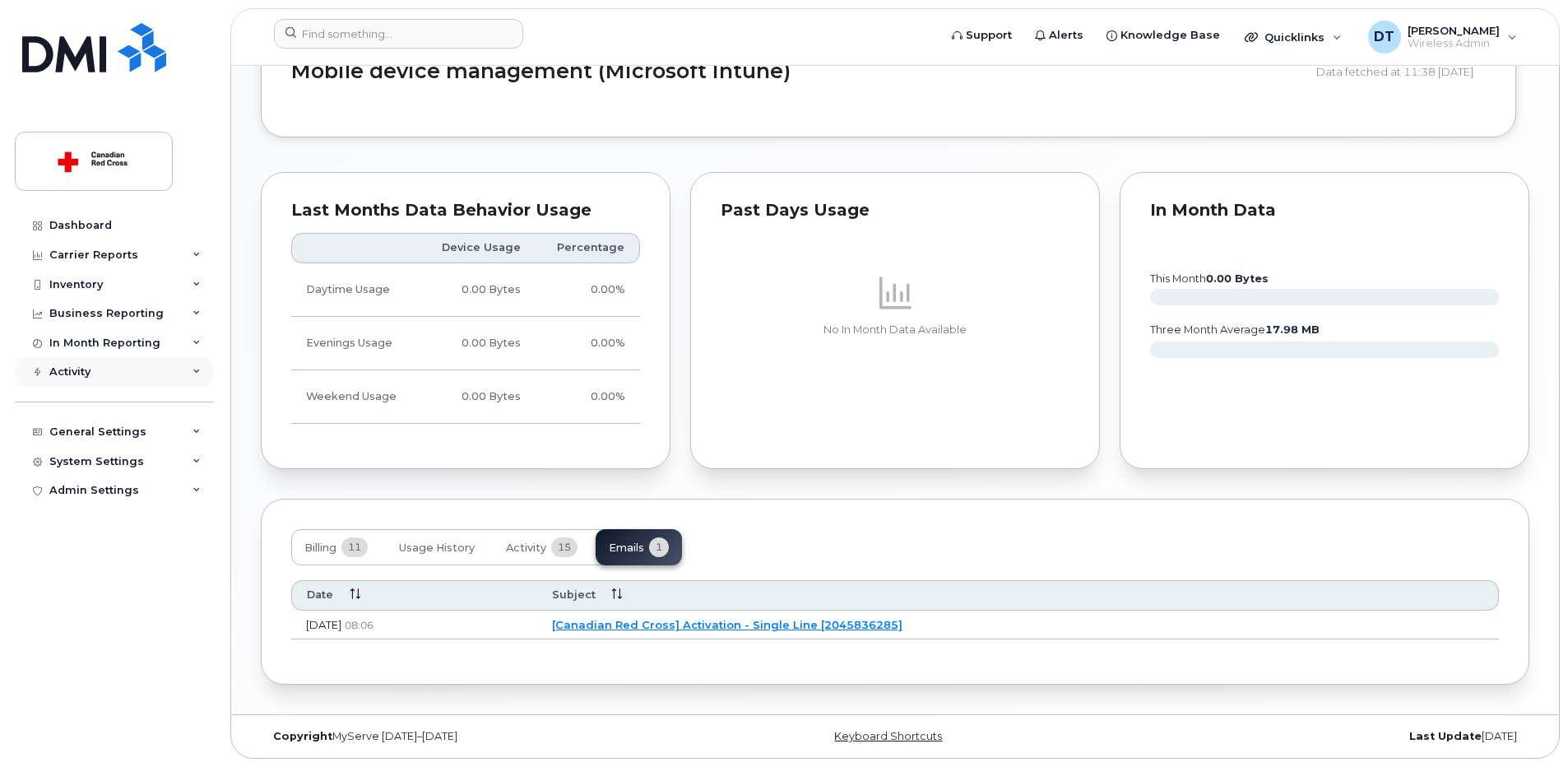
click at [195, 373] on icon at bounding box center [196, 371] width 8 height 8
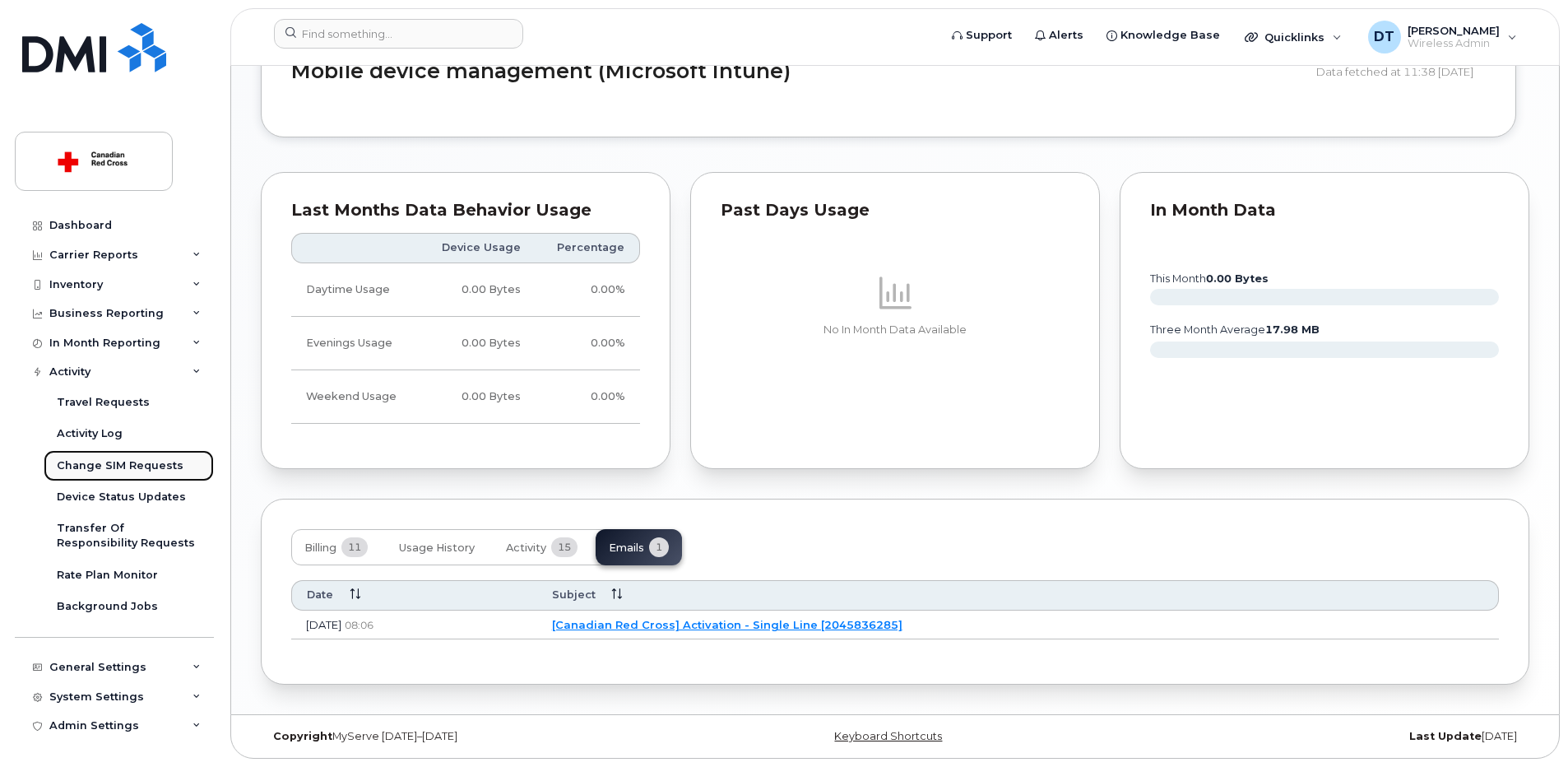
click at [176, 469] on link "Change SIM Requests" at bounding box center [128, 466] width 170 height 31
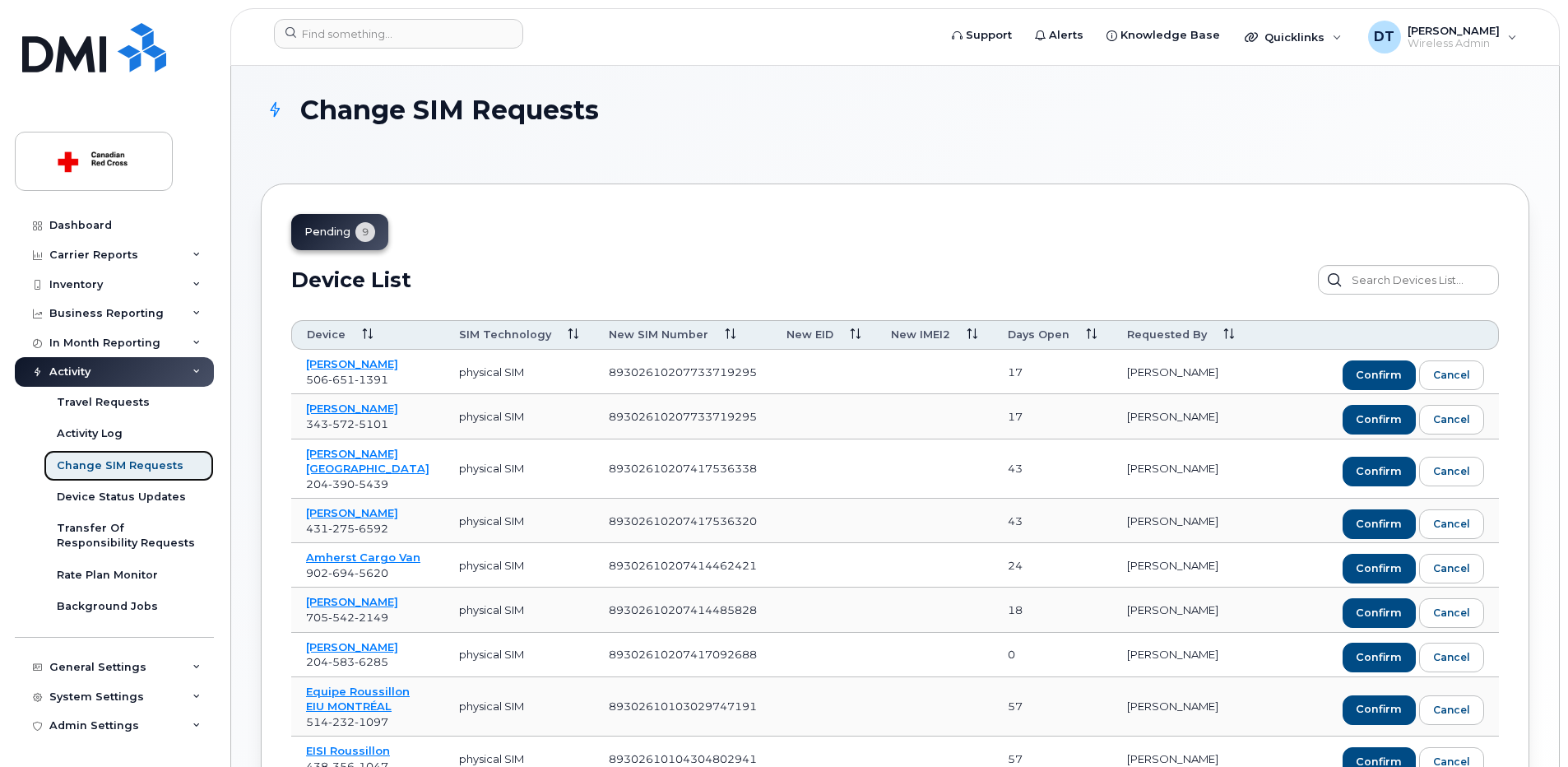
scroll to position [239, 0]
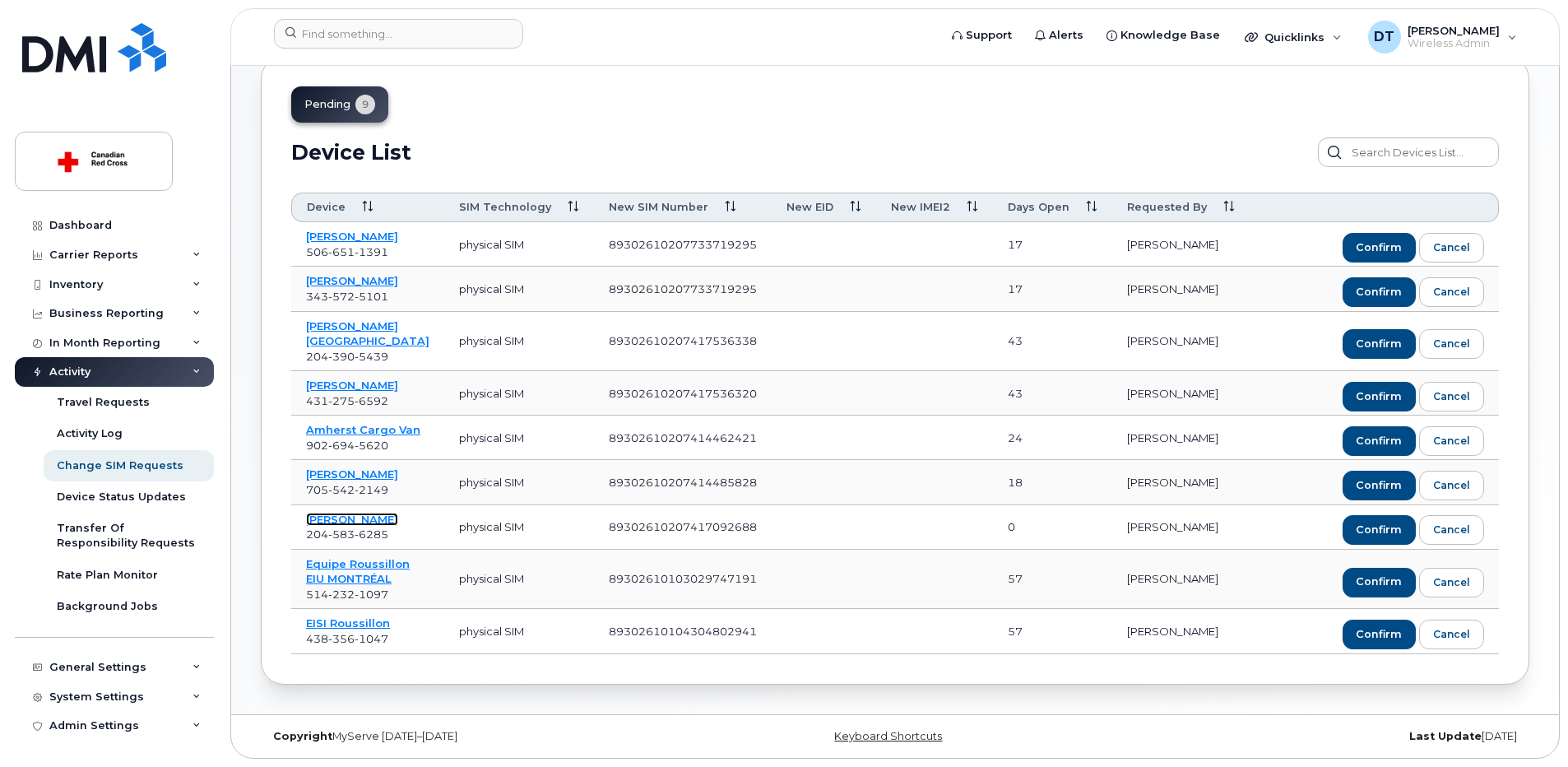
click at [353, 513] on link "[PERSON_NAME]" at bounding box center [352, 519] width 92 height 13
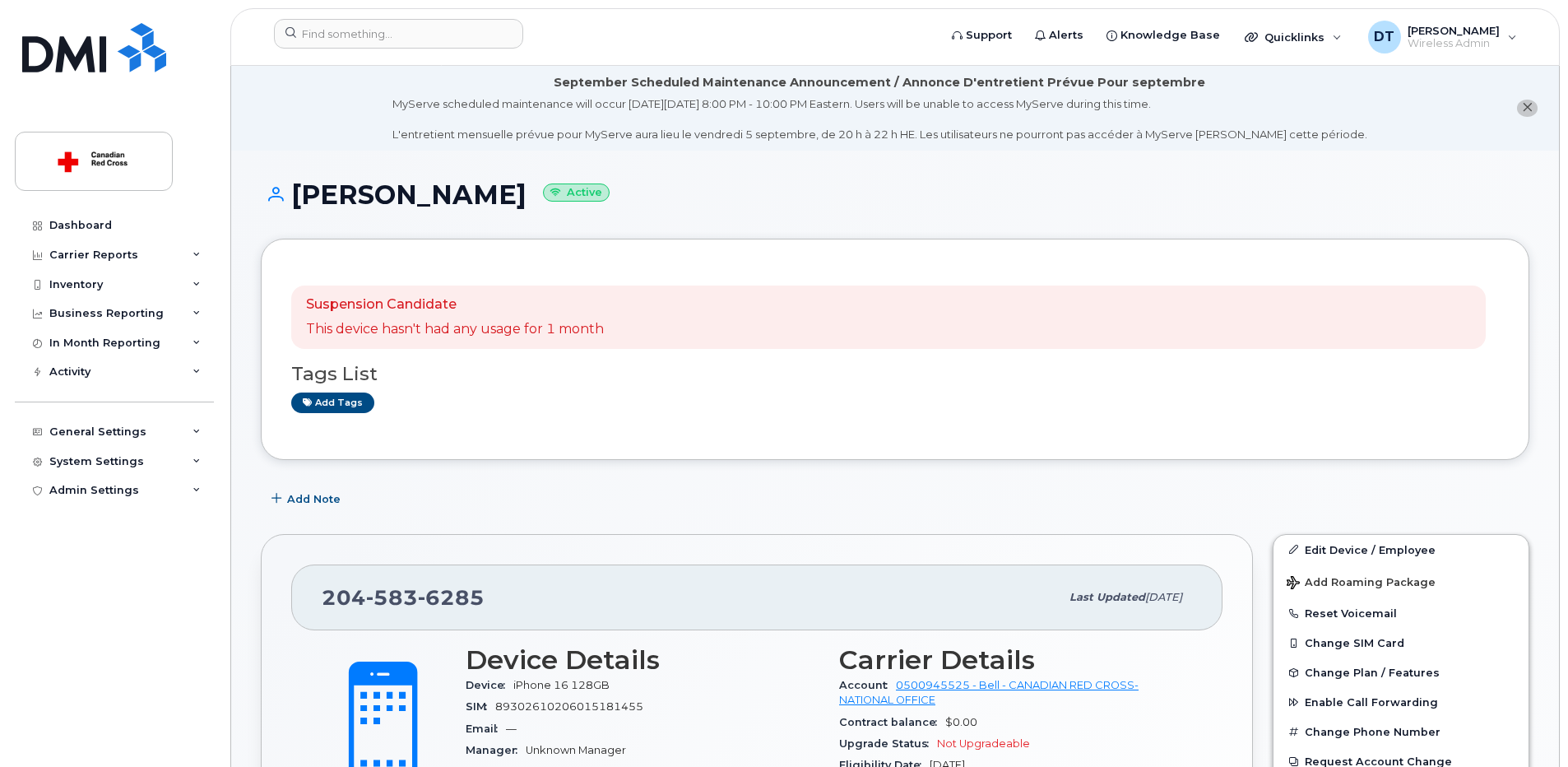
scroll to position [165, 0]
